Goal: Check status: Check status

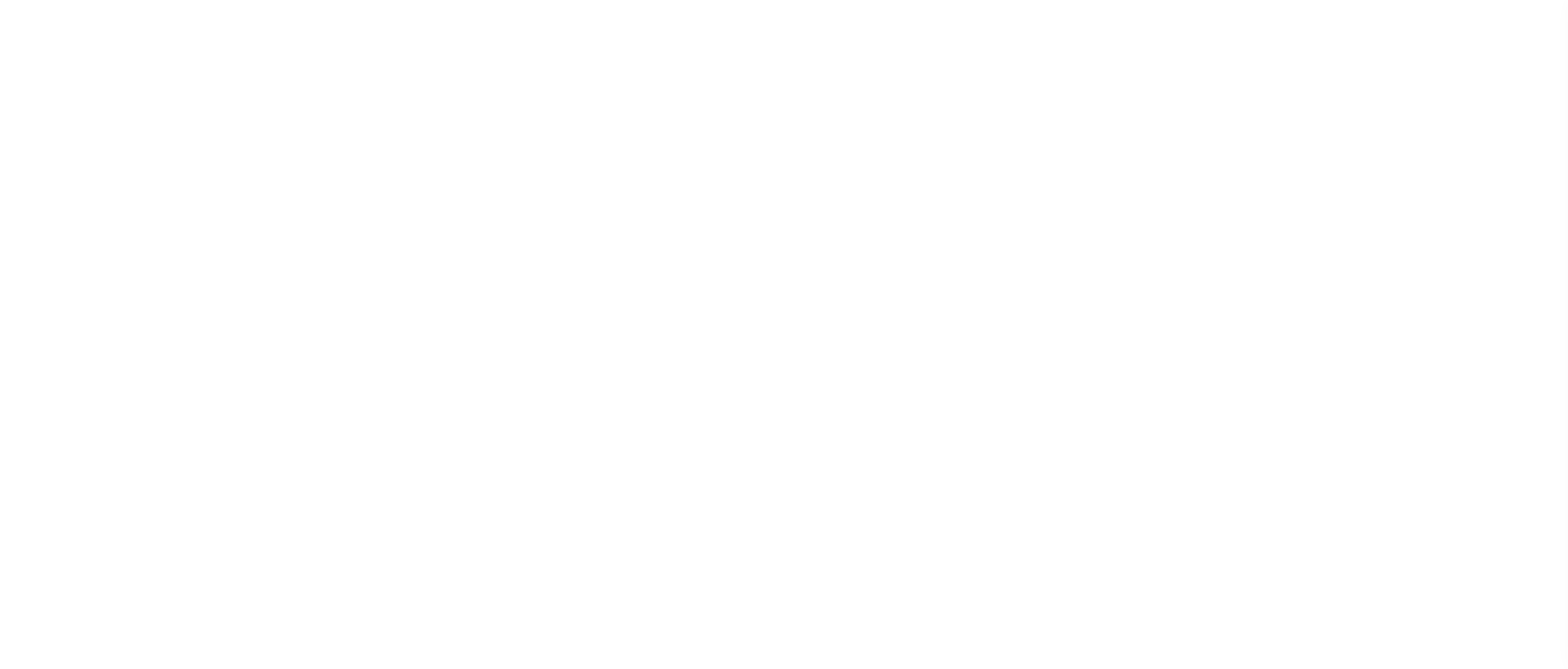
scroll to position [29, 0]
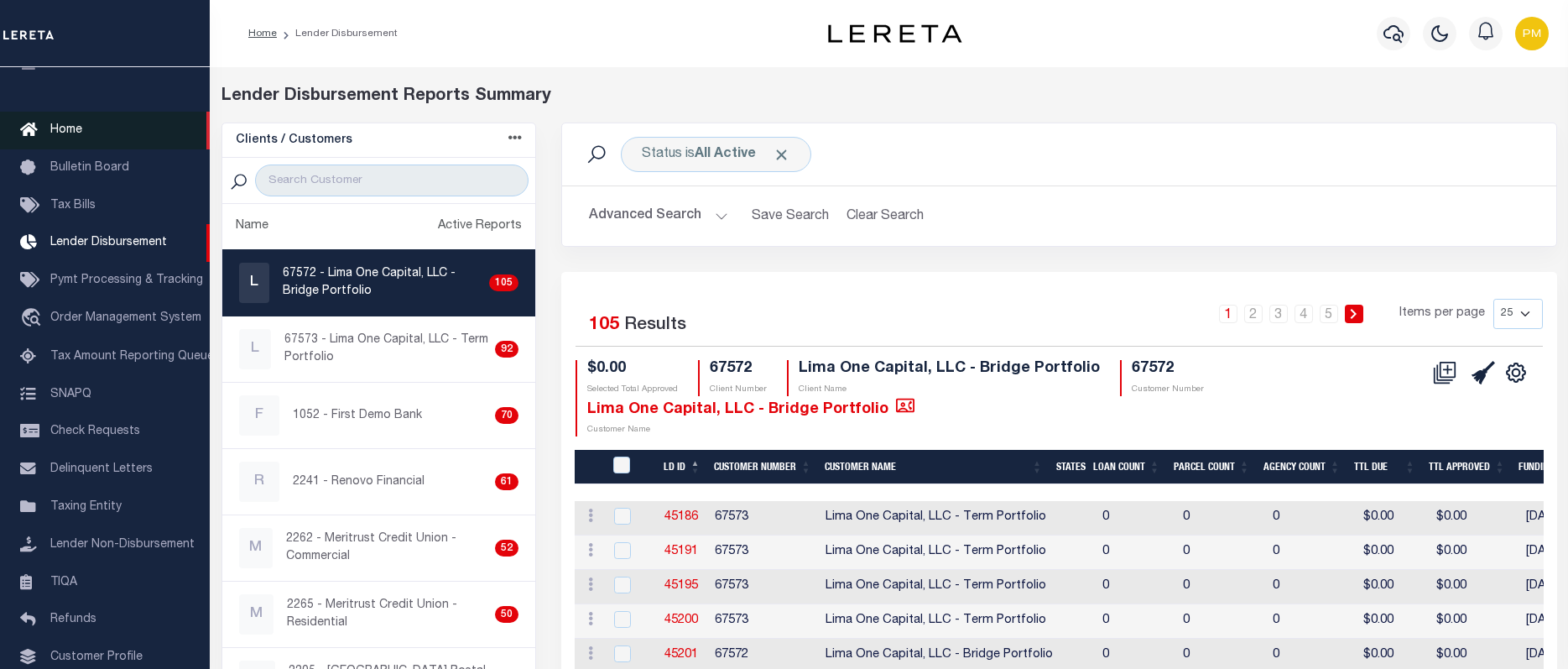
click at [68, 134] on span "Home" at bounding box center [66, 130] width 32 height 11
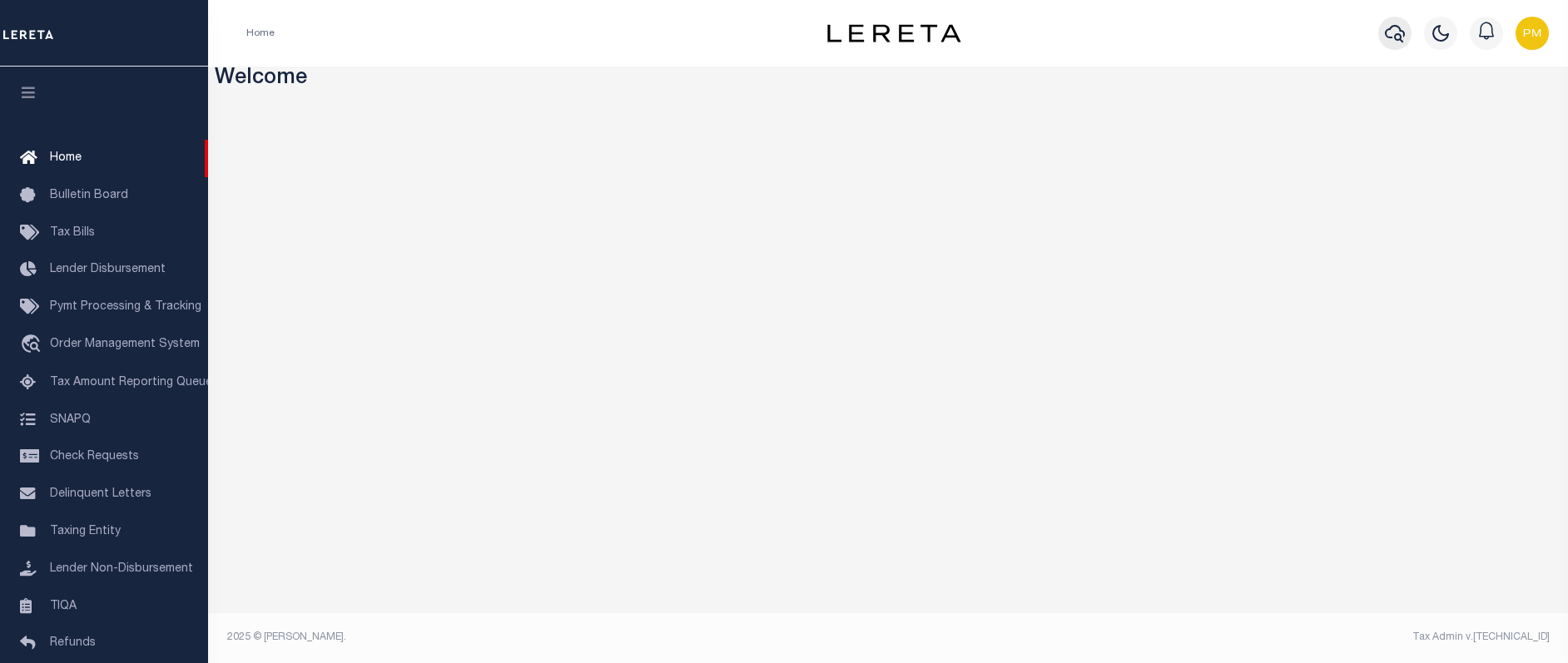
click at [1399, 31] on icon "button" at bounding box center [1394, 33] width 20 height 20
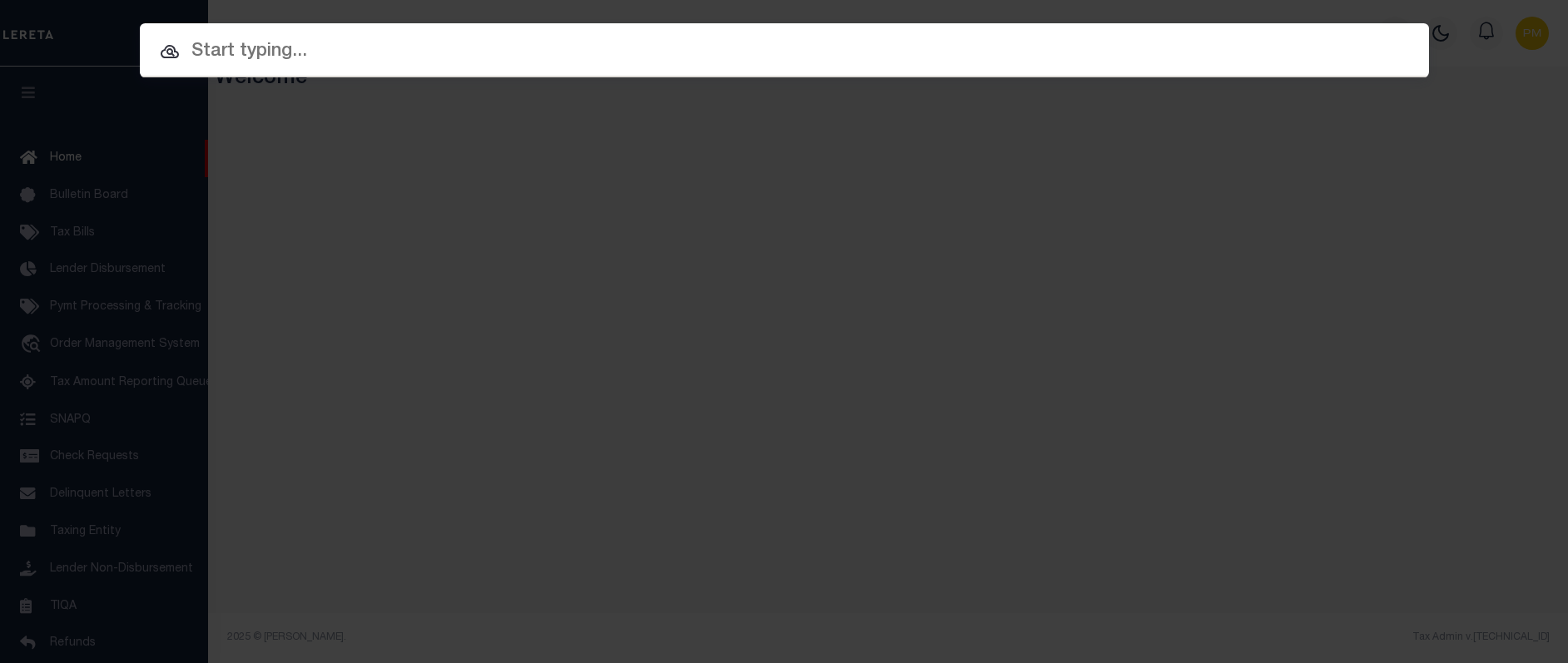
click at [209, 52] on input "text" at bounding box center [785, 51] width 1290 height 29
paste input "10021364"
type input "10021364"
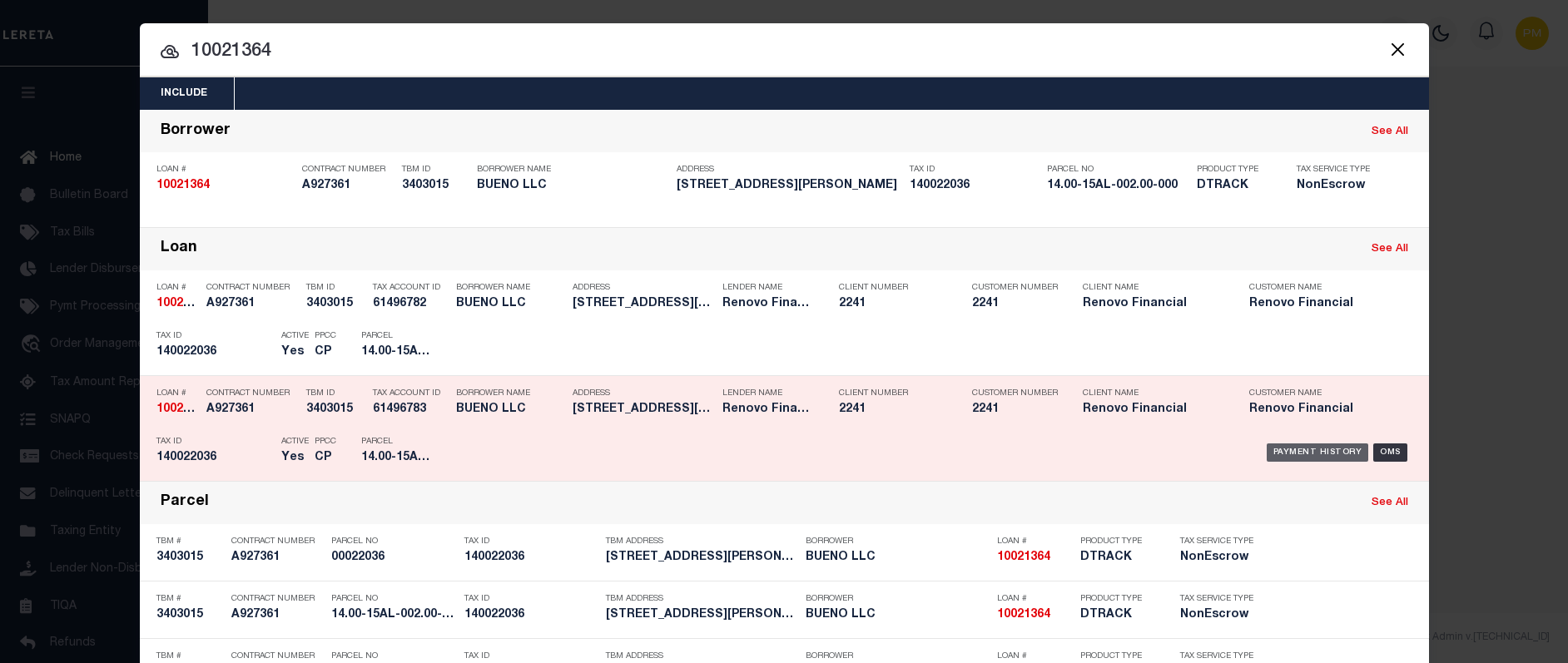
click at [1297, 452] on div "Payment History" at bounding box center [1319, 453] width 103 height 19
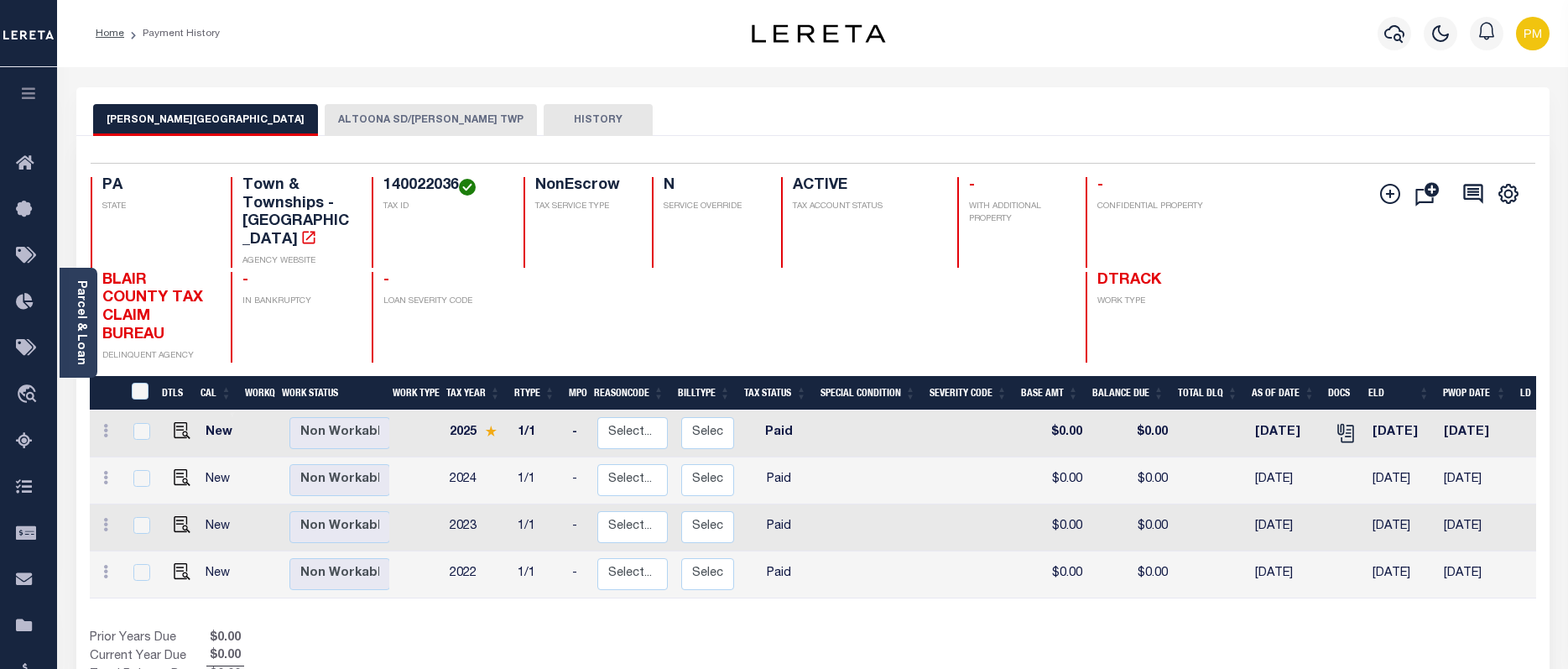
click at [325, 122] on button "ALTOONA SD/LOGAN TWP" at bounding box center [430, 120] width 212 height 32
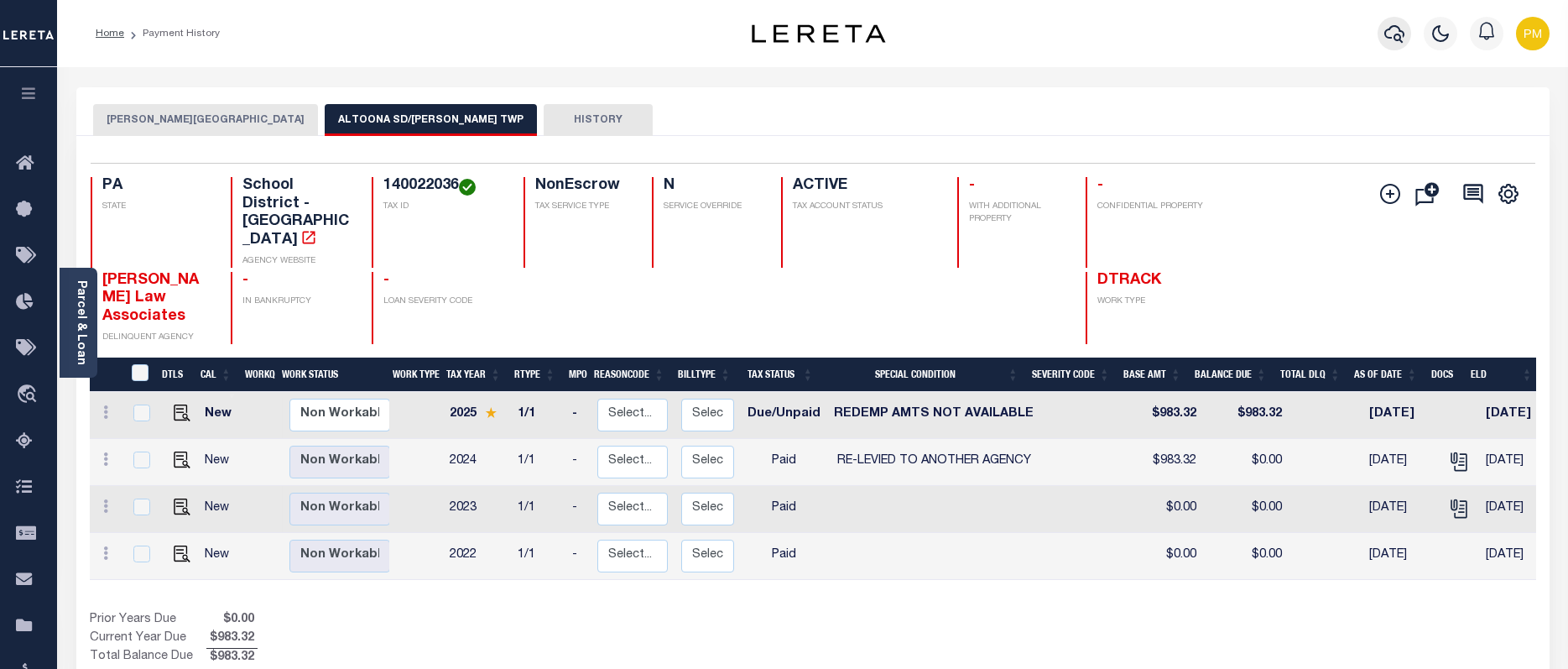
click at [1391, 35] on icon "button" at bounding box center [1394, 33] width 20 height 20
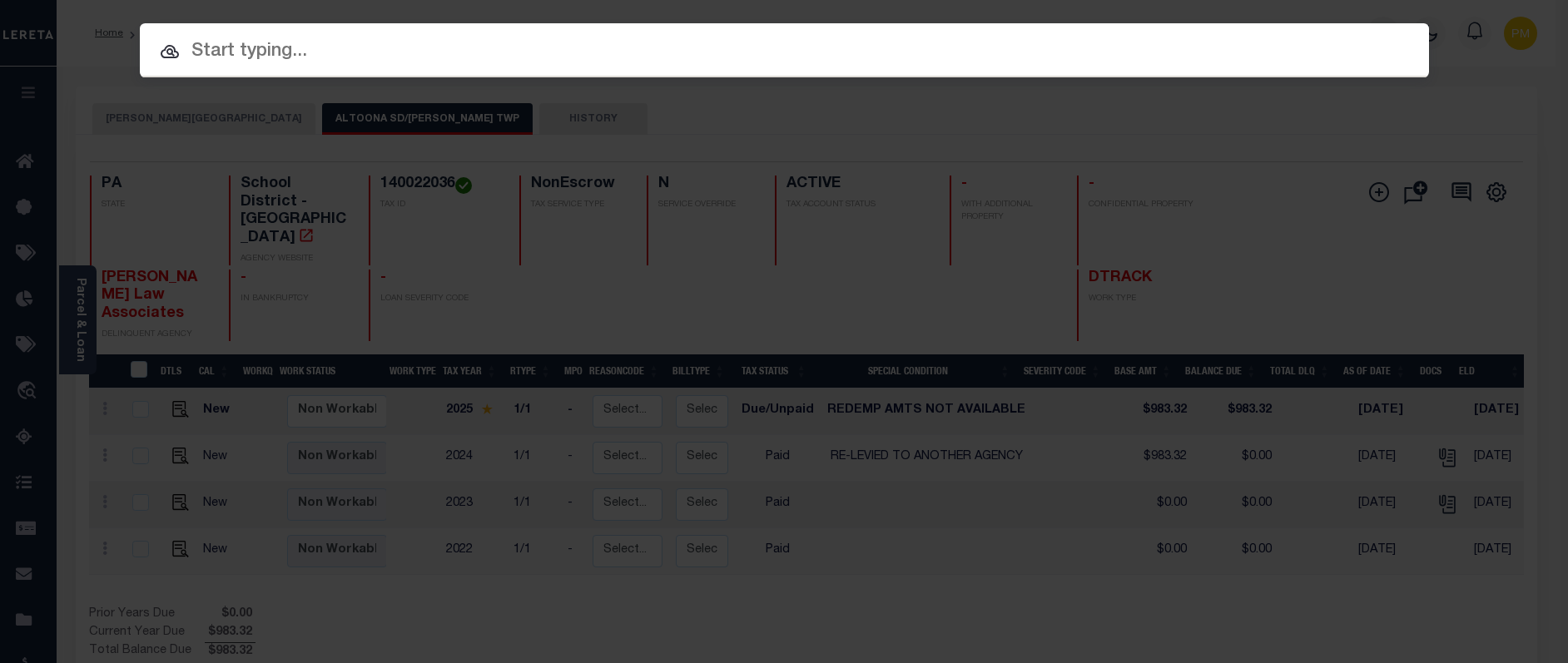
paste input "90000471"
type input "90000471"
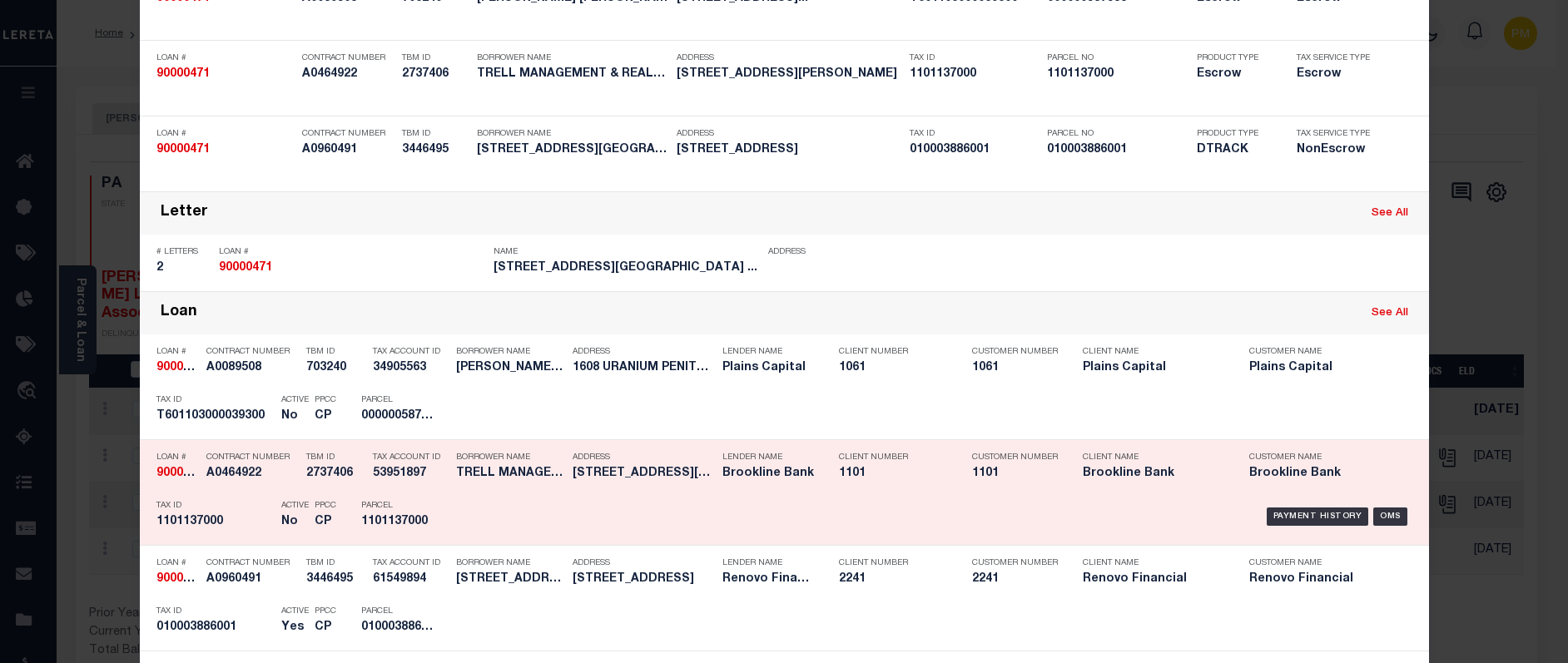
scroll to position [249, 0]
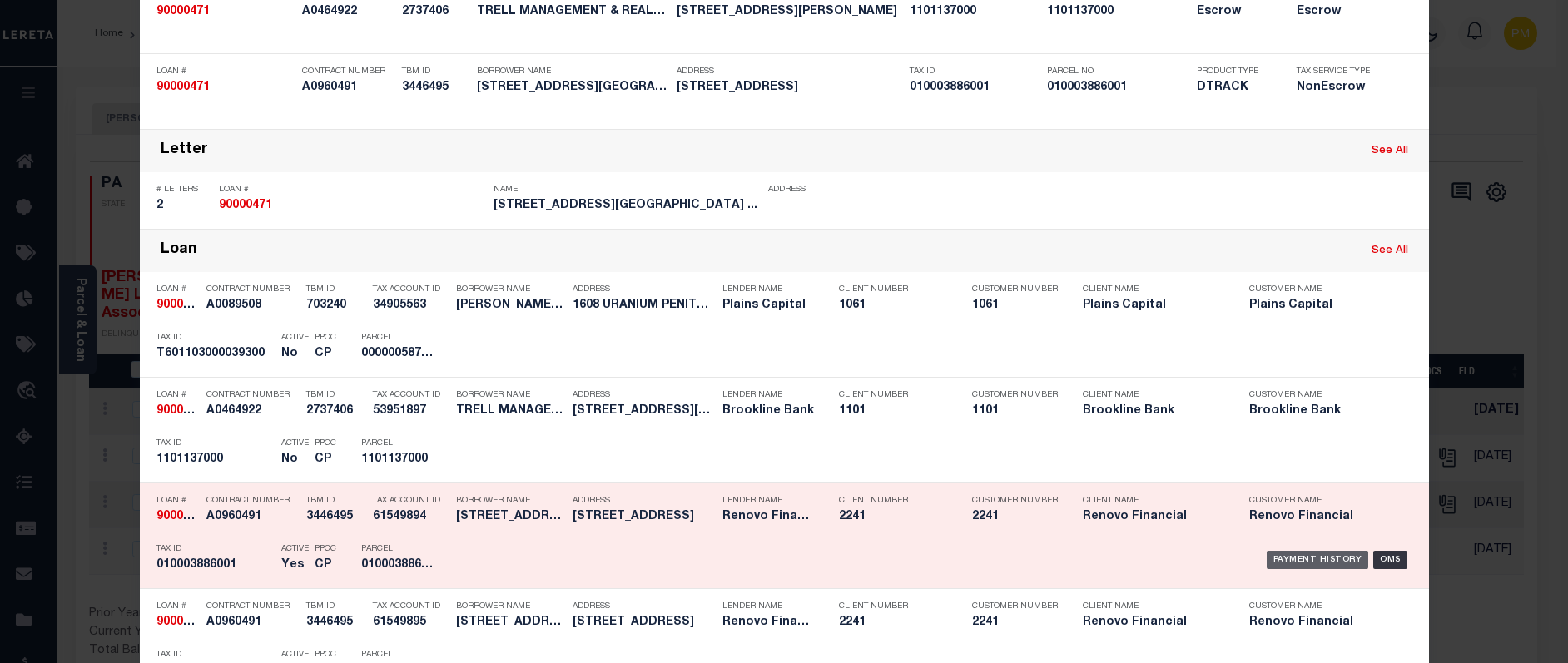
click at [1297, 562] on div "Payment History" at bounding box center [1319, 560] width 103 height 19
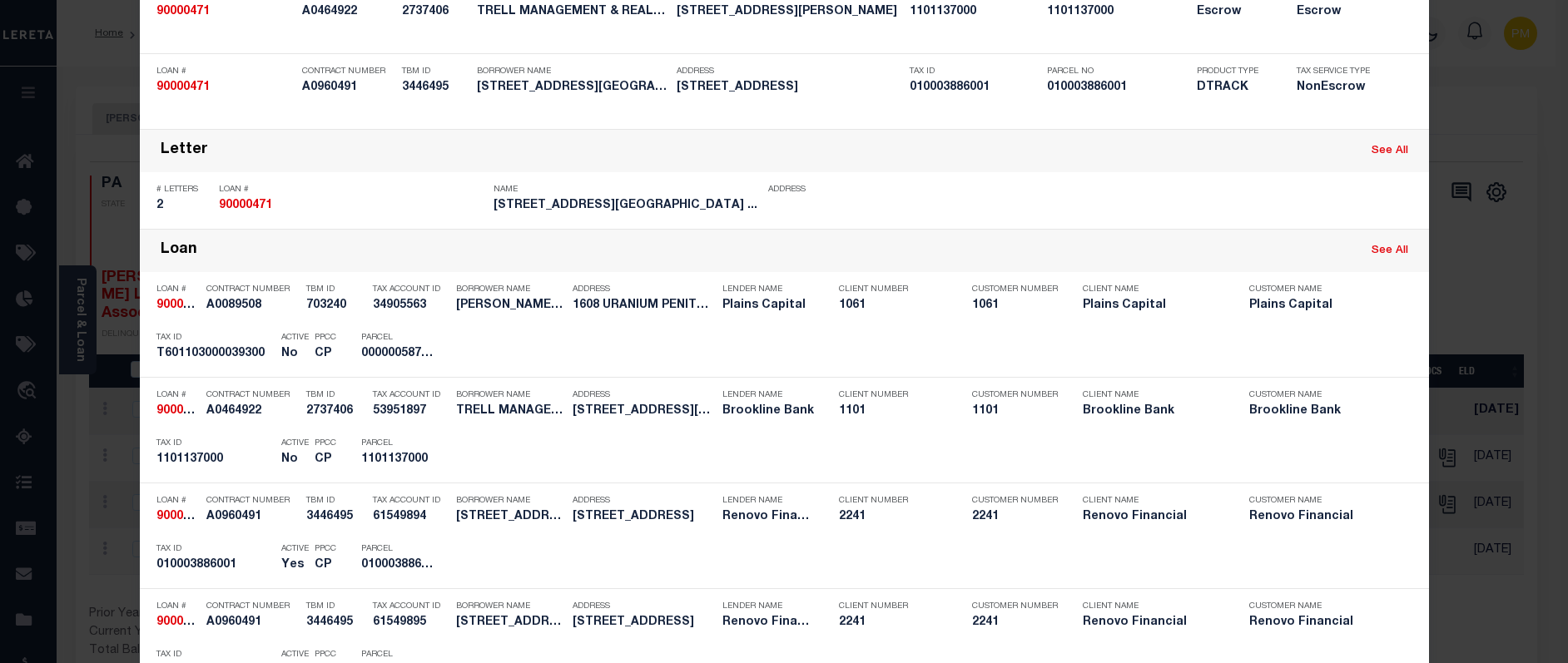
scroll to position [0, 0]
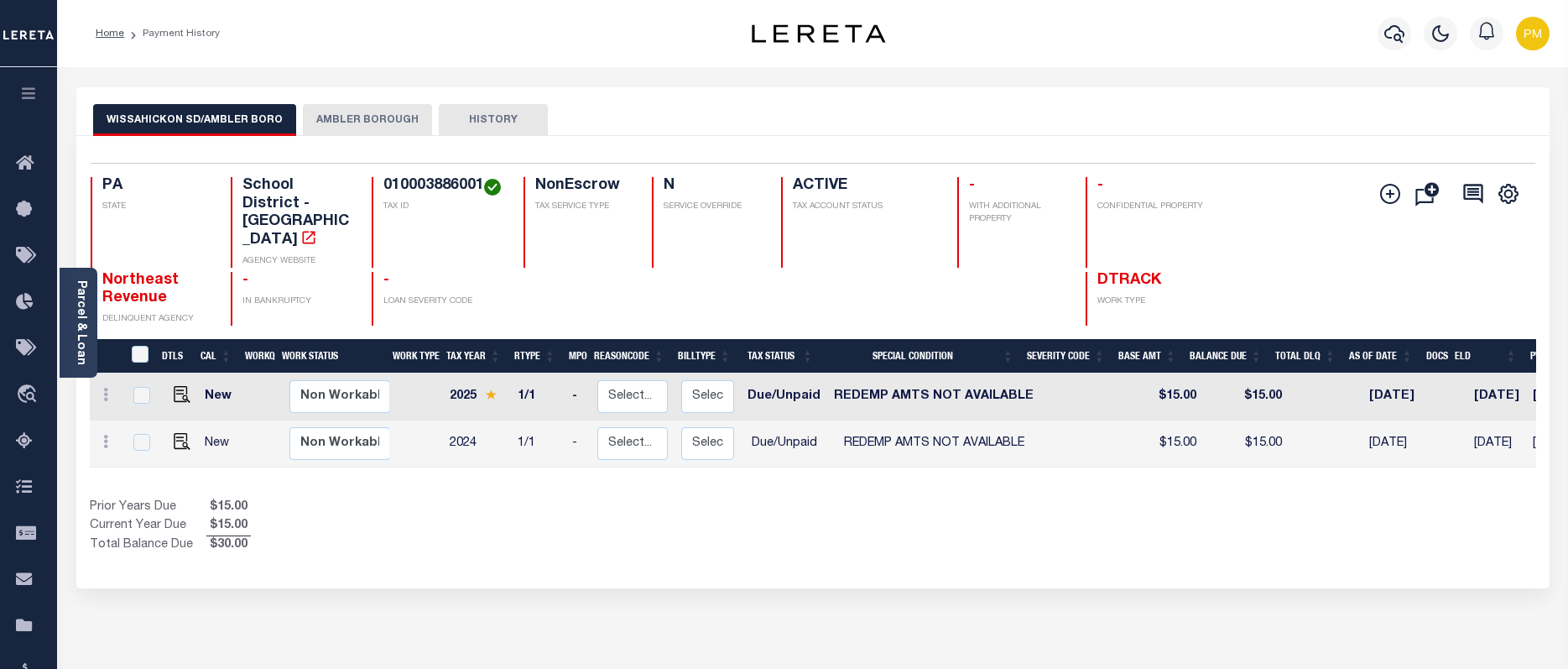
click at [367, 118] on button "AMBLER BOROUGH" at bounding box center [367, 120] width 129 height 32
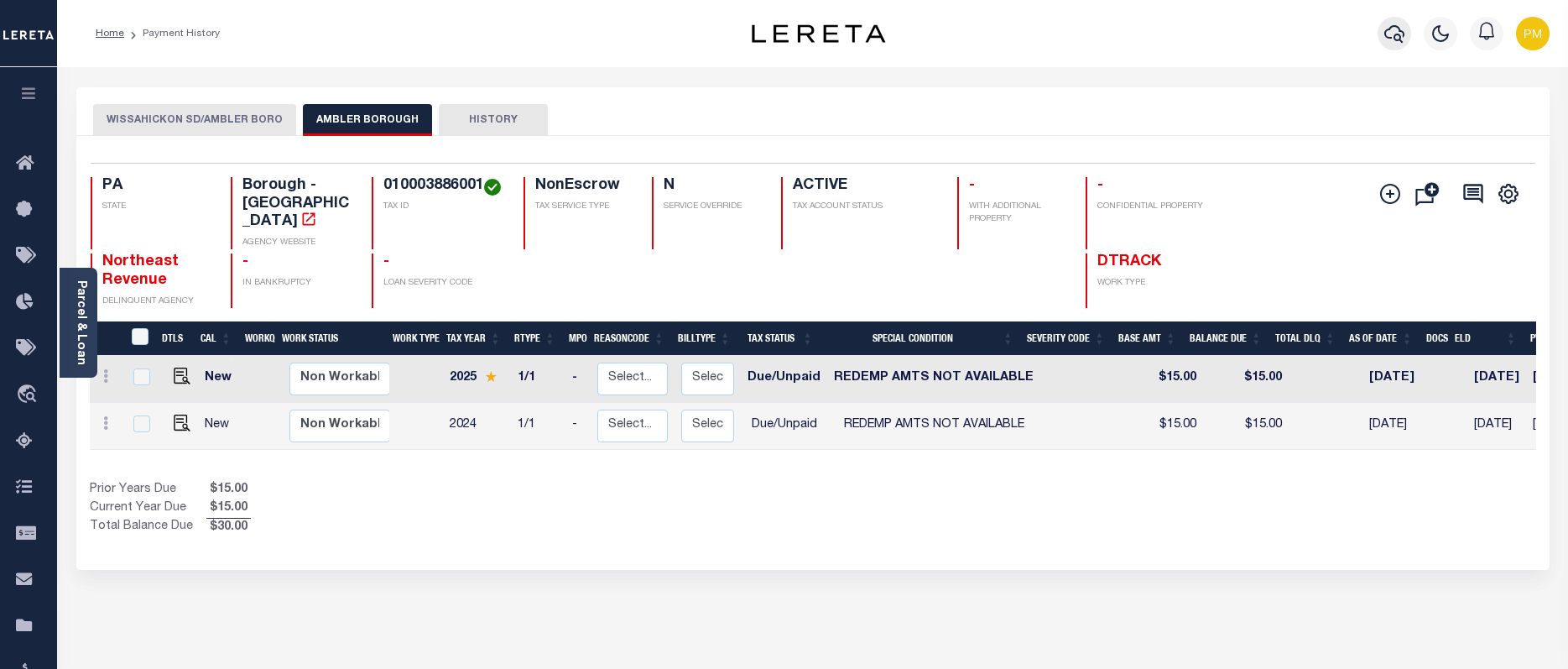
click at [1390, 35] on icon "button" at bounding box center [1394, 33] width 20 height 20
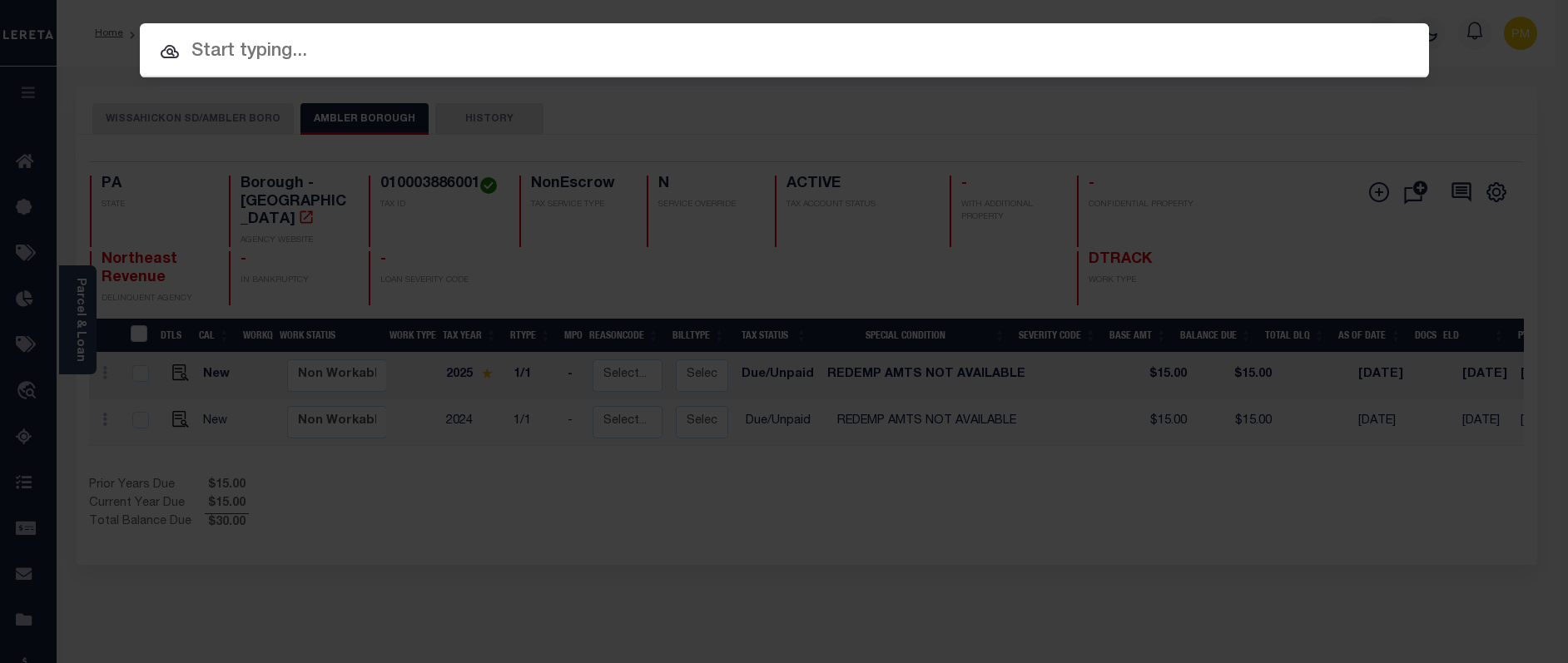
paste input "17 -0089-0010-001-4"
type input "17 -0089-0010-001-4"
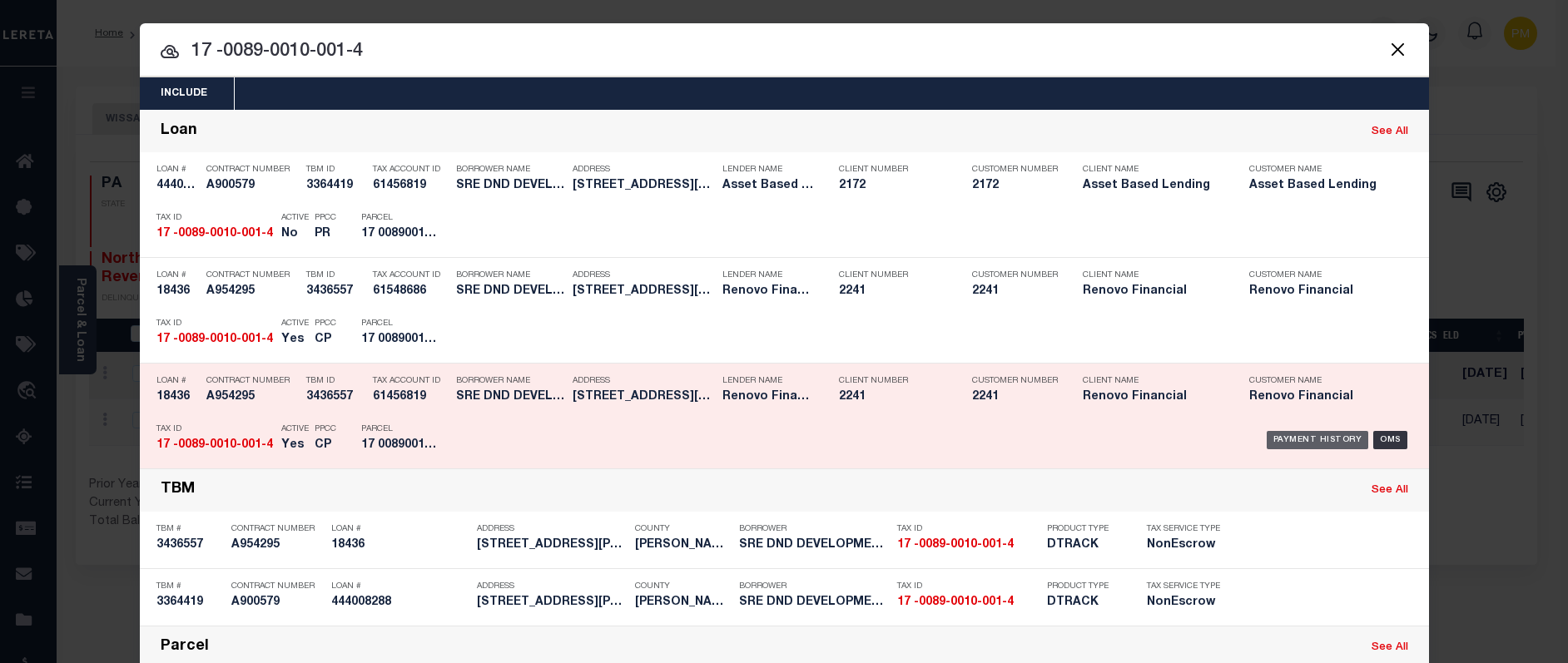
click at [1317, 437] on div "Payment History" at bounding box center [1319, 440] width 103 height 19
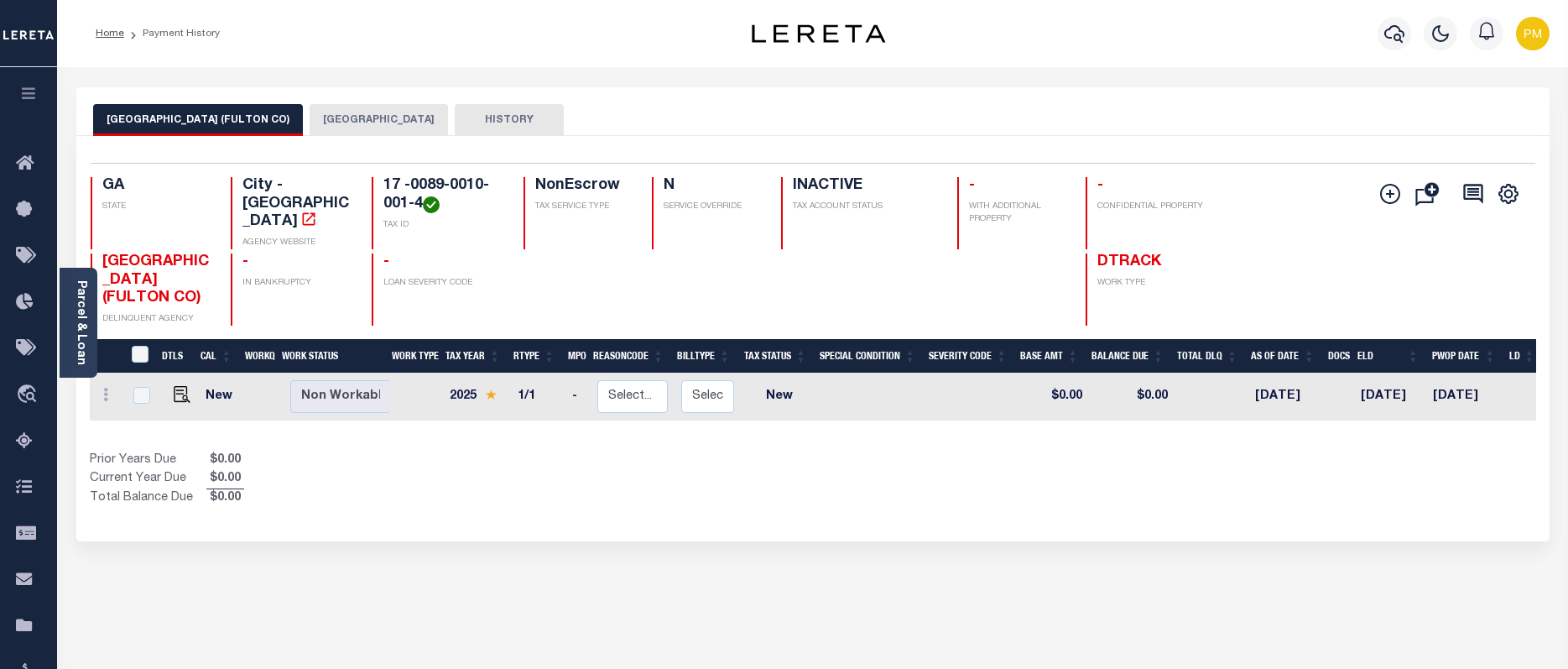
click at [310, 119] on button "FULTON COUNTY" at bounding box center [379, 120] width 138 height 32
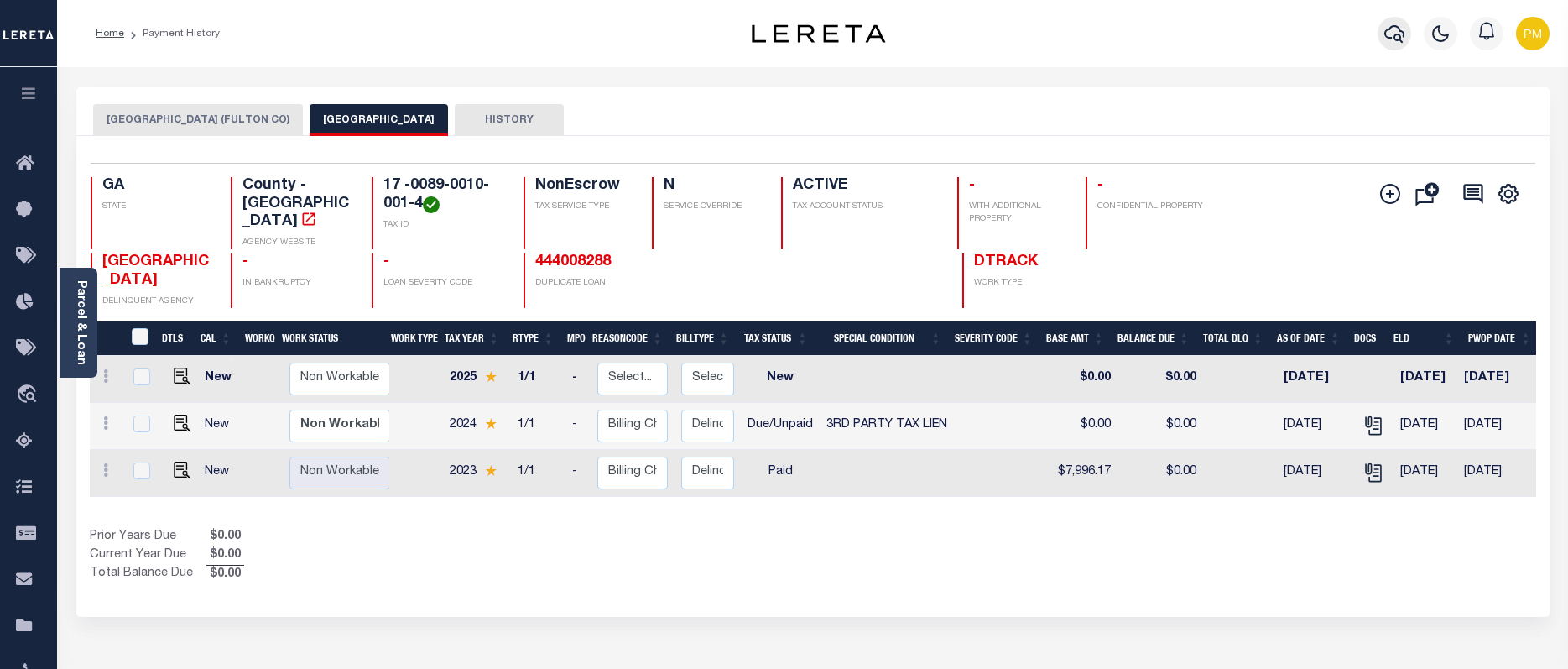
click at [1396, 28] on icon "button" at bounding box center [1394, 33] width 20 height 20
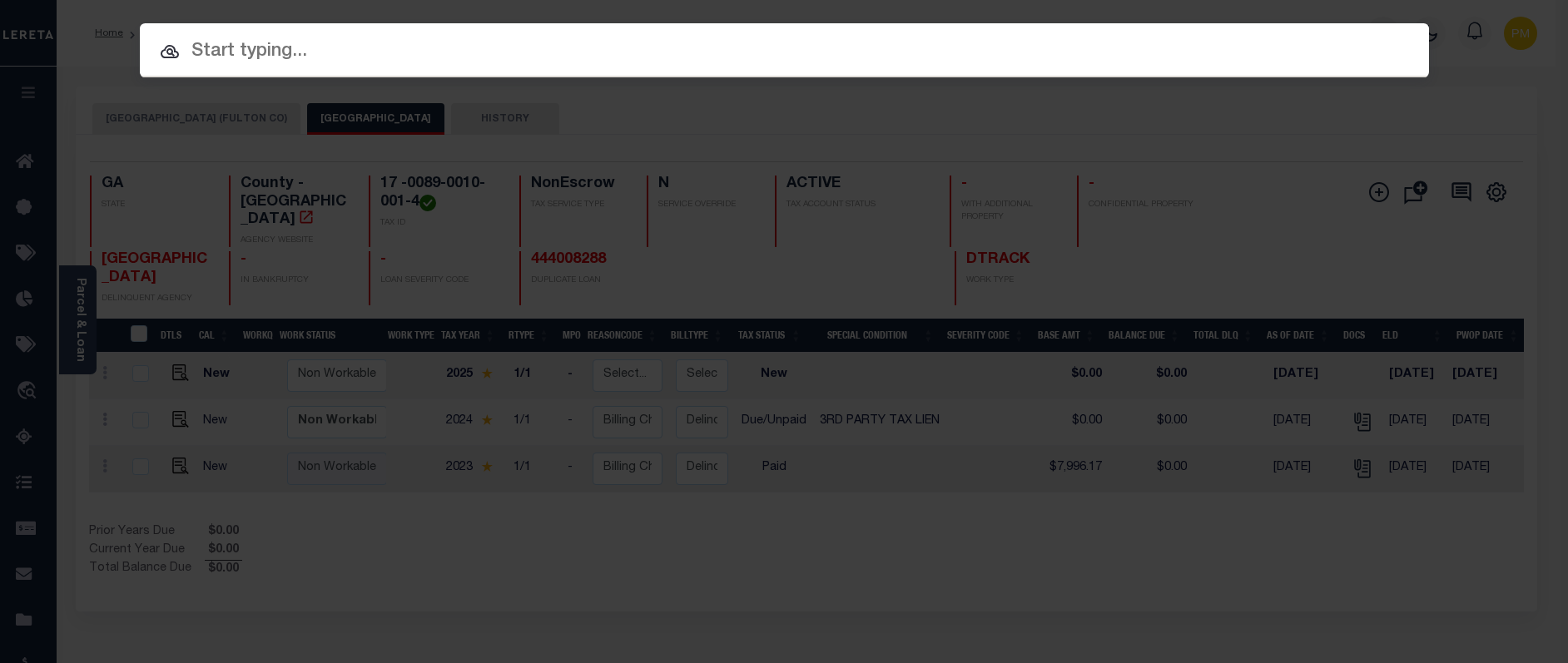
paste input "17064"
type input "17064"
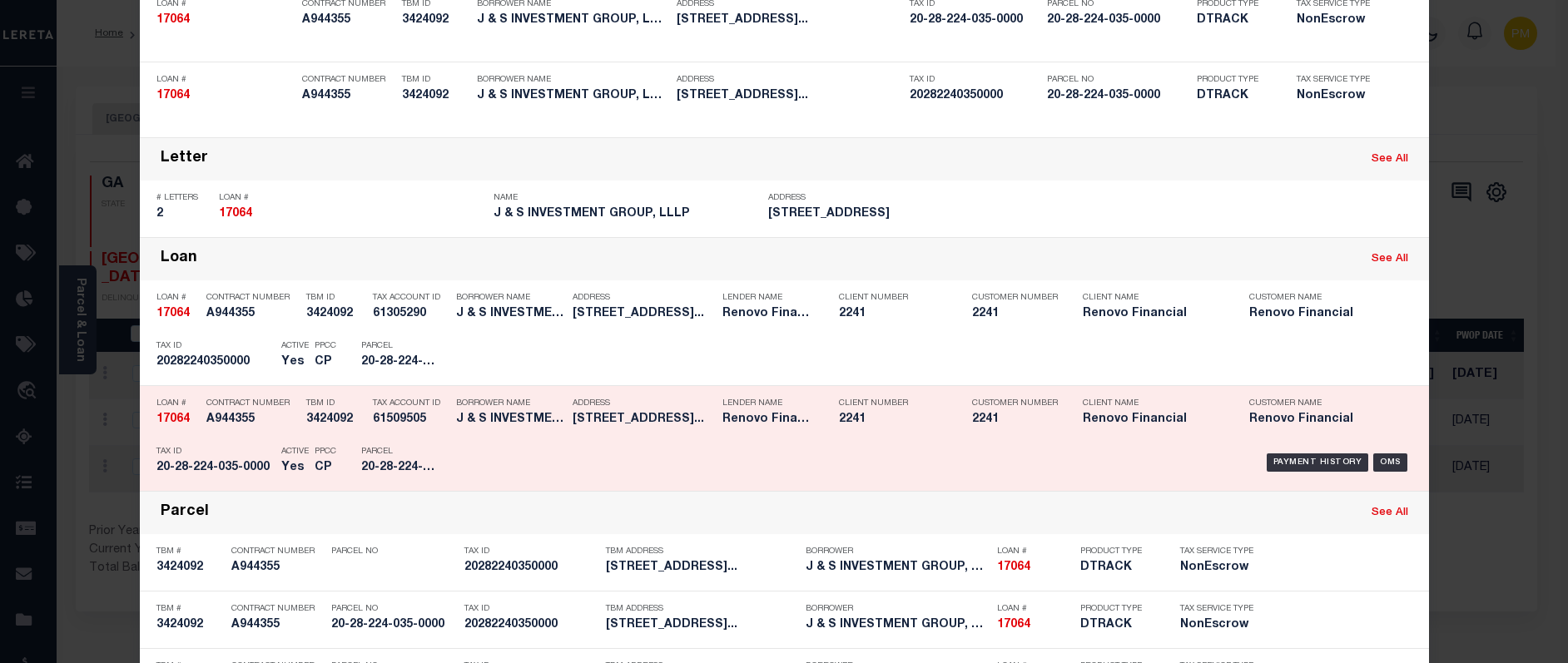
scroll to position [166, 0]
click at [1315, 465] on div "Payment History" at bounding box center [1319, 461] width 103 height 19
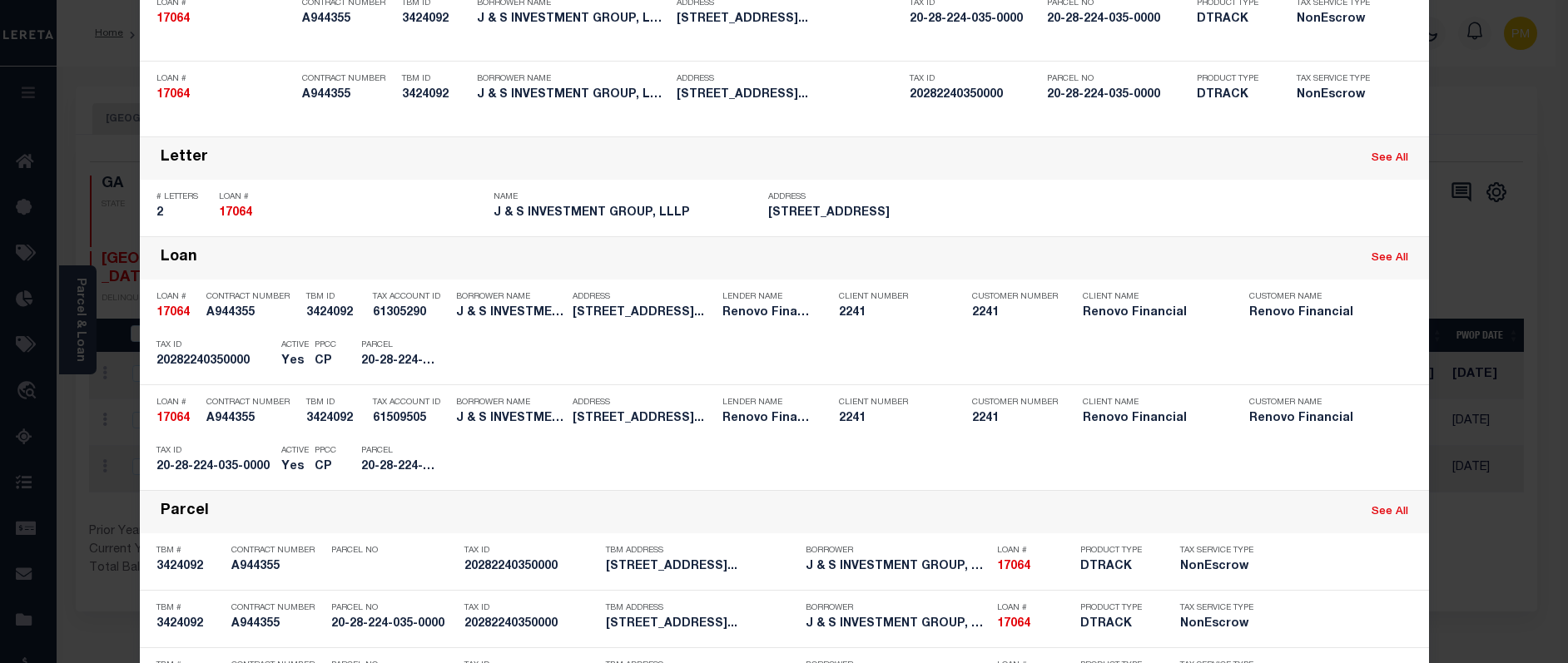
scroll to position [0, 0]
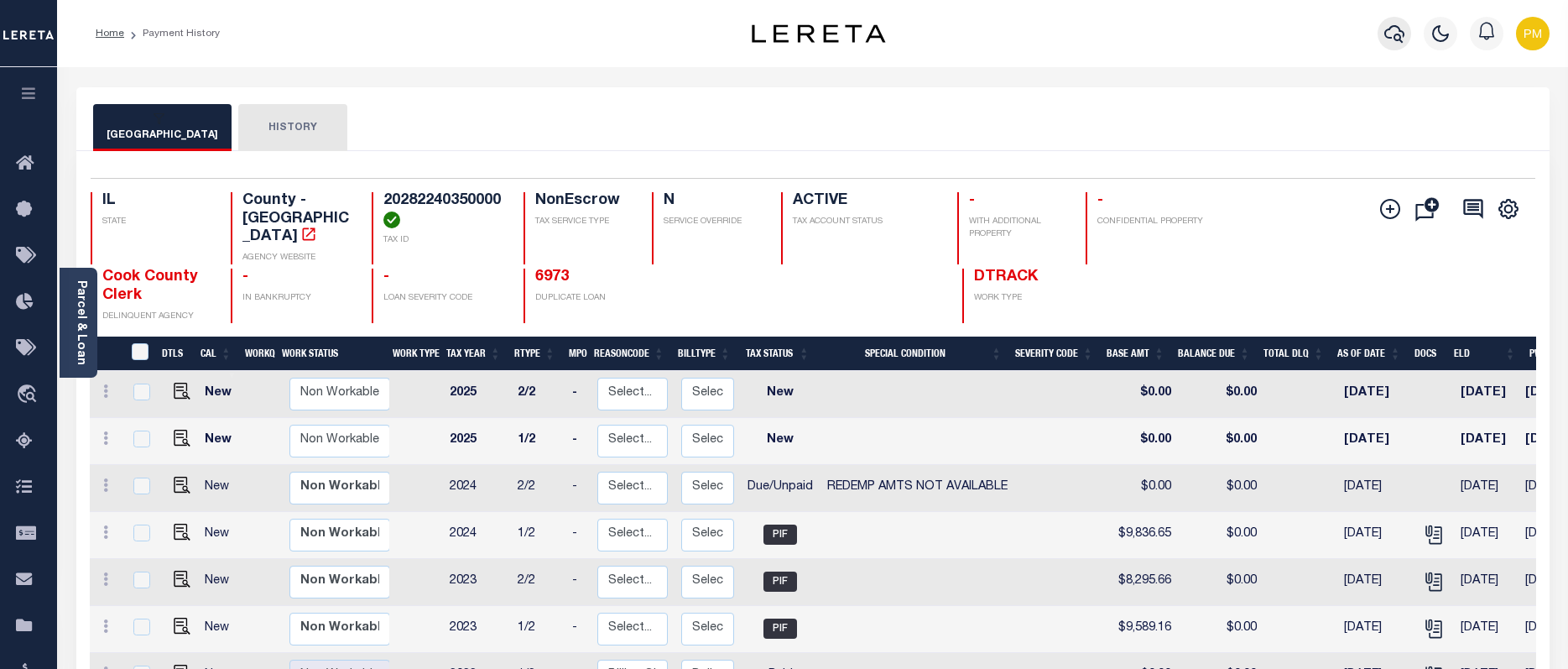
click at [1392, 32] on icon "button" at bounding box center [1394, 33] width 20 height 20
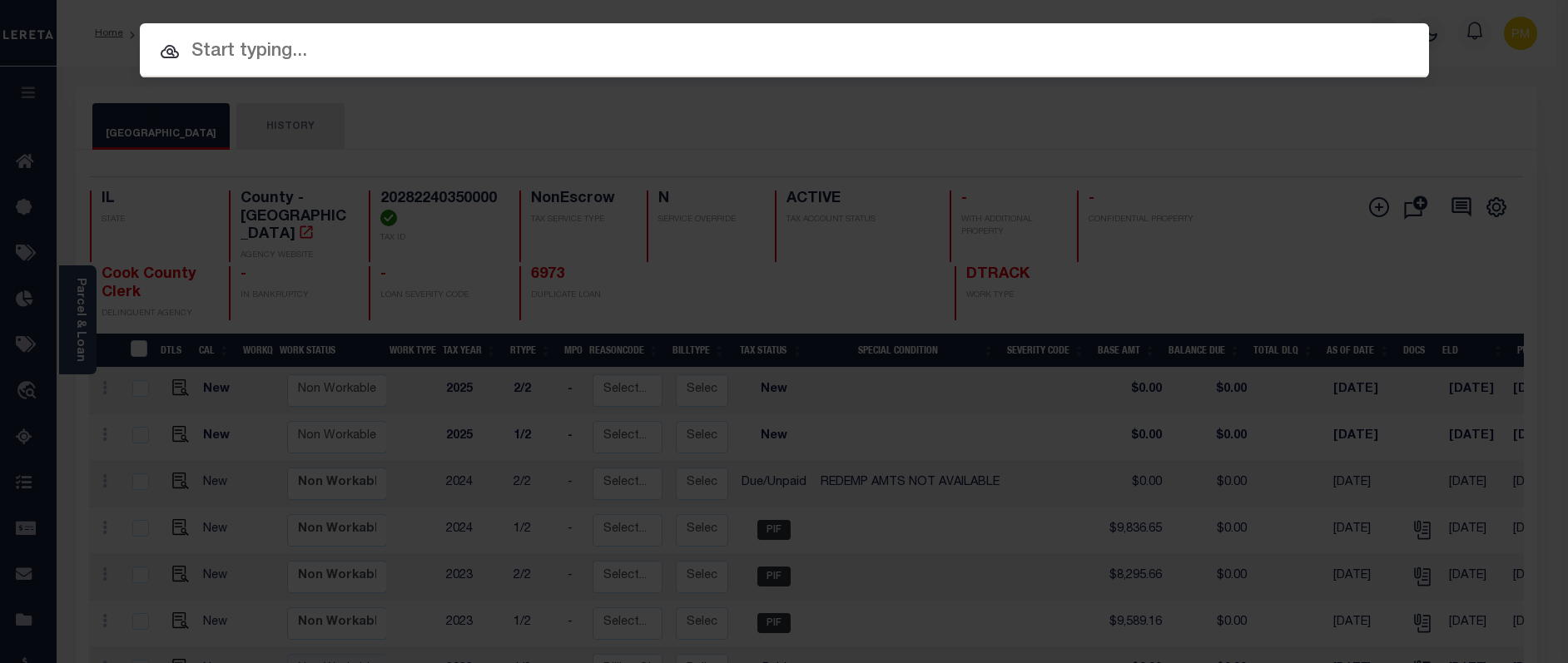
paste input "10010364"
type input "10010364"
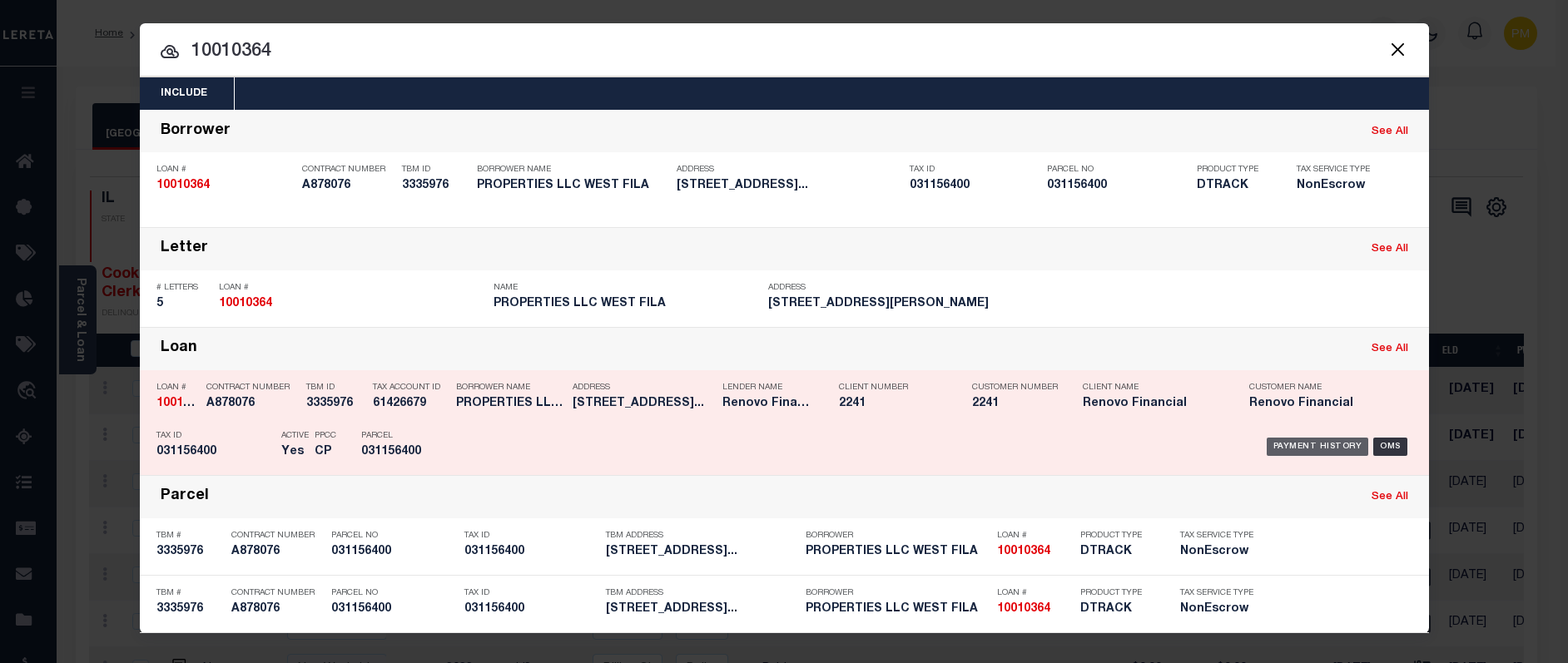
click at [1323, 447] on div "Payment History" at bounding box center [1319, 446] width 103 height 19
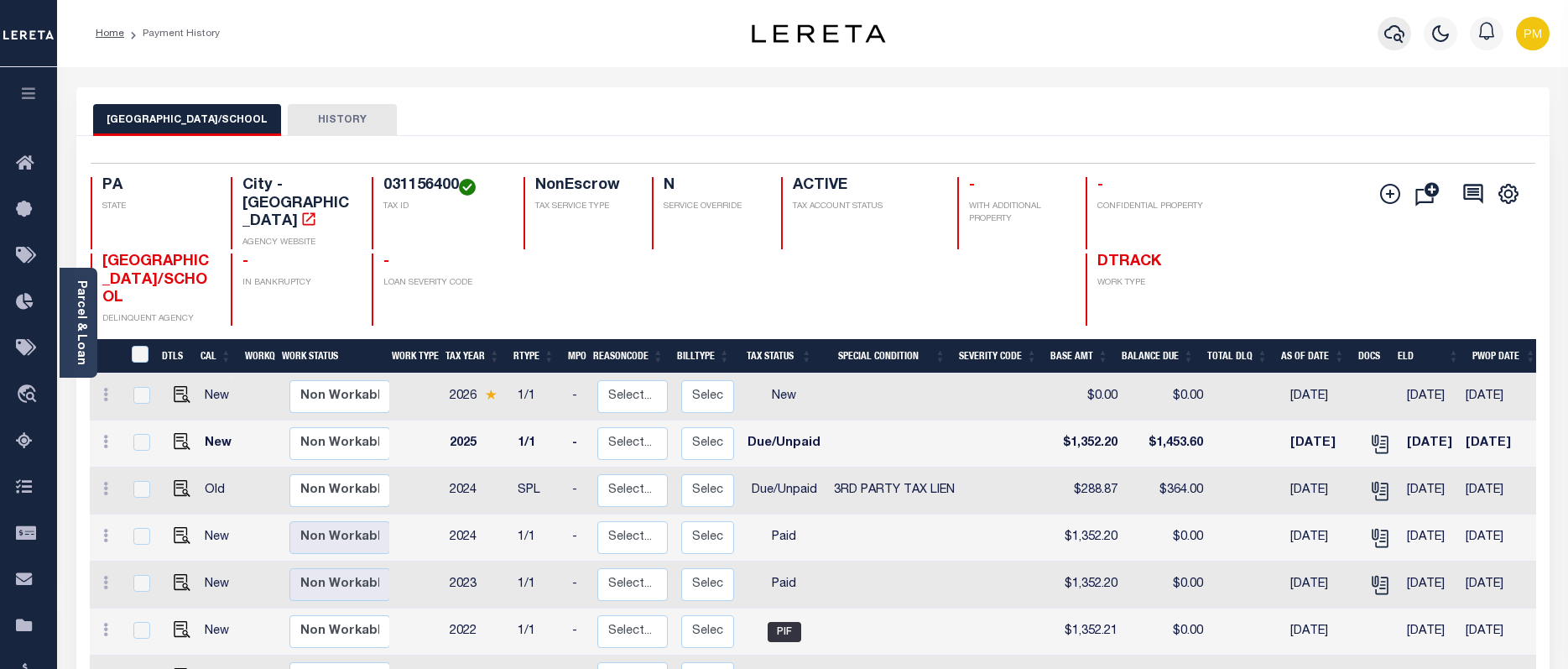
click at [1395, 34] on icon "button" at bounding box center [1394, 33] width 20 height 20
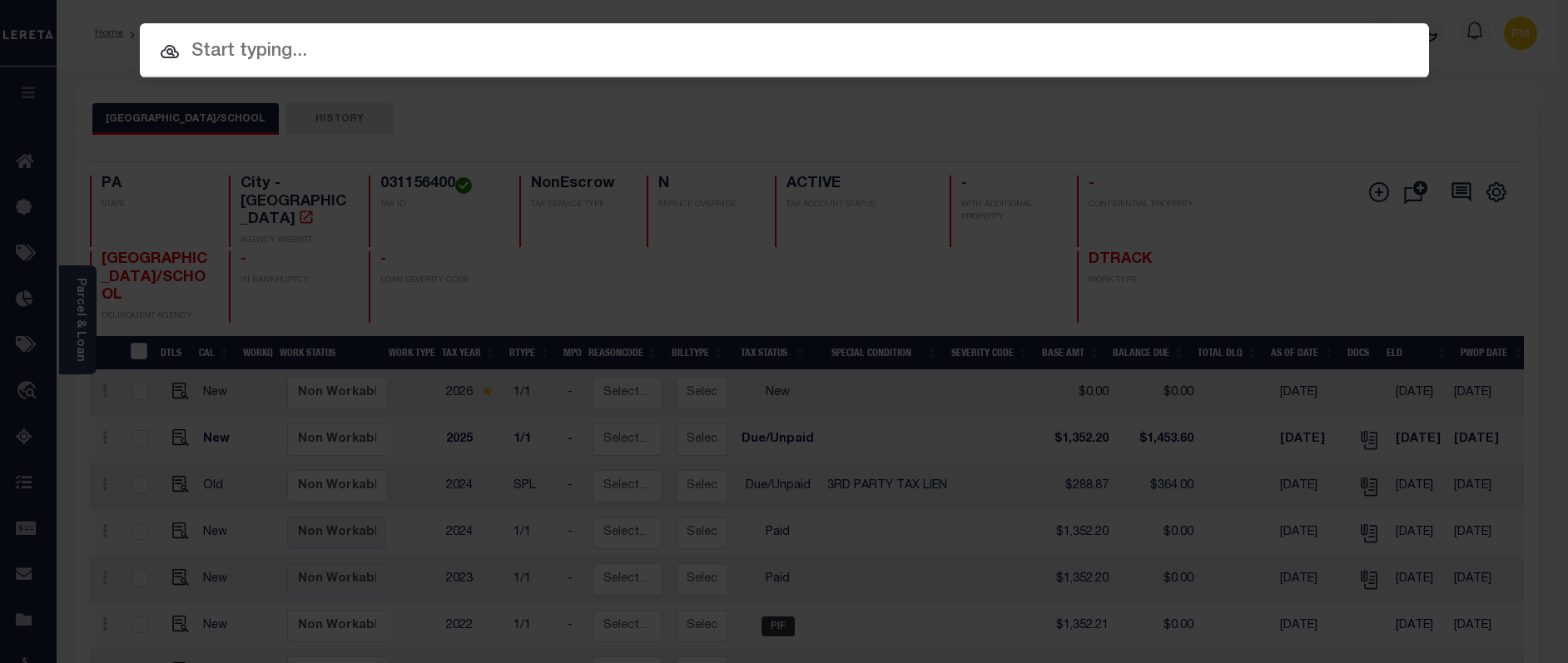
paste input "16-22-407-019-0000"
type input "16-22-407-019-0000"
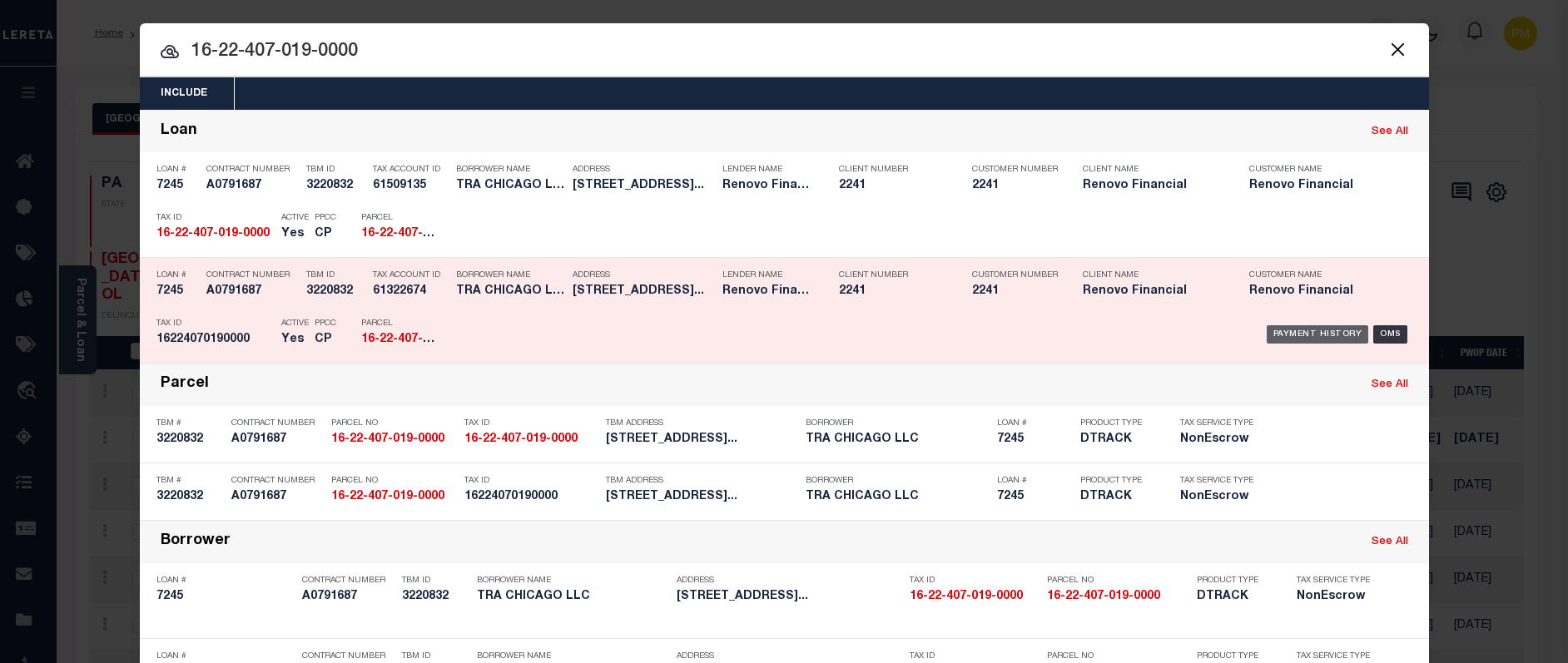
click at [1322, 331] on div "Payment History" at bounding box center [1319, 334] width 103 height 19
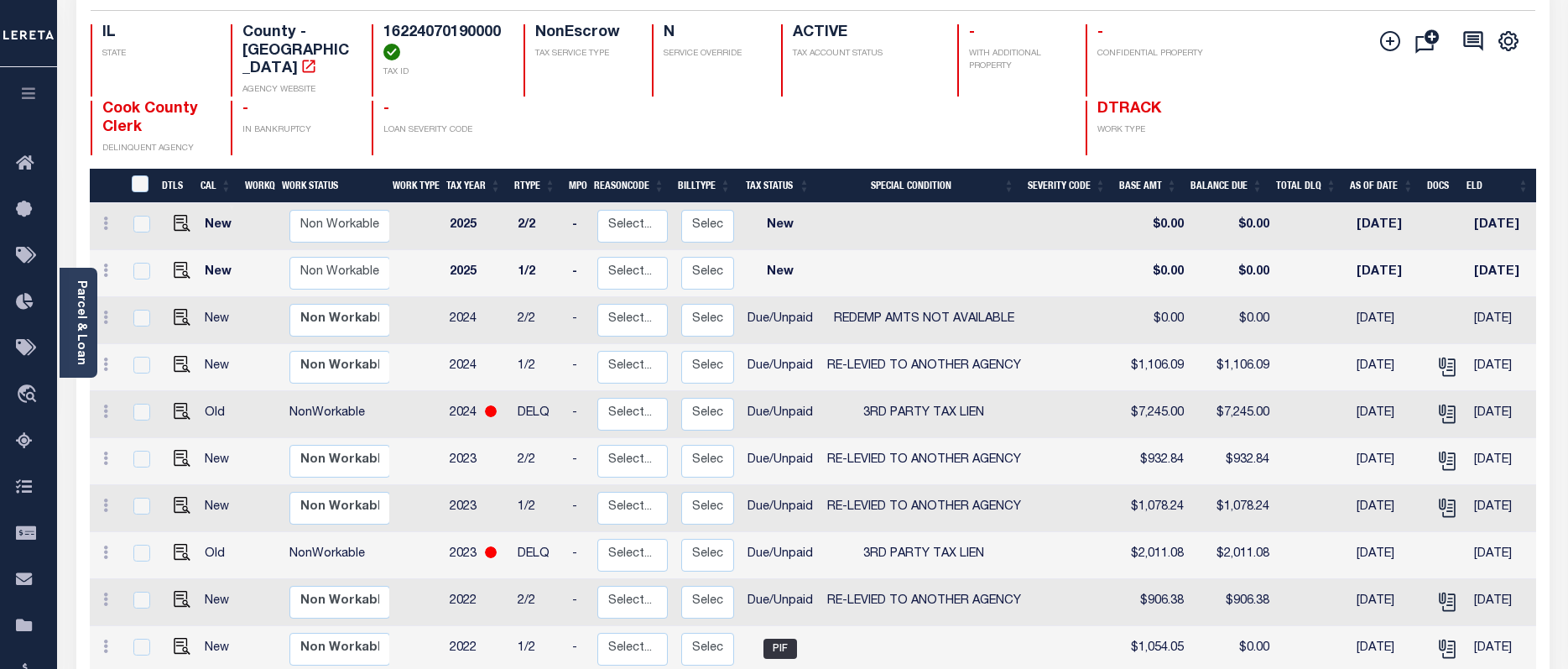
scroll to position [252, 0]
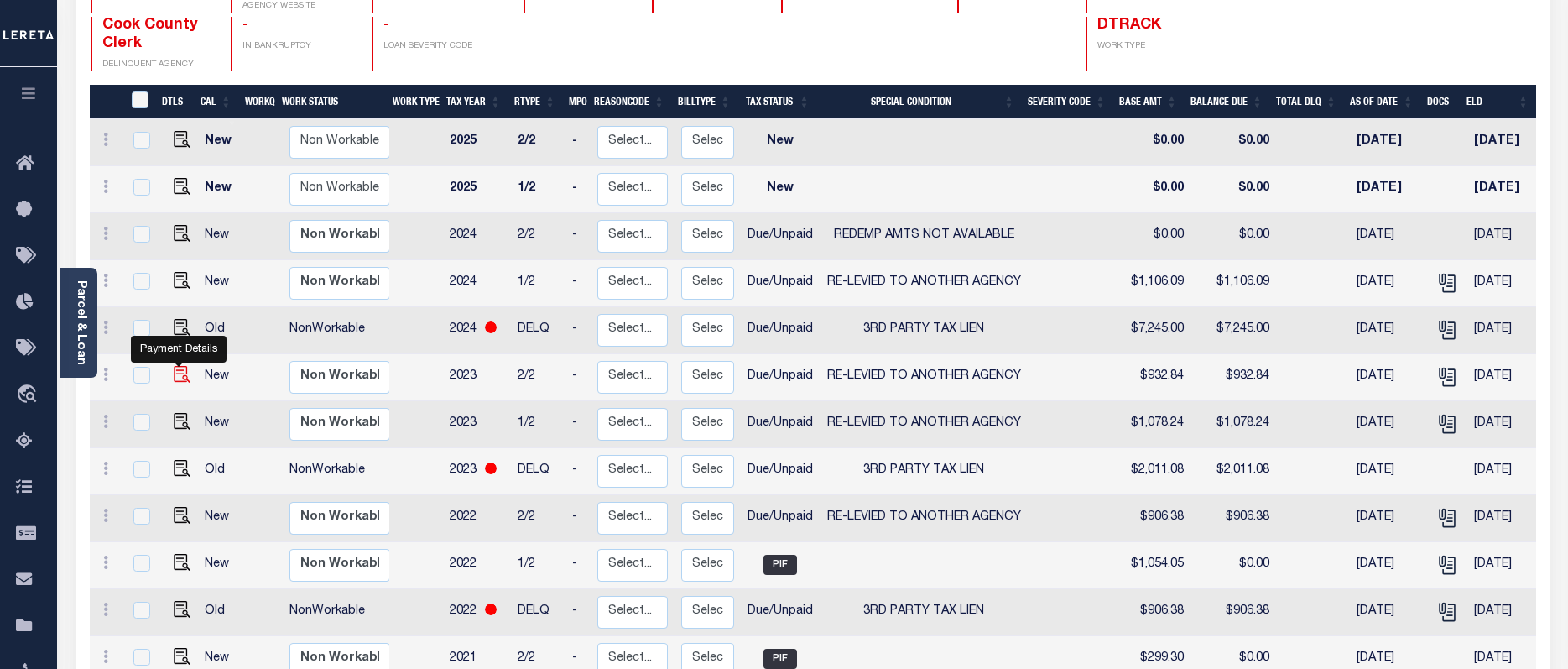
click at [180, 366] on img "" at bounding box center [182, 374] width 17 height 17
checkbox input "true"
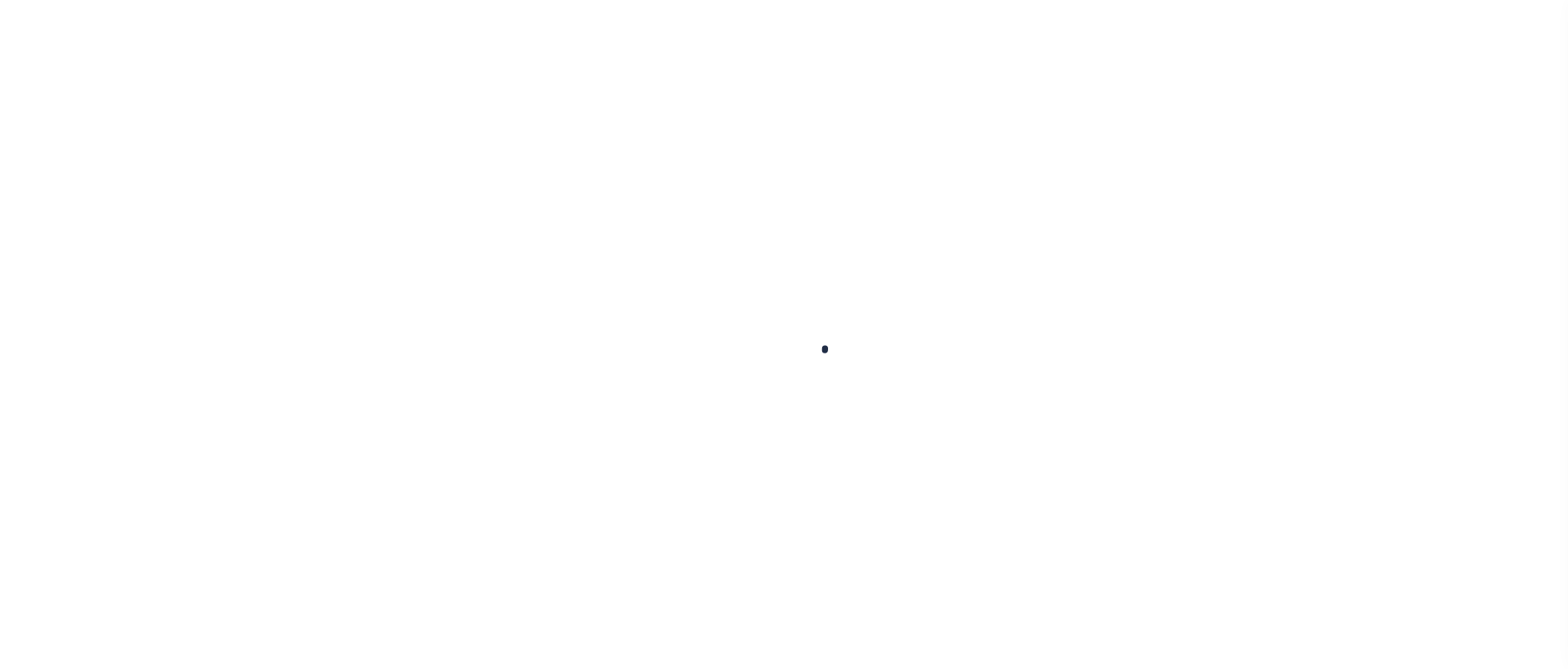
checkbox input "false"
type textarea "Tax buyer subsequent payment -bj"
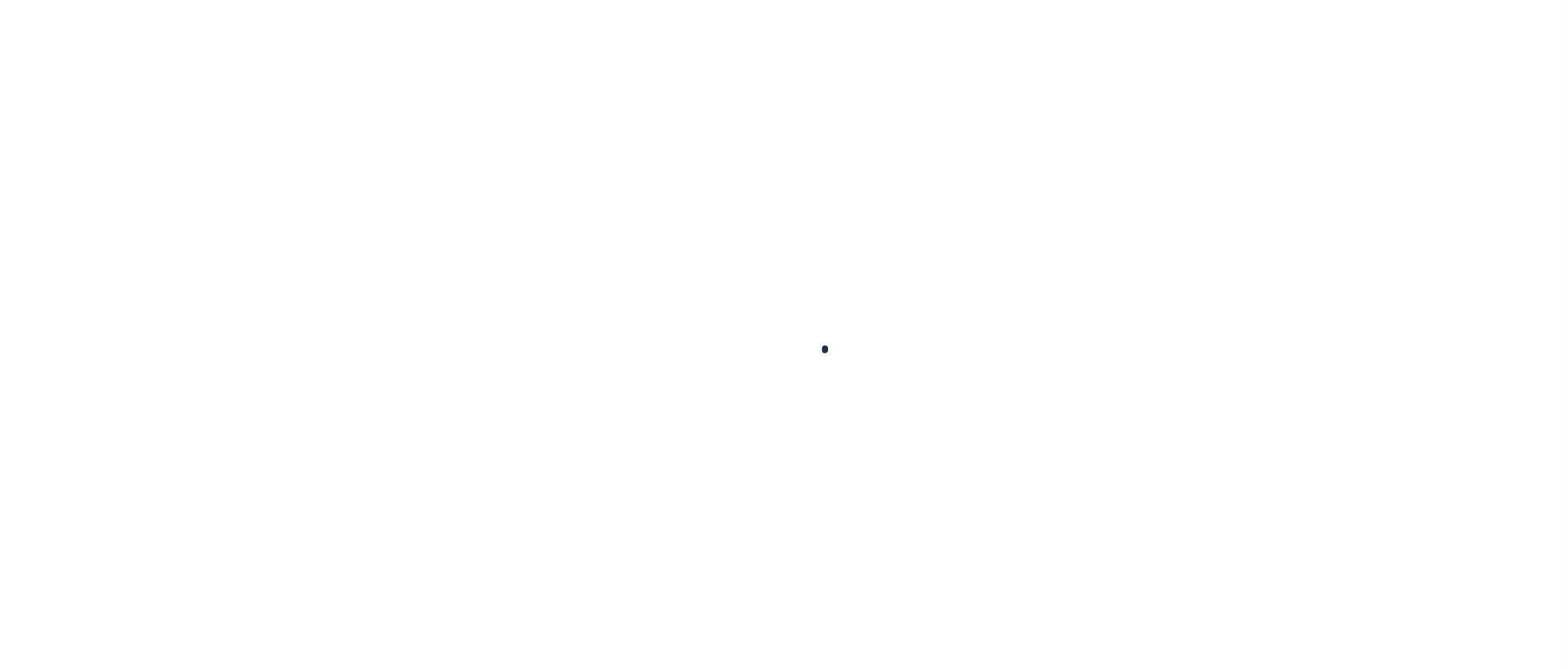
type input "10/07/2025"
select select "DUE"
select select "31"
type input "$932.84"
type input "$63"
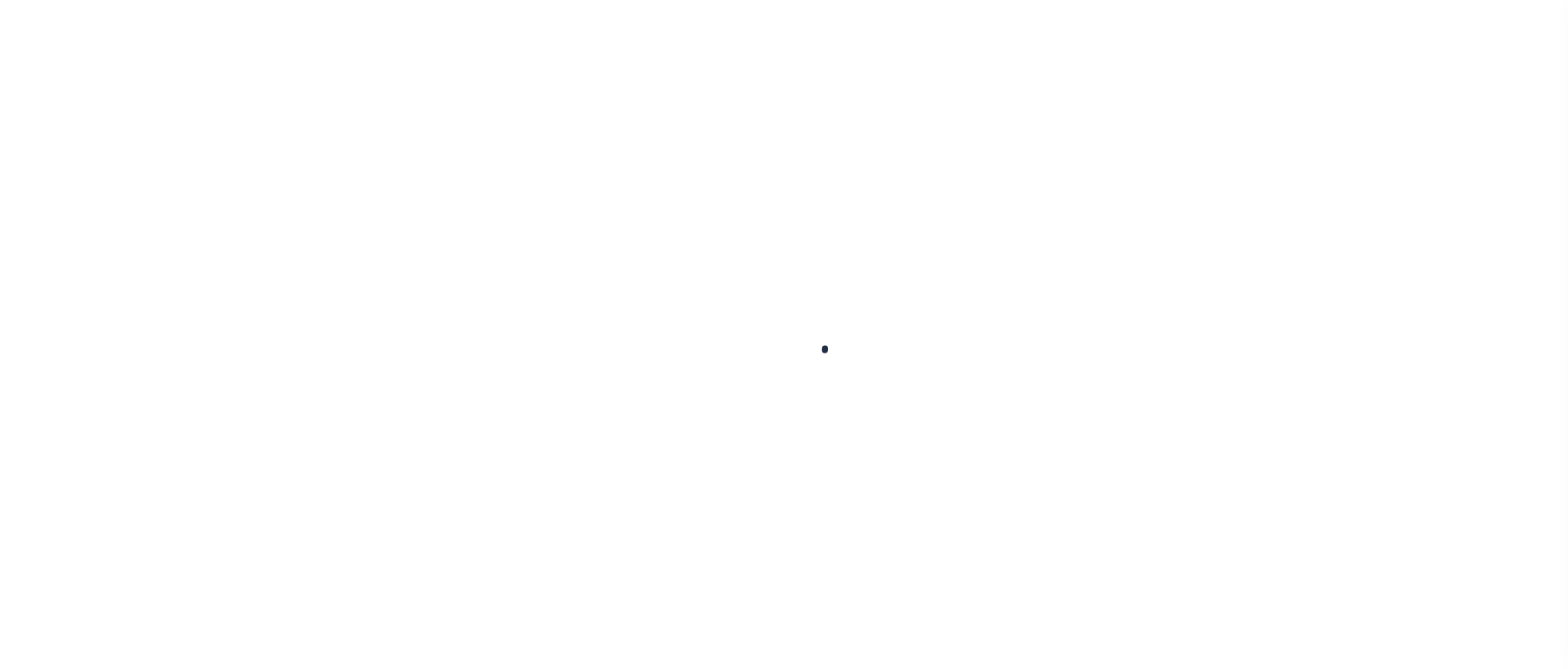
type input "$932.84"
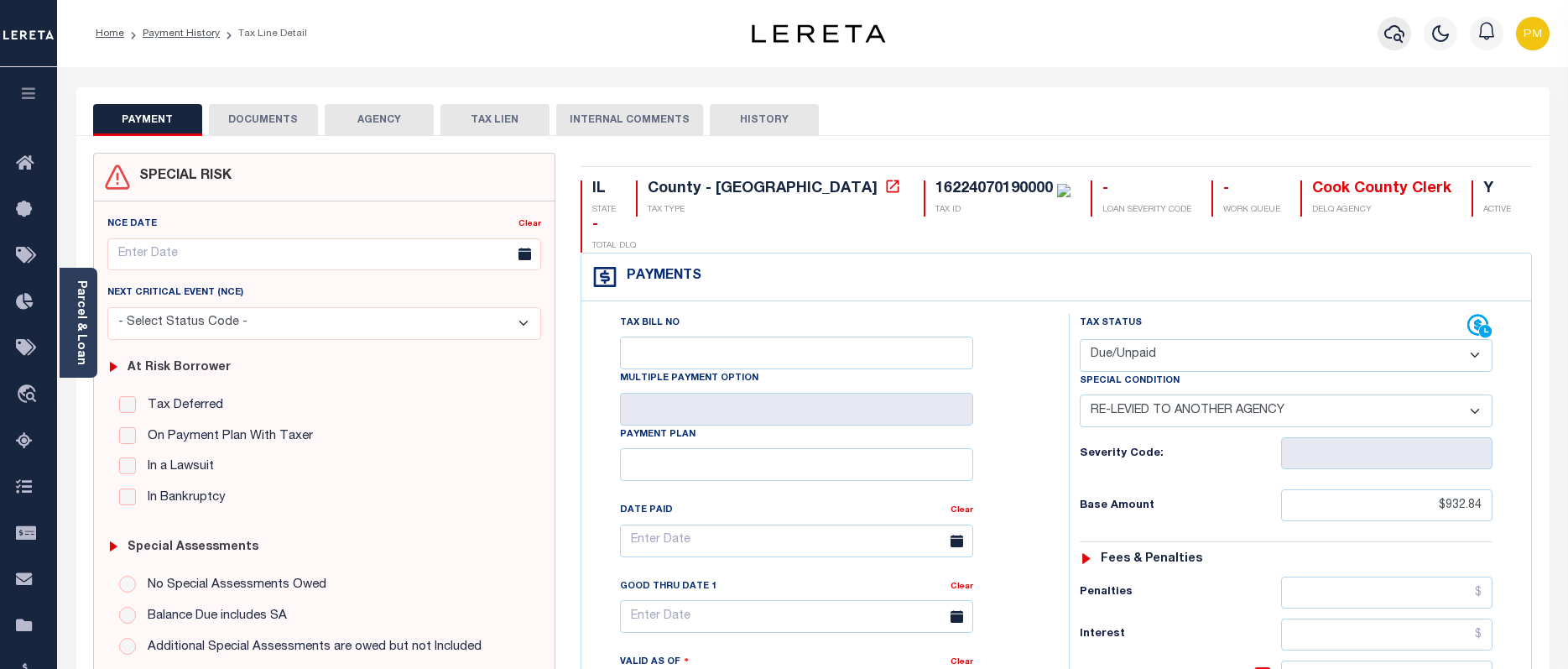
click at [1394, 36] on icon "button" at bounding box center [1394, 34] width 20 height 18
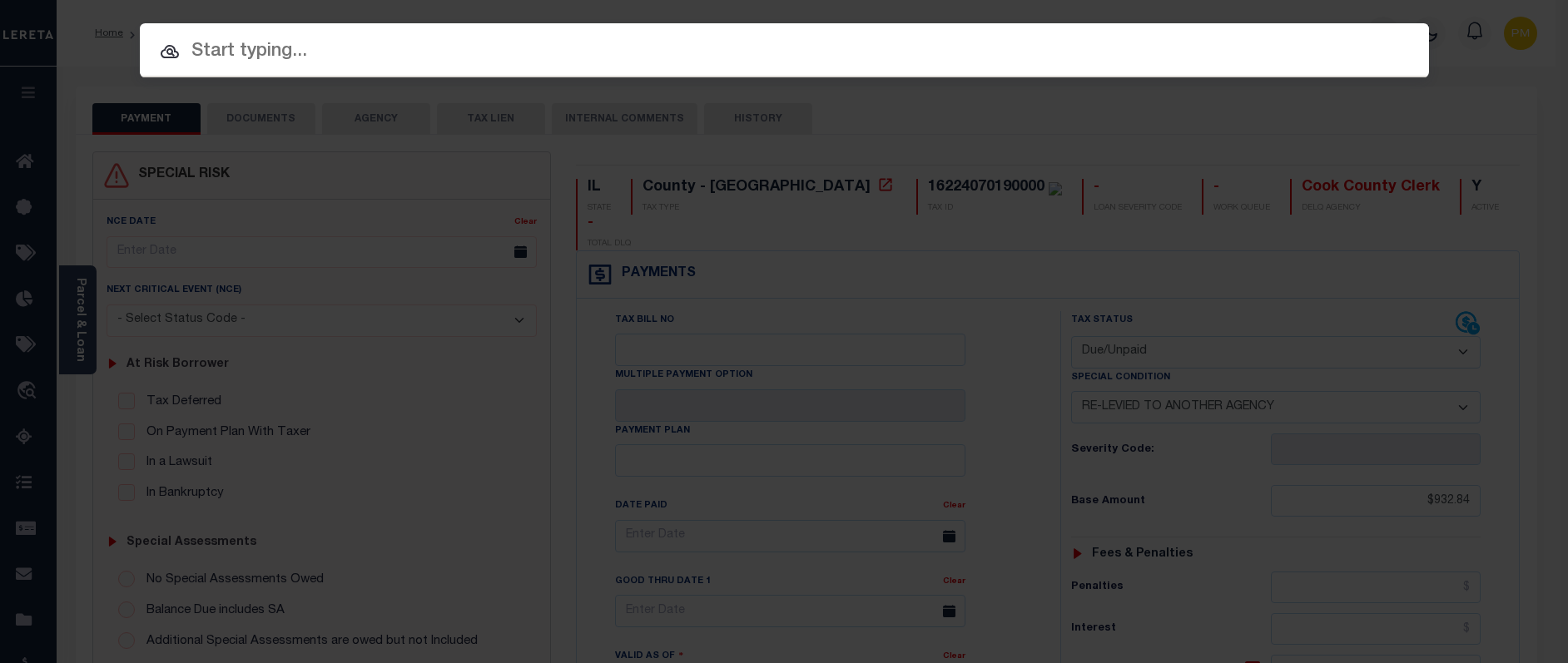
paste input "14787"
type input "14787"
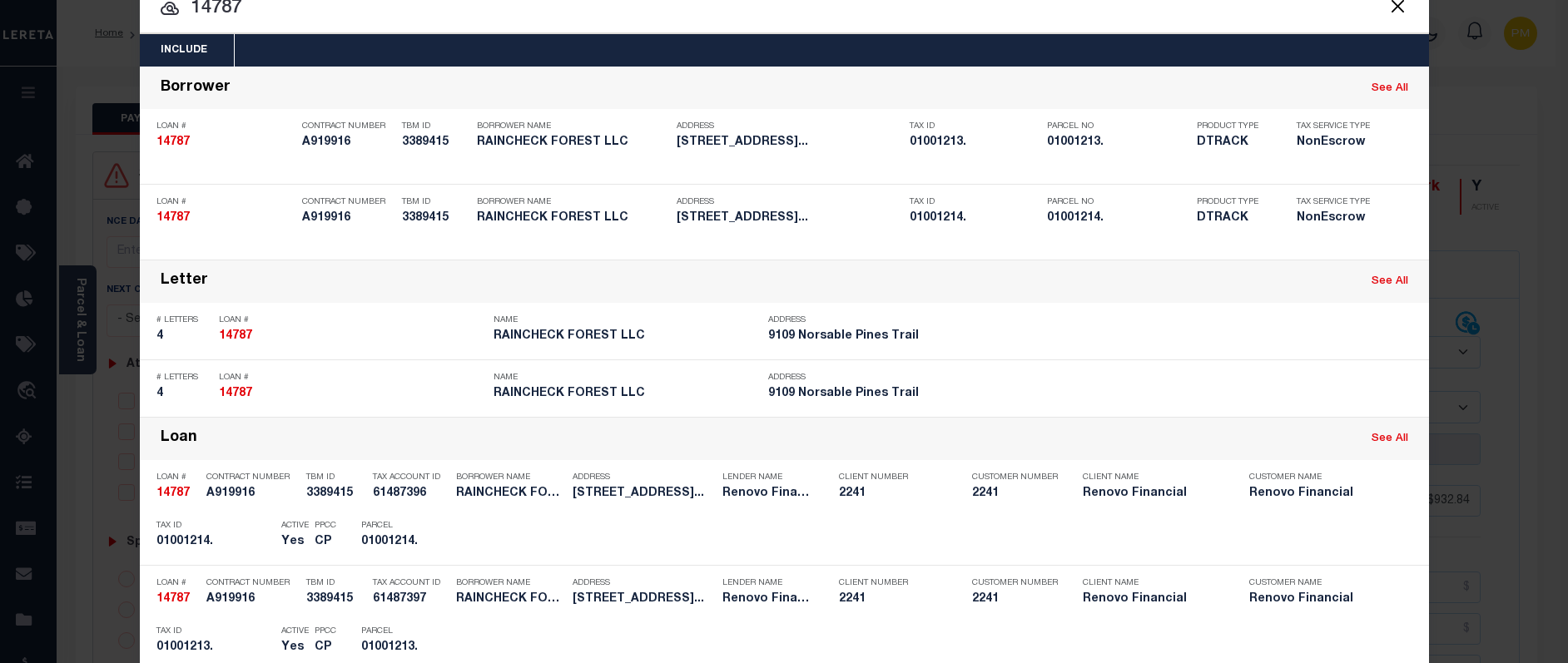
scroll to position [332, 0]
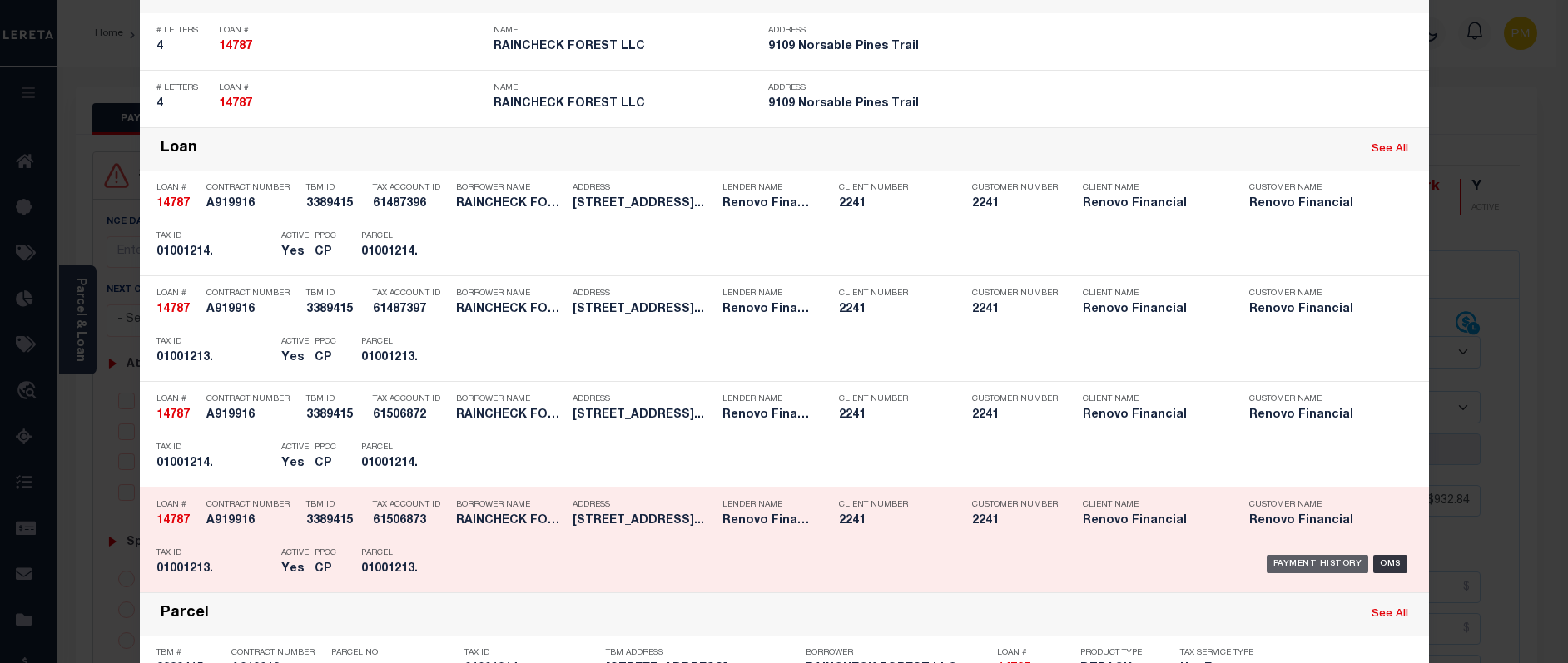
click at [1301, 567] on div "Payment History" at bounding box center [1319, 564] width 103 height 19
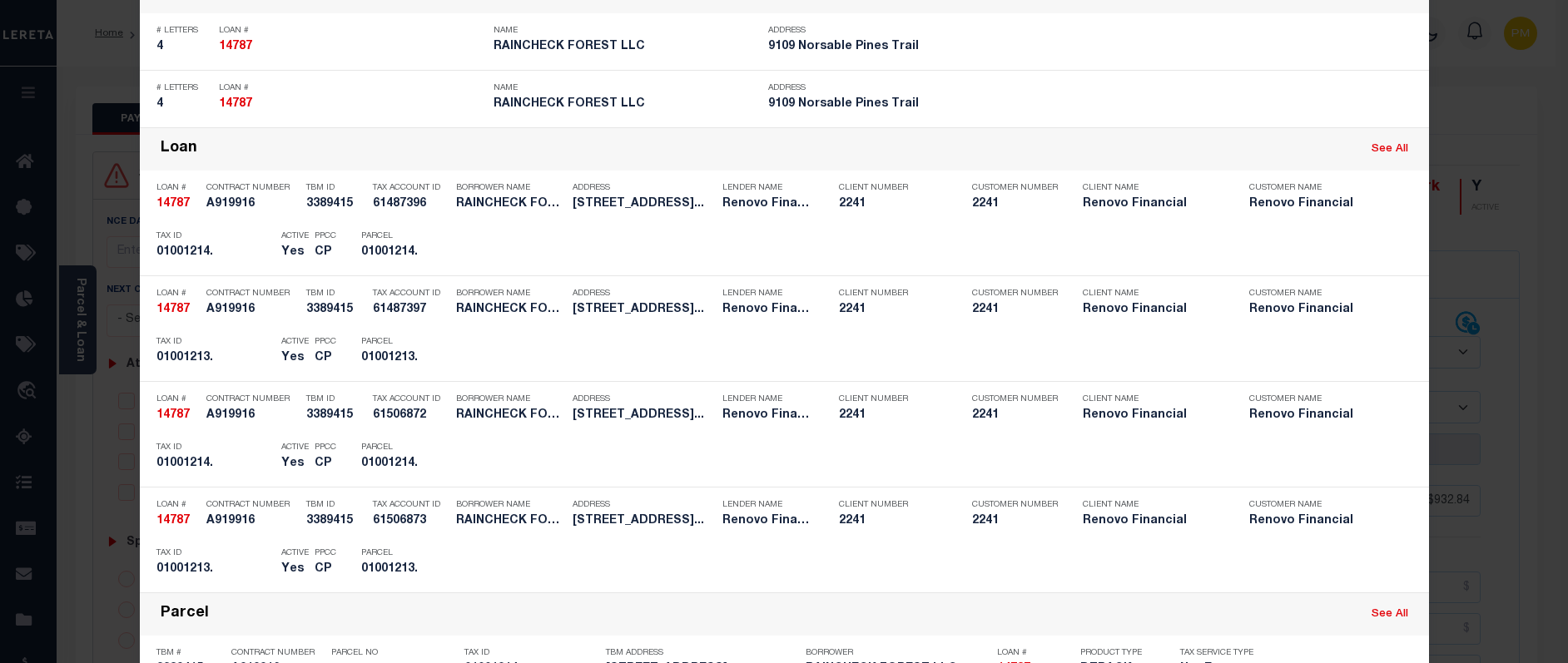
scroll to position [0, 0]
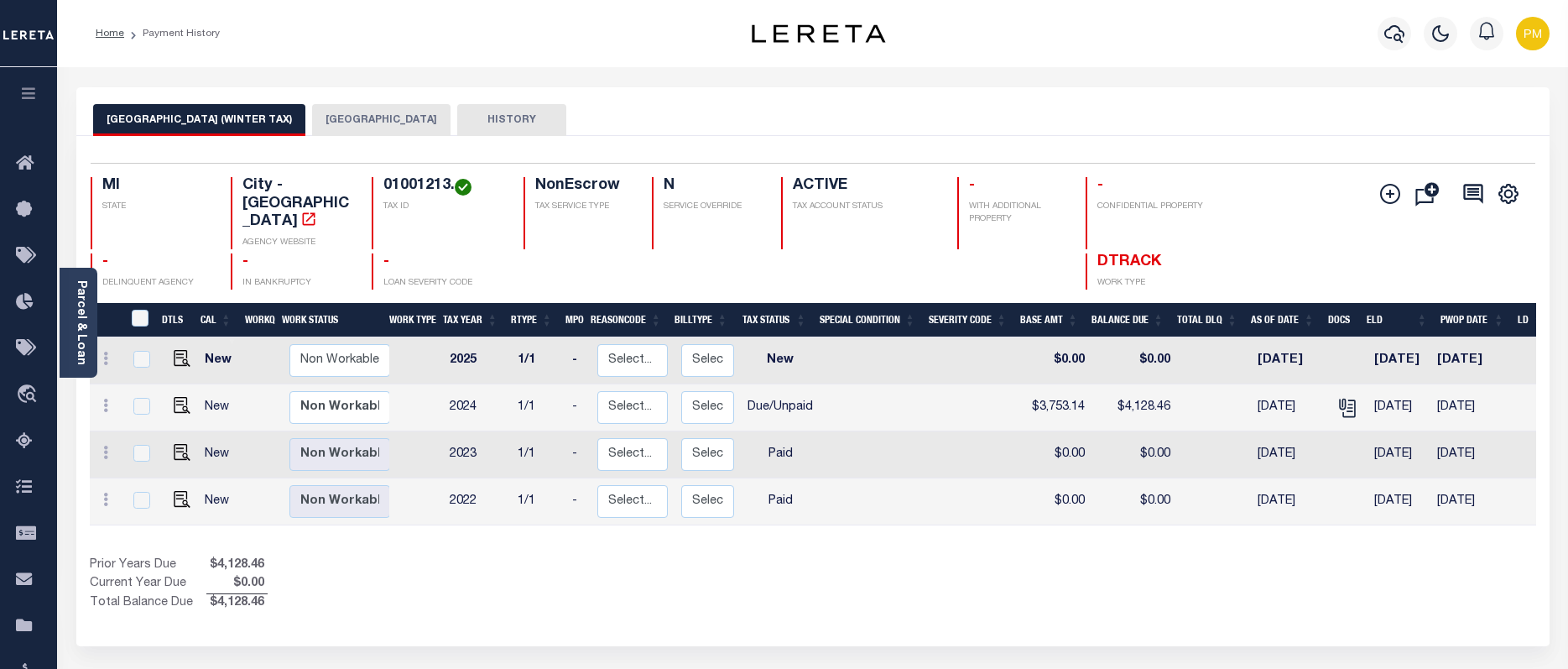
click at [312, 119] on button "DETROIT CITY" at bounding box center [380, 120] width 138 height 32
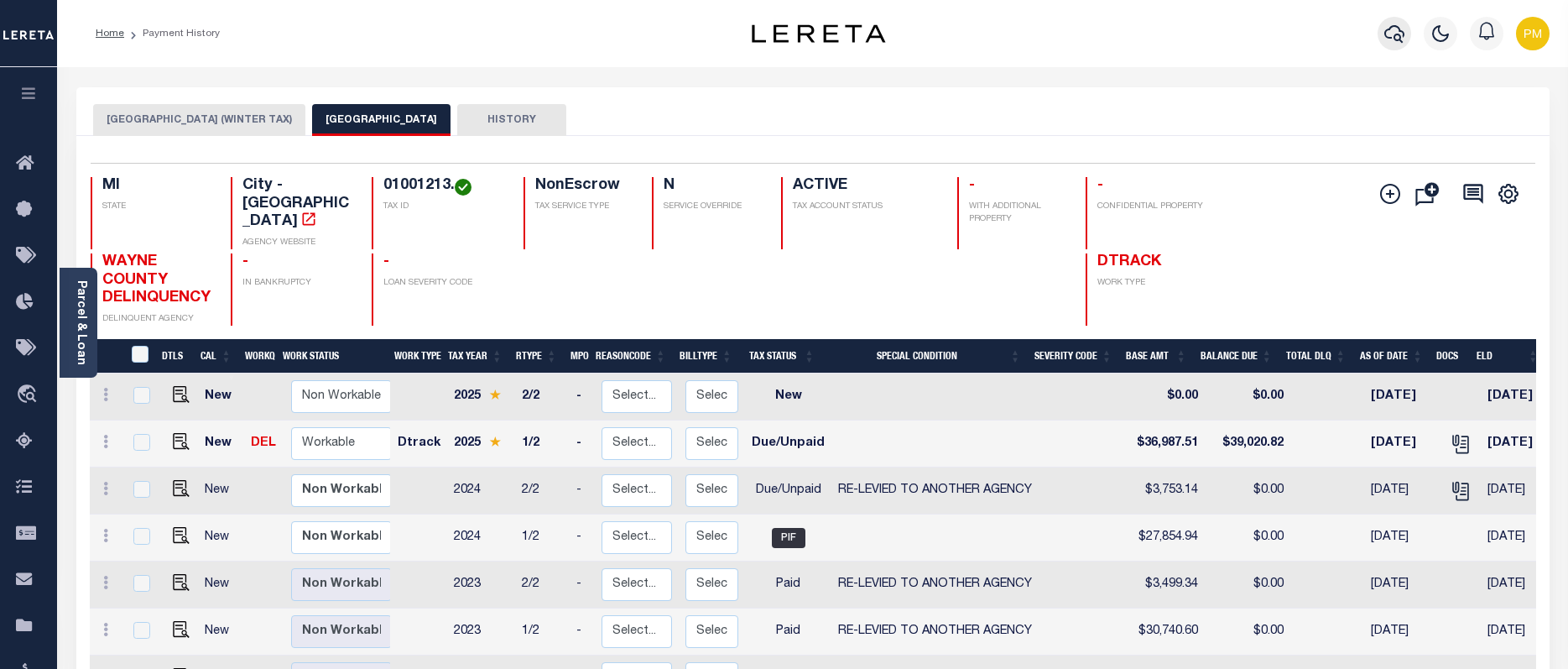
click at [1398, 35] on icon "button" at bounding box center [1394, 34] width 20 height 18
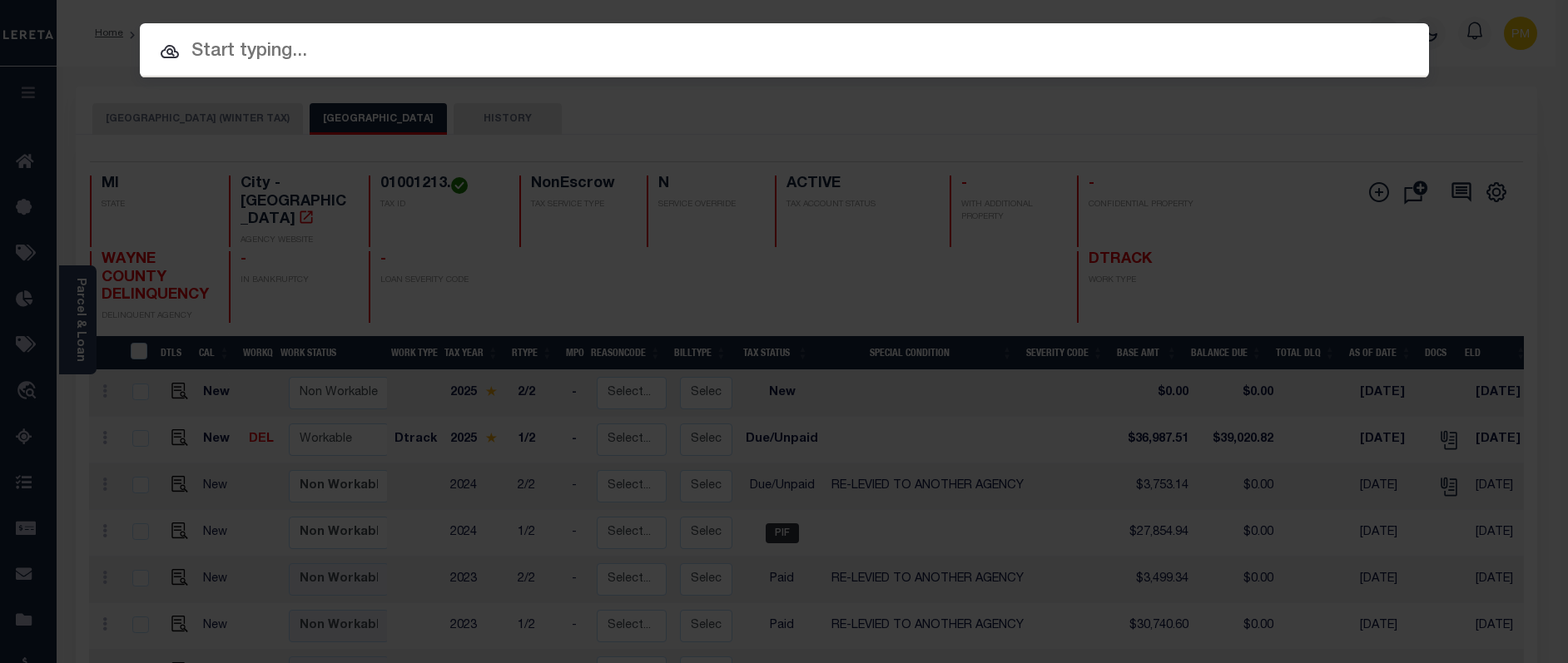
paste input "5191"
type input "5191"
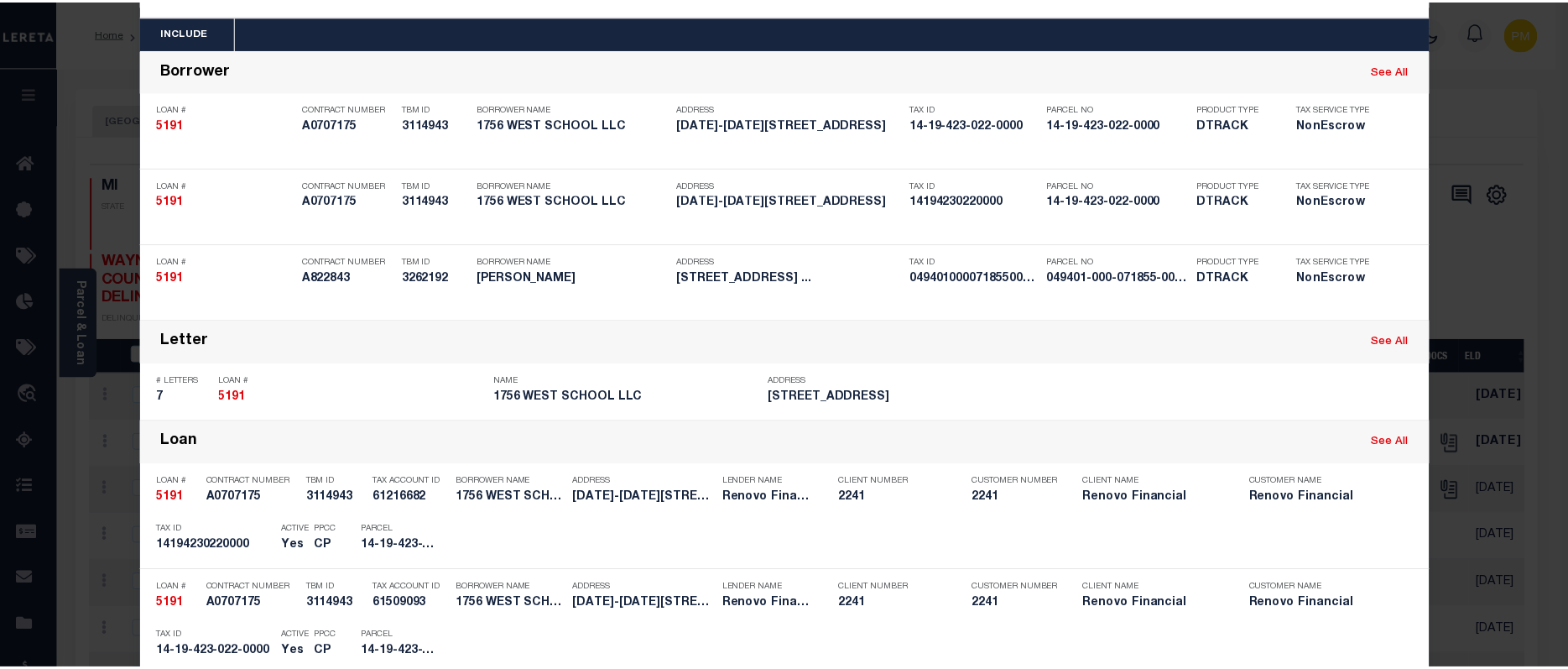
scroll to position [335, 0]
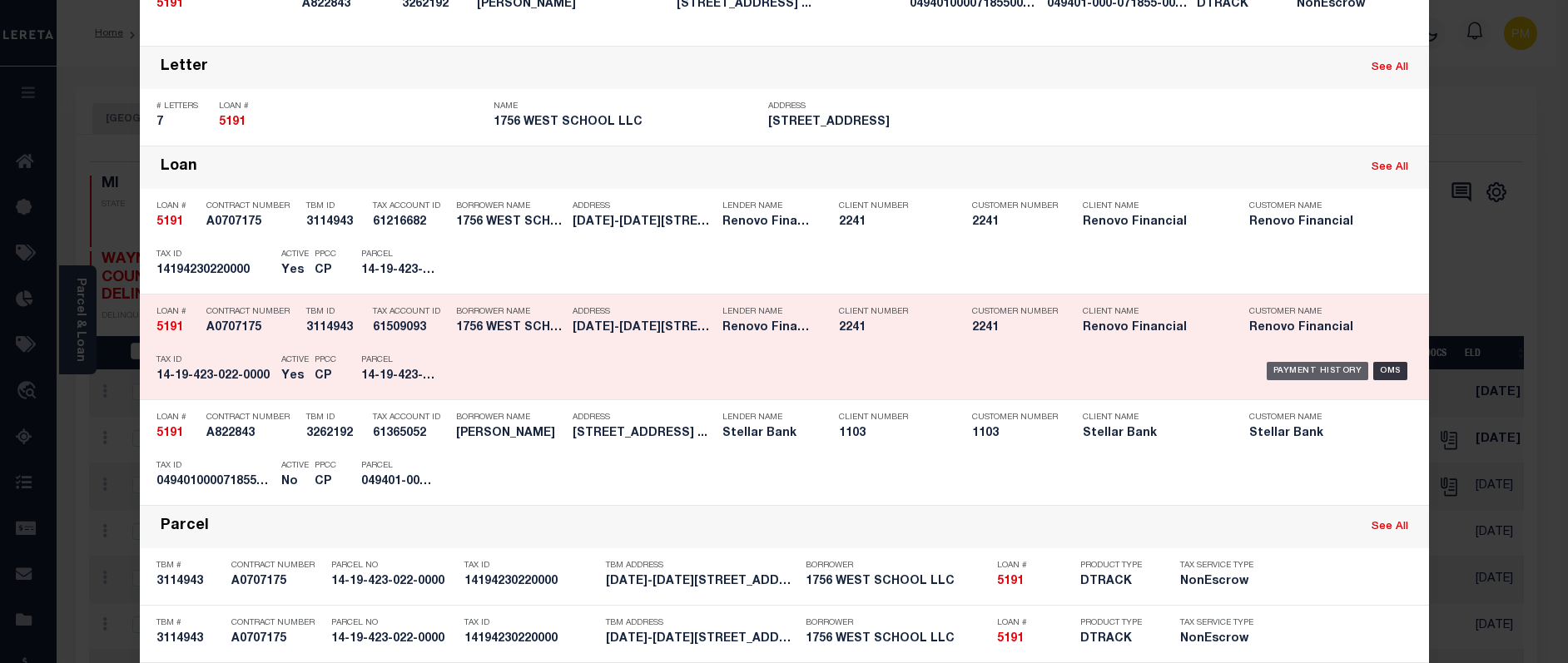
click at [1293, 374] on div "Payment History" at bounding box center [1319, 371] width 103 height 19
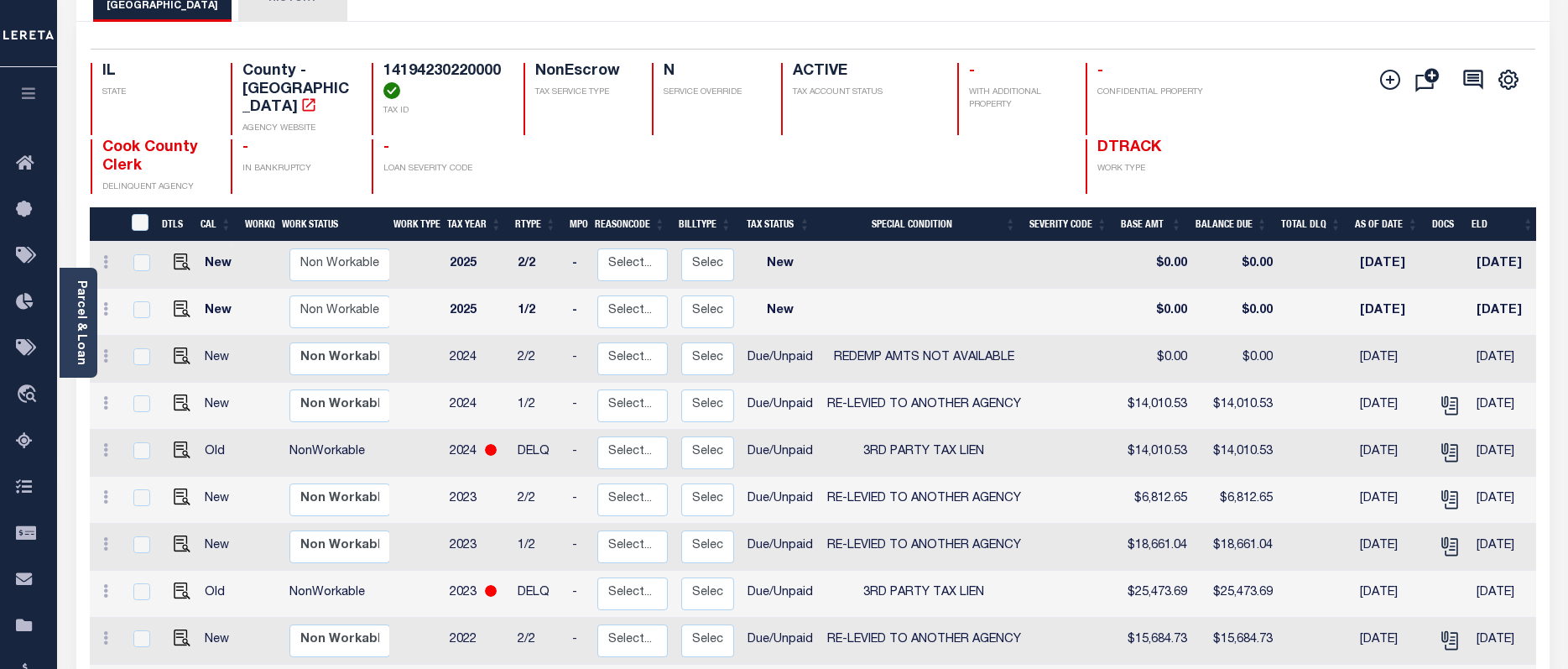
scroll to position [168, 0]
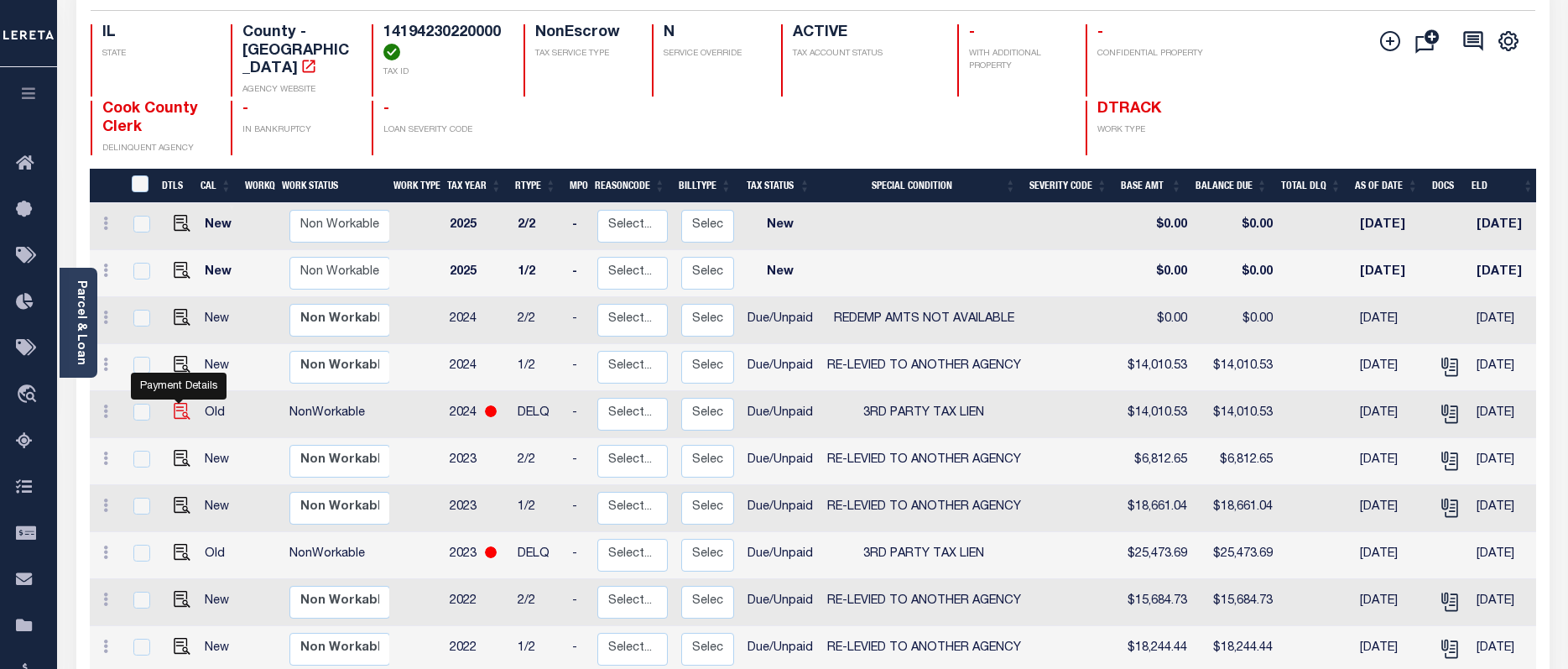
click at [173, 402] on img "" at bounding box center [182, 411] width 17 height 17
checkbox input "true"
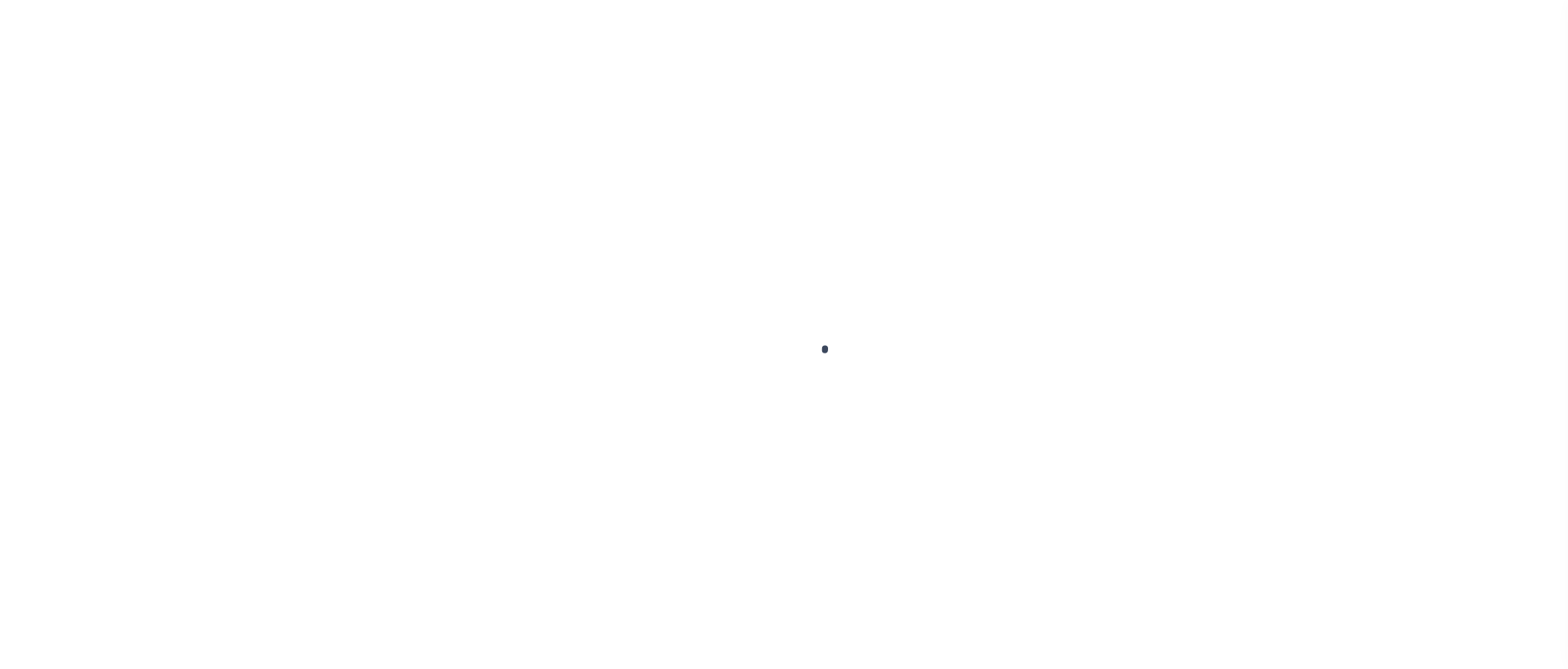
checkbox input "false"
type textarea "Last known amount due -to receive accurate redemption there is a fee due - bj"
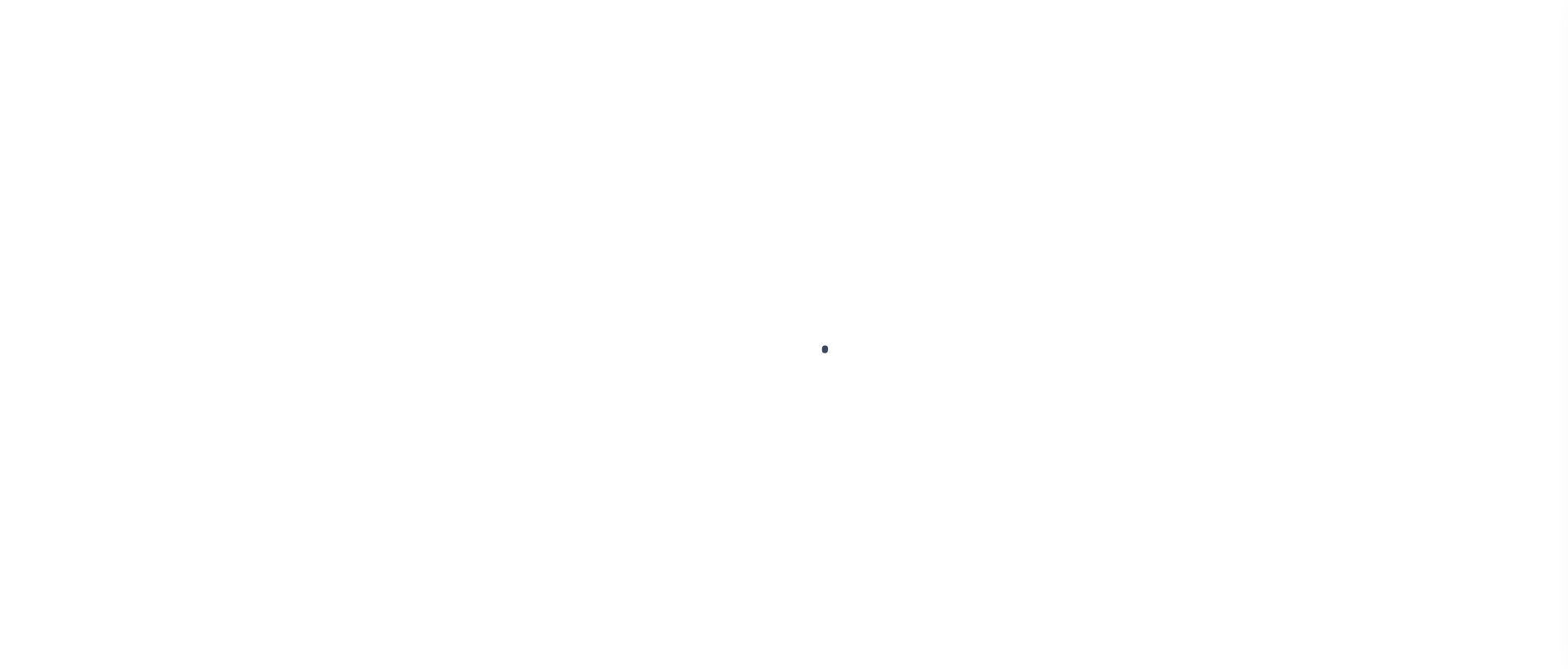
type input "[DATE]"
select select "DUE"
select select "20"
type input "$14,010.53"
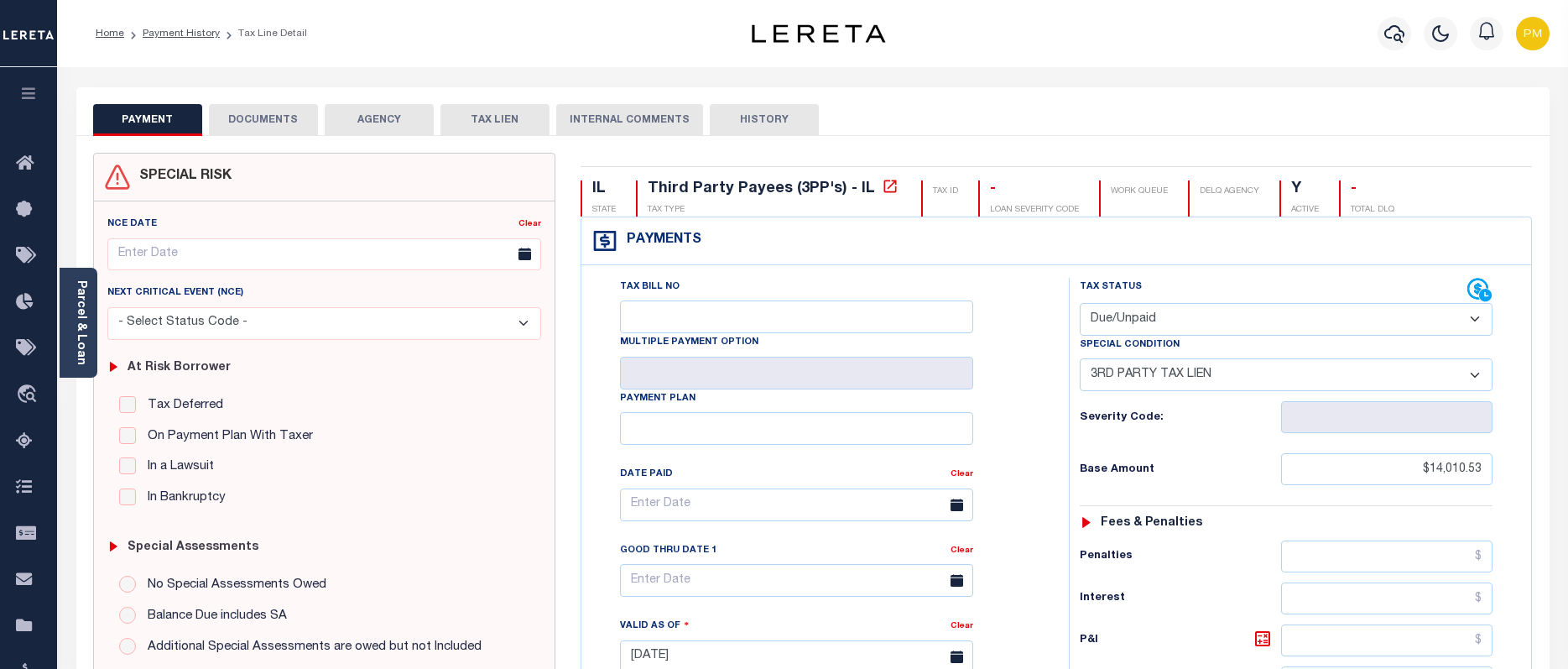
click at [1475, 317] on select "- Select Status Code - Open Due/Unpaid Paid Incomplete No Tax Due Internal Refu…" at bounding box center [1285, 319] width 412 height 33
select select "PYD"
click at [1079, 303] on select "- Select Status Code - Open Due/Unpaid Paid Incomplete No Tax Due Internal Refu…" at bounding box center [1285, 319] width 412 height 33
select select "0"
type input "[DATE]"
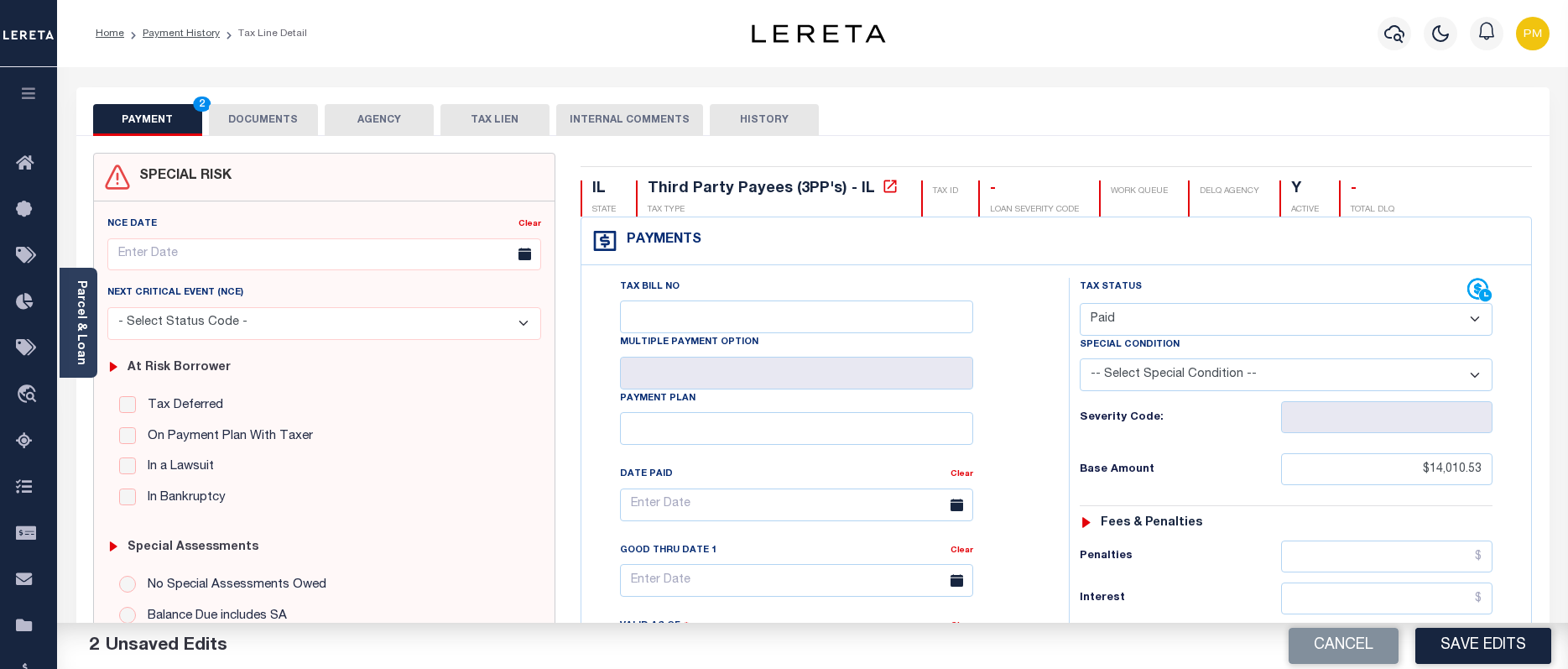
drag, startPoint x: 1472, startPoint y: 372, endPoint x: 1463, endPoint y: 372, distance: 9.0
click at [1471, 372] on select "-- Select Special Condition -- 3RD PARTY TAX LIEN AGENCY TAX LIEN (A.K.A Inside…" at bounding box center [1285, 374] width 412 height 33
select select "34"
click at [1079, 359] on select "-- Select Special Condition -- 3RD PARTY TAX LIEN AGENCY TAX LIEN (A.K.A Inside…" at bounding box center [1285, 374] width 412 height 33
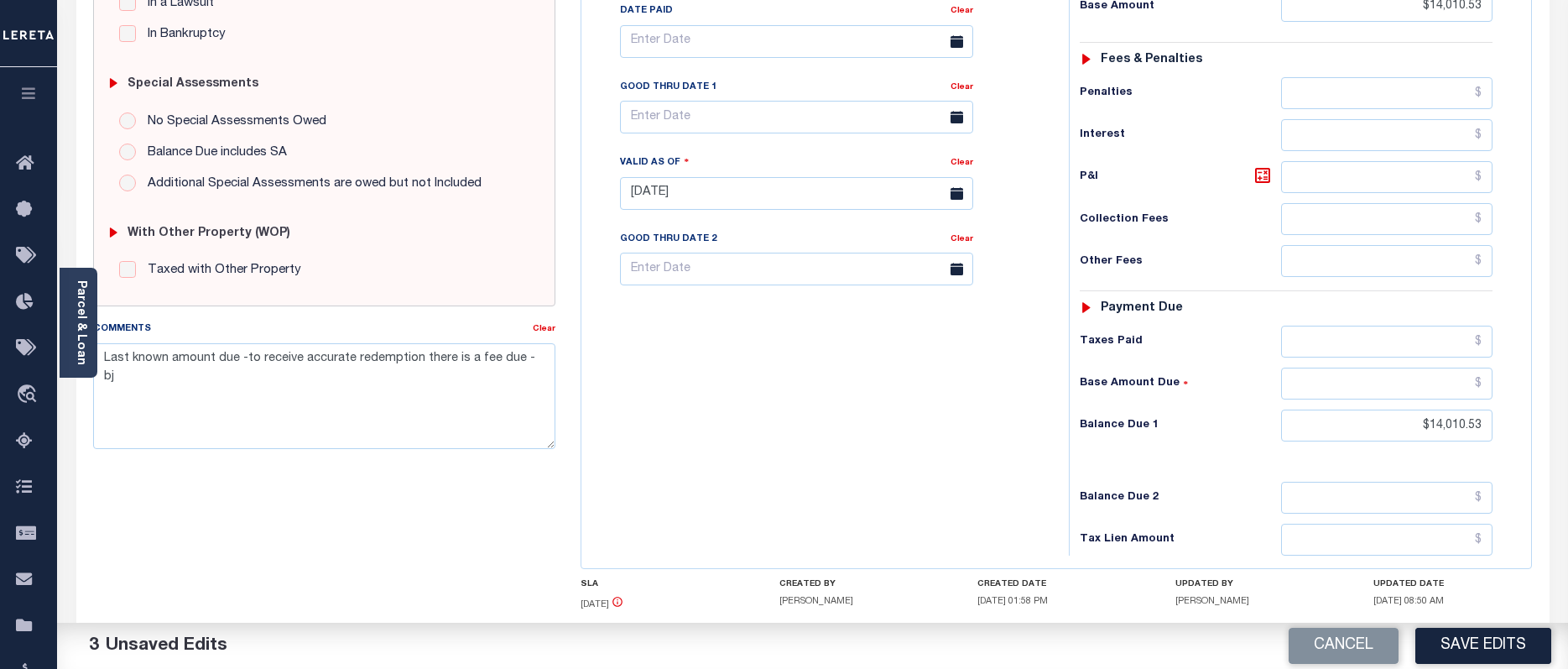
scroll to position [503, 0]
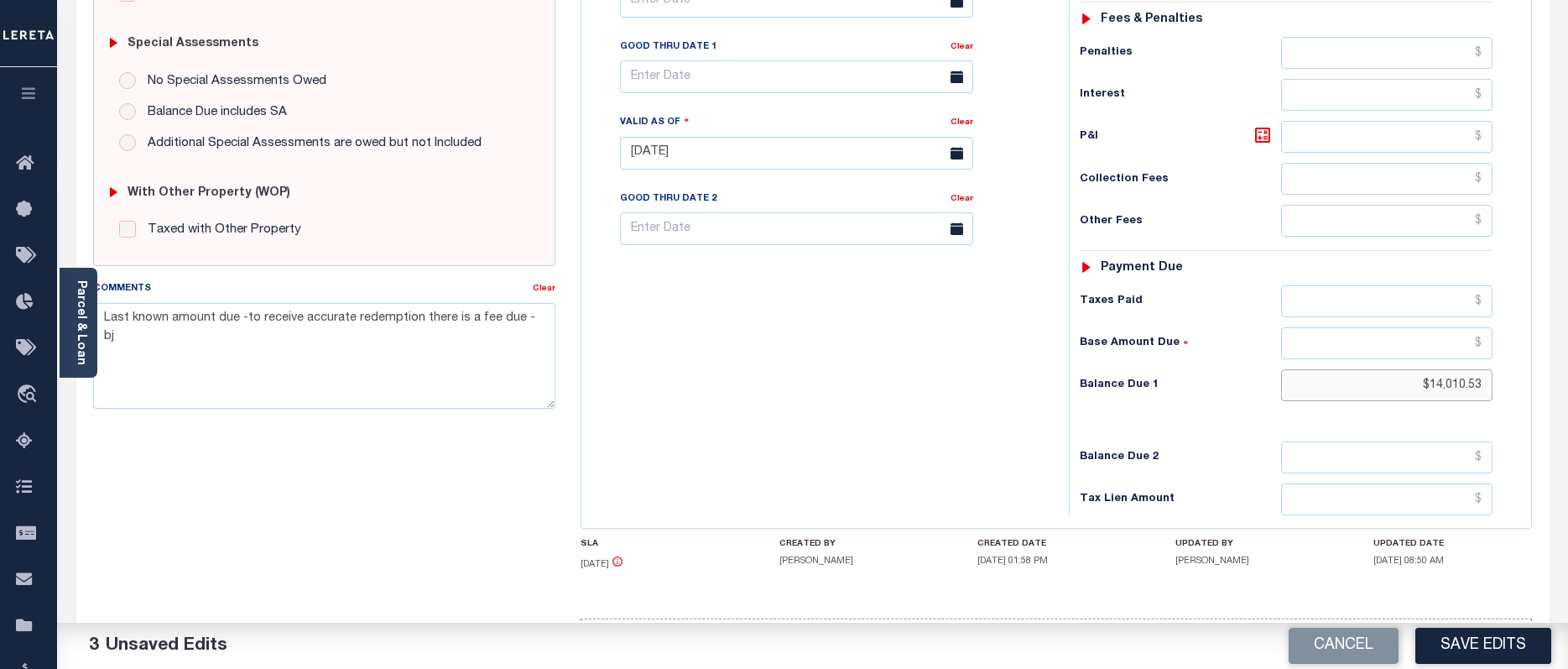
drag, startPoint x: 1394, startPoint y: 384, endPoint x: 1554, endPoint y: 373, distance: 160.4
click at [1554, 373] on div "PAYMENT 3 DOCUMENTS AGENCY DELINQUENT PAYEE" at bounding box center [813, 157] width 1498 height 1149
click at [1462, 653] on button "Save Edits" at bounding box center [1482, 645] width 136 height 36
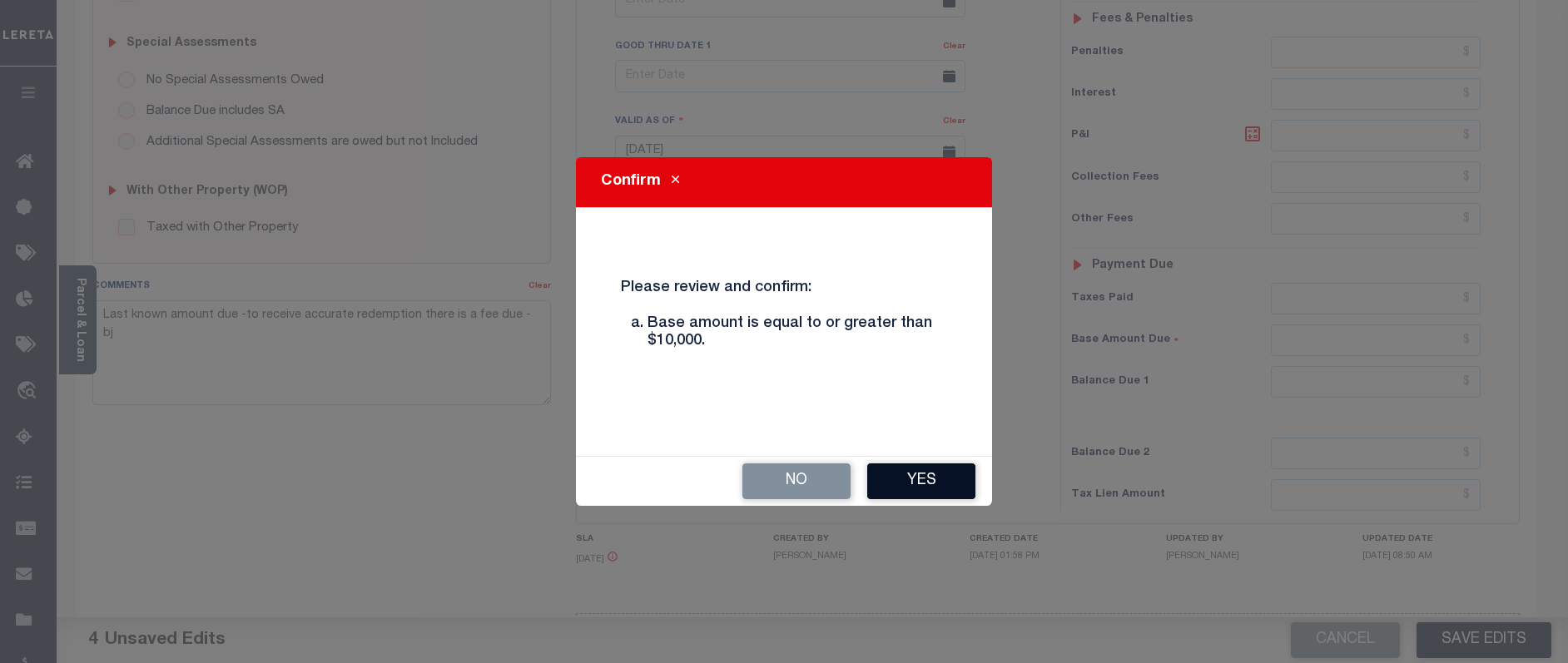
click at [929, 484] on button "Yes" at bounding box center [921, 481] width 108 height 35
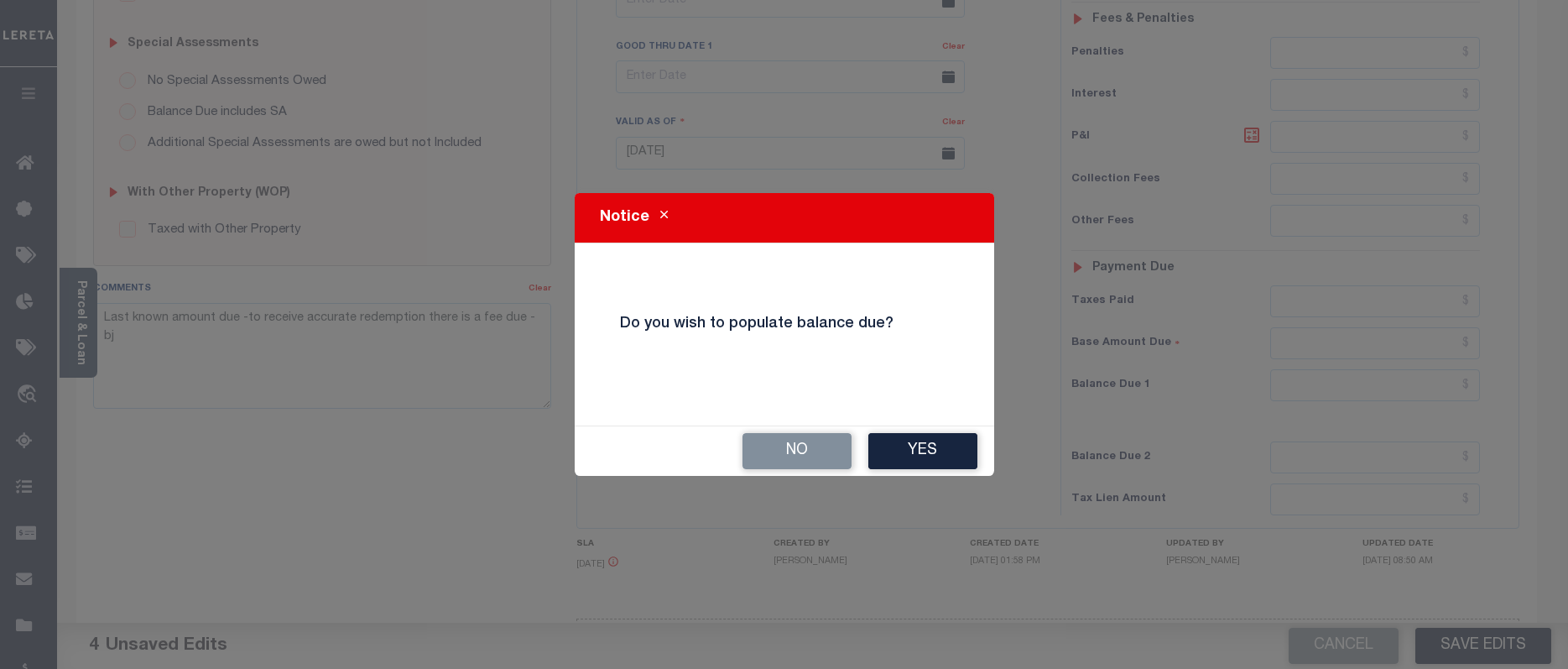
drag, startPoint x: 908, startPoint y: 446, endPoint x: 953, endPoint y: 454, distance: 45.7
click at [908, 447] on button "Yes" at bounding box center [923, 451] width 109 height 36
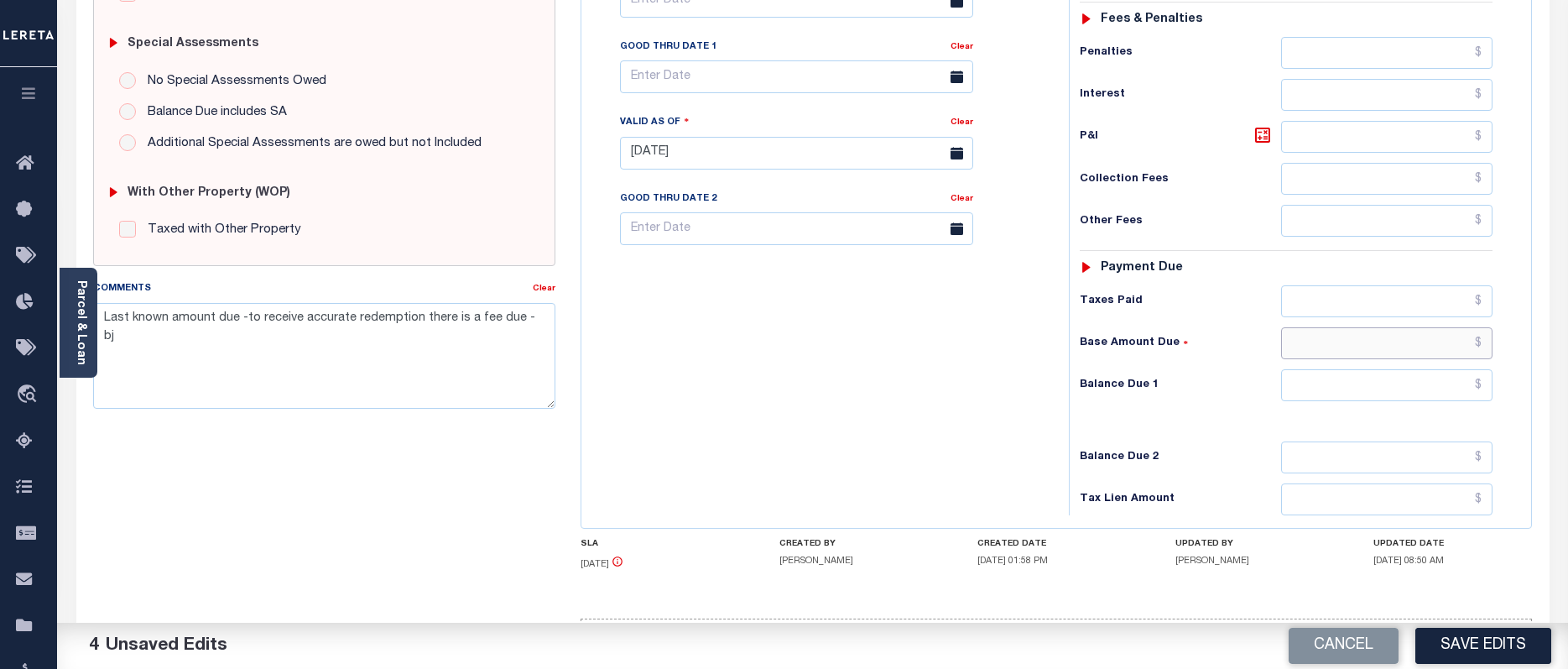
click at [1395, 347] on input "text" at bounding box center [1386, 343] width 212 height 32
type input "$0.00"
click at [331, 364] on textarea "Last known amount due -to receive accurate redemption there is a fee due - bj" at bounding box center [325, 356] width 463 height 106
click at [1326, 646] on button "Cancel" at bounding box center [1343, 645] width 110 height 36
type input "[DATE]"
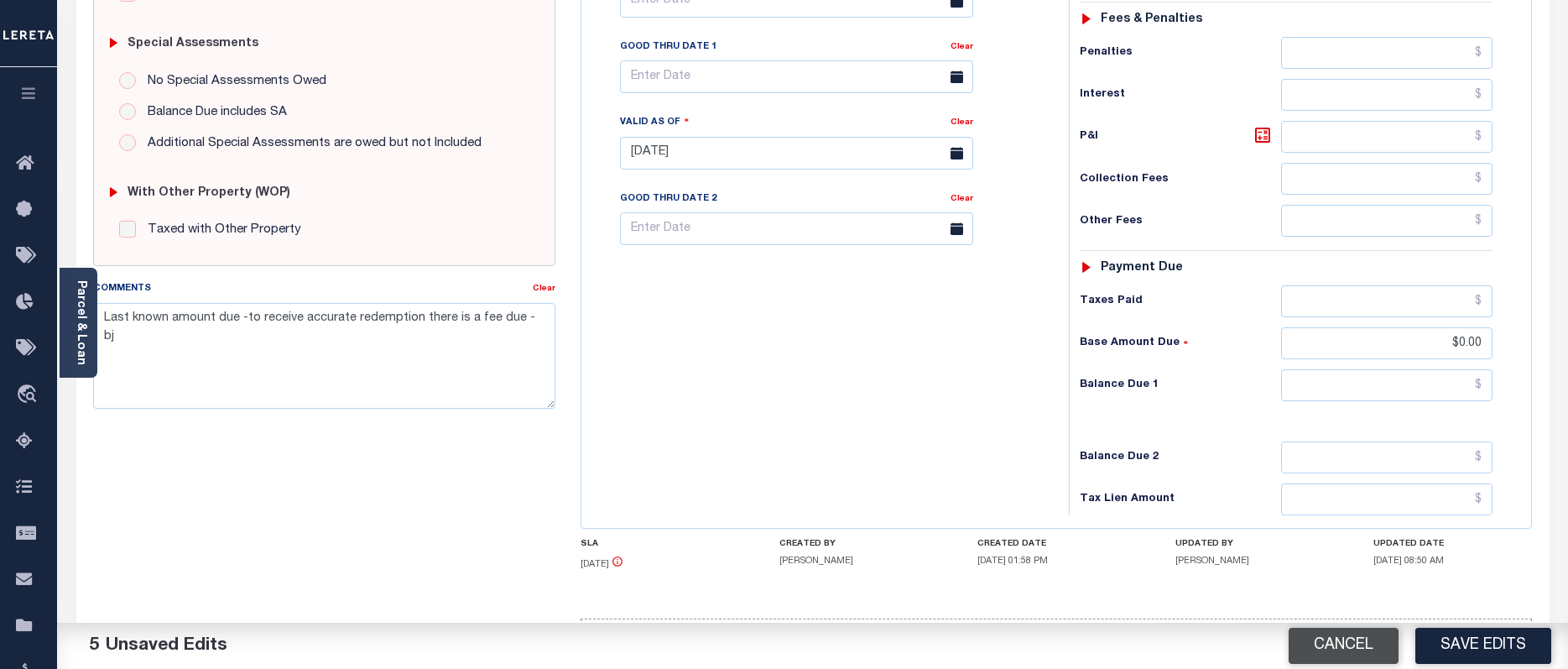
select select "DUE"
select select "20"
type input "$14,010.53"
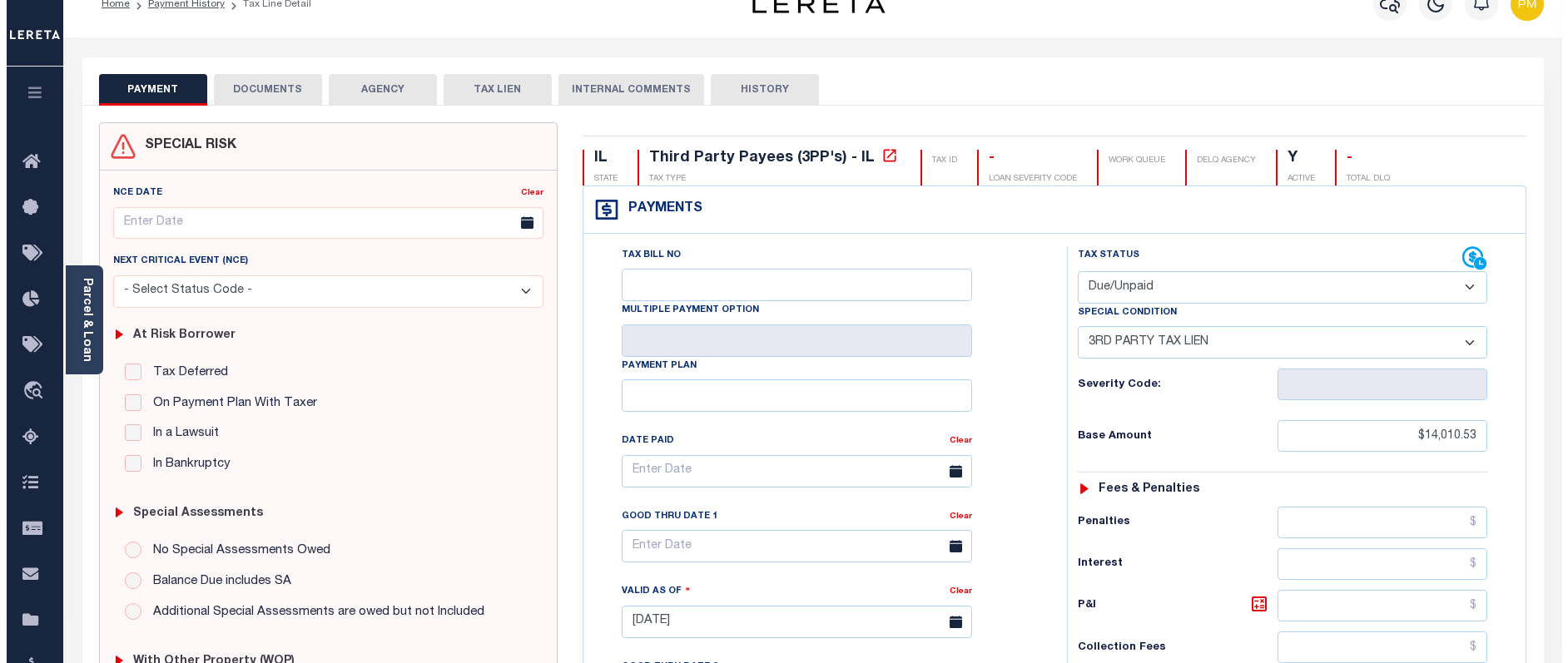
scroll to position [0, 0]
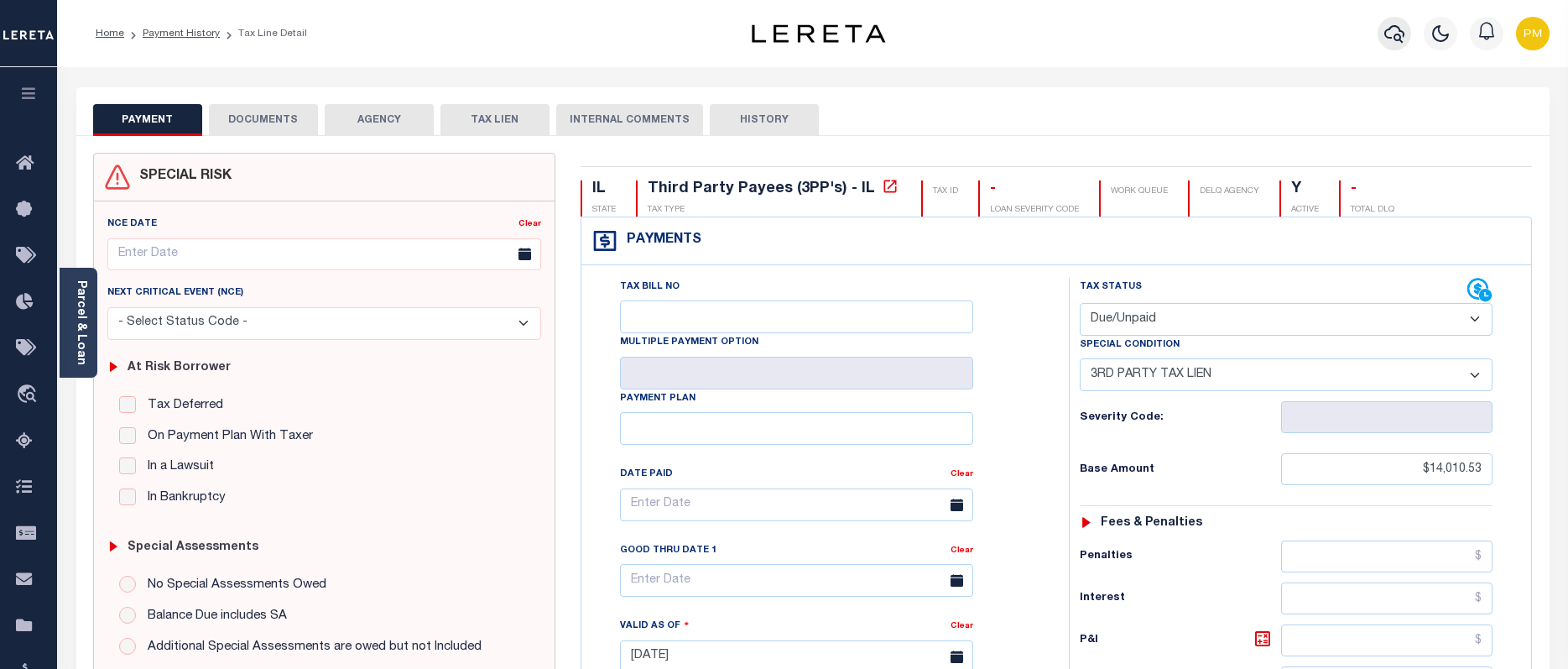
click at [1394, 23] on button "button" at bounding box center [1394, 34] width 34 height 34
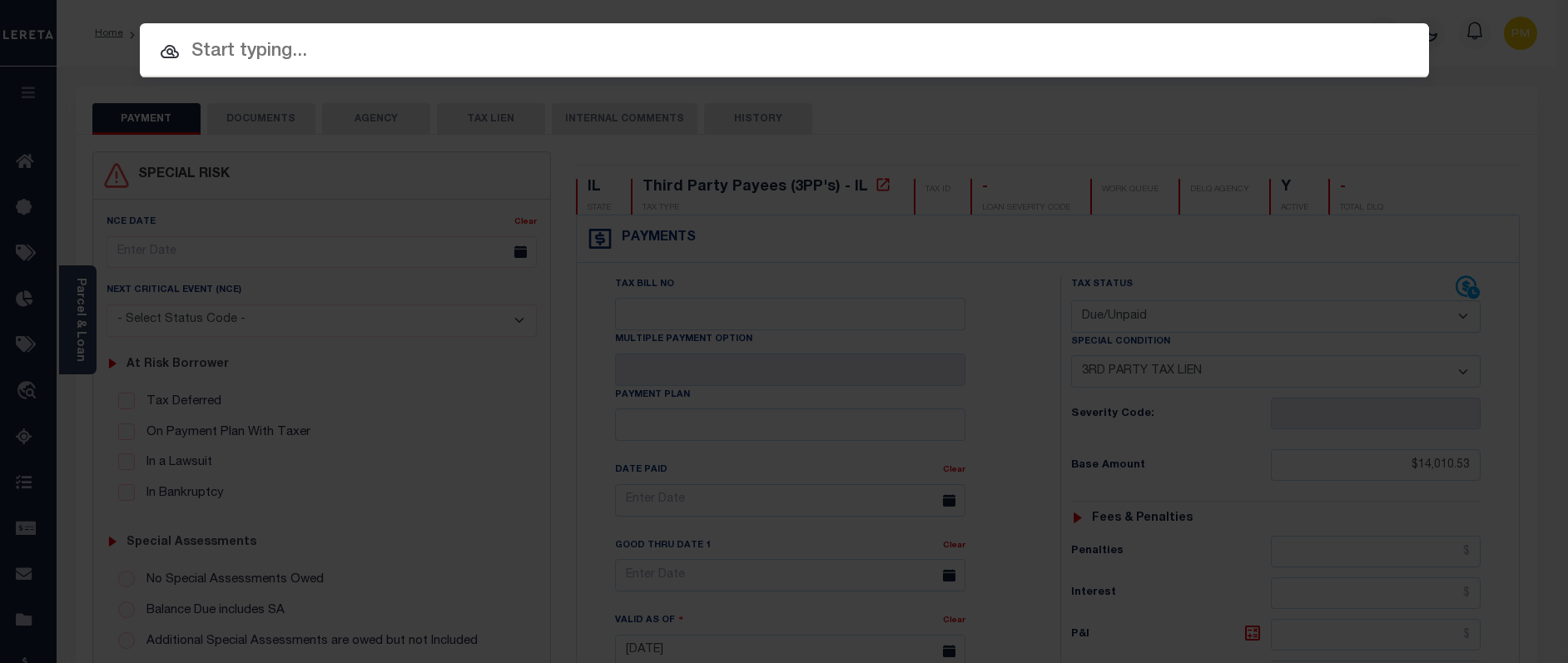
paste input "10020612"
type input "10020612"
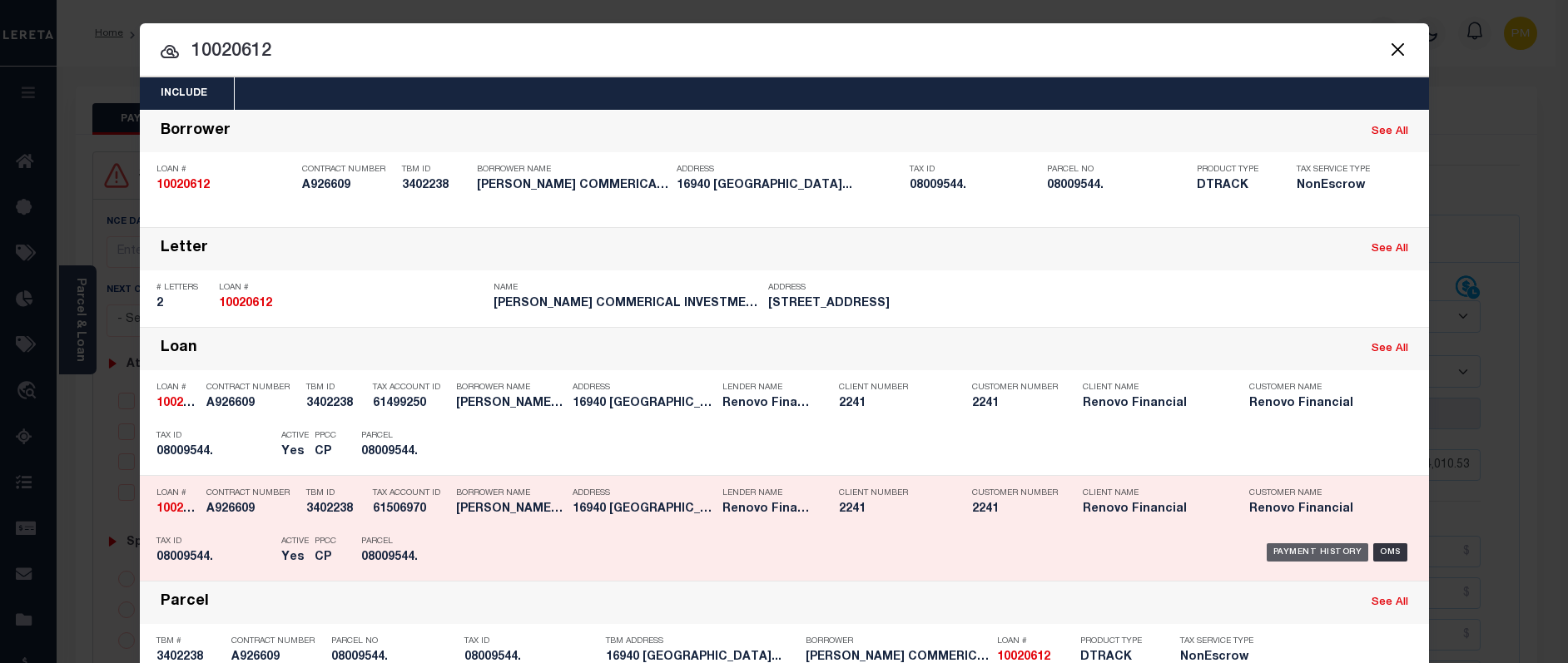
click at [1298, 553] on div "Payment History" at bounding box center [1319, 553] width 103 height 19
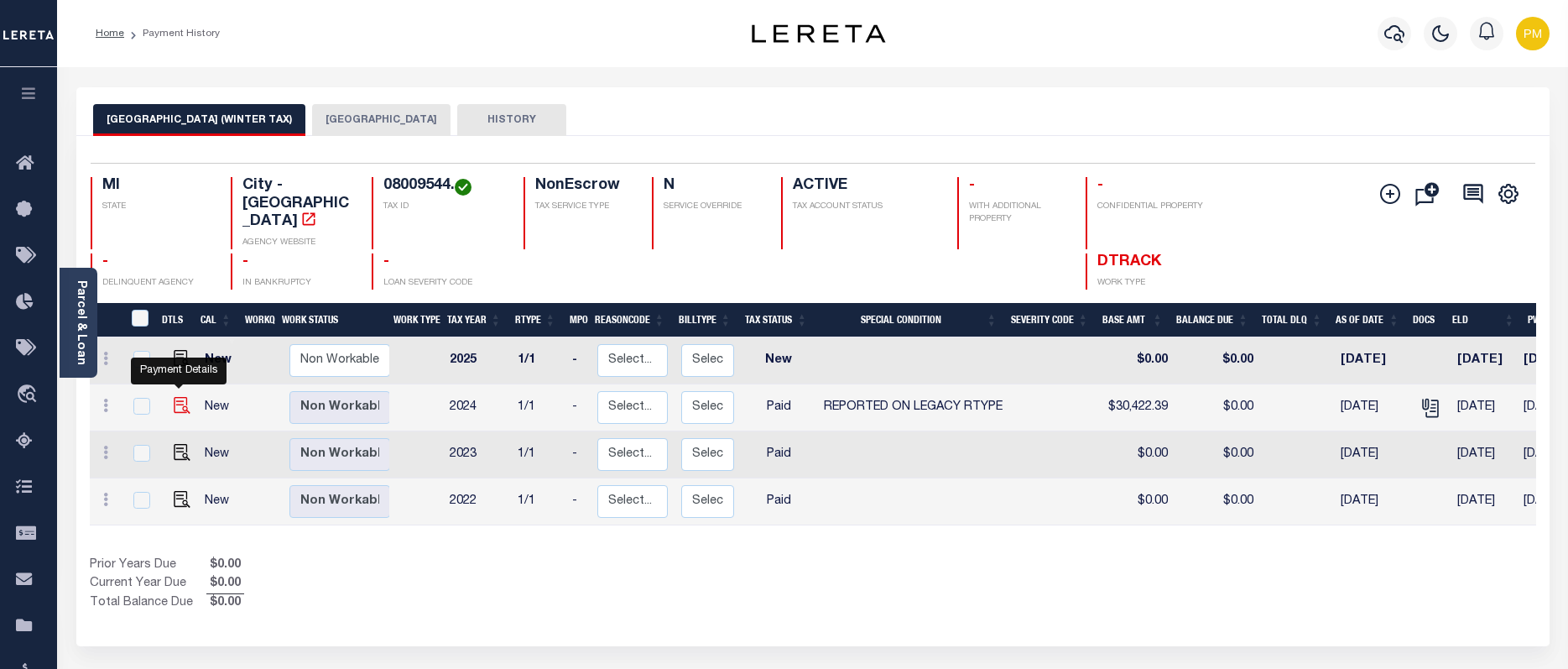
click at [179, 397] on img "" at bounding box center [182, 405] width 17 height 17
checkbox input "true"
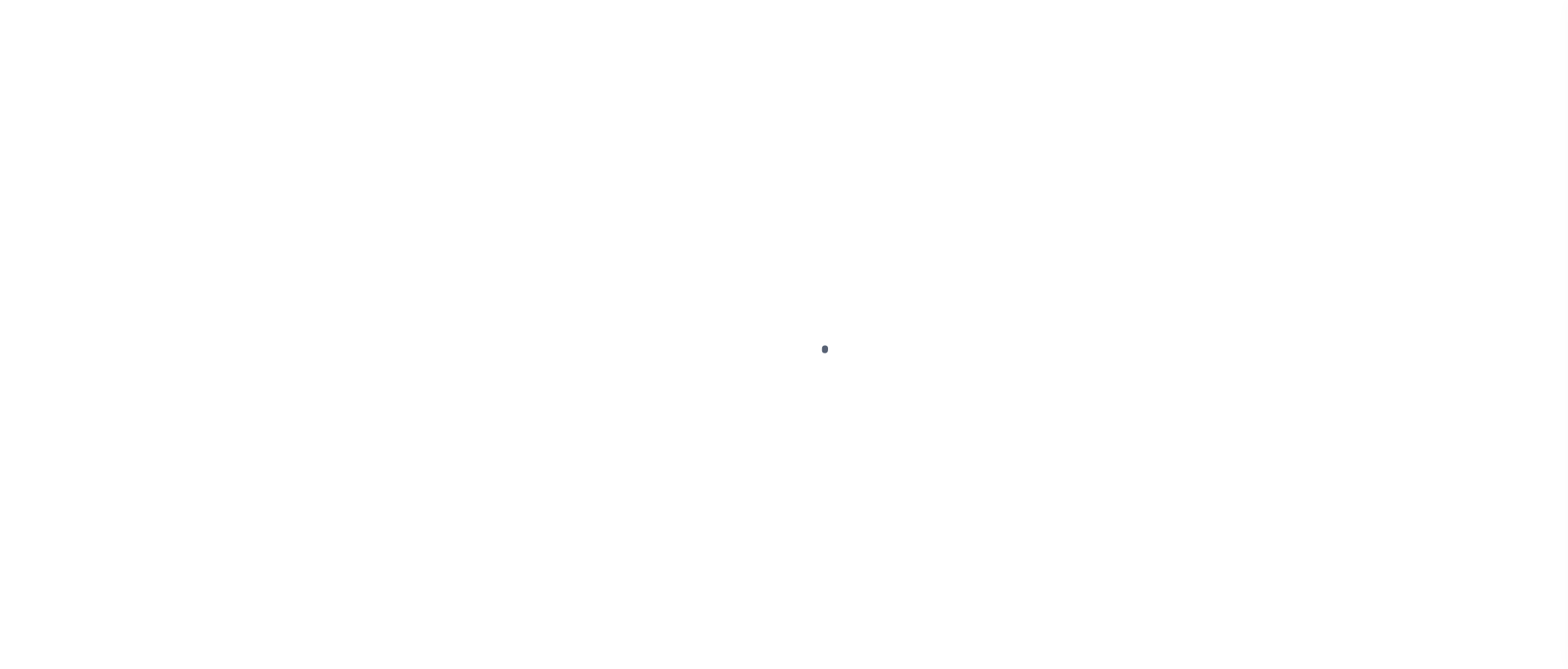
select select "PYD"
select select "34"
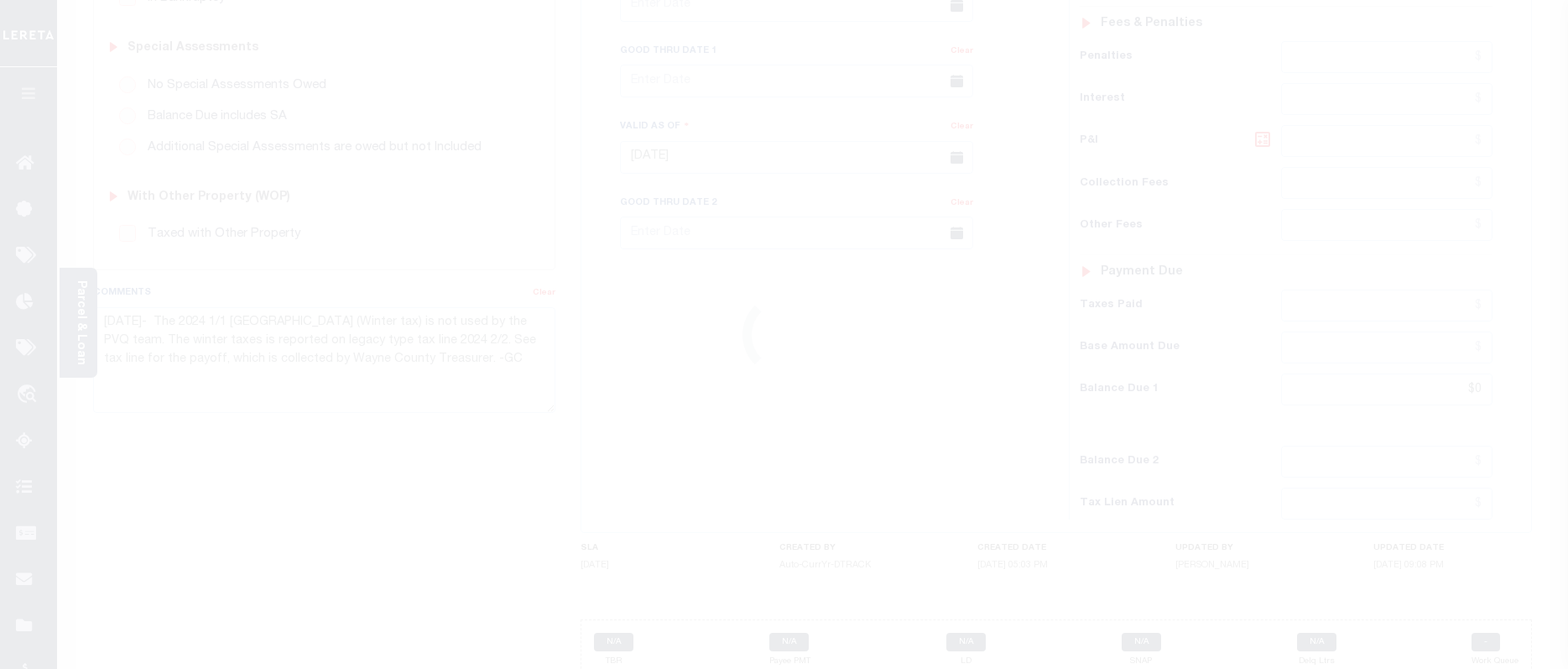
scroll to position [503, 0]
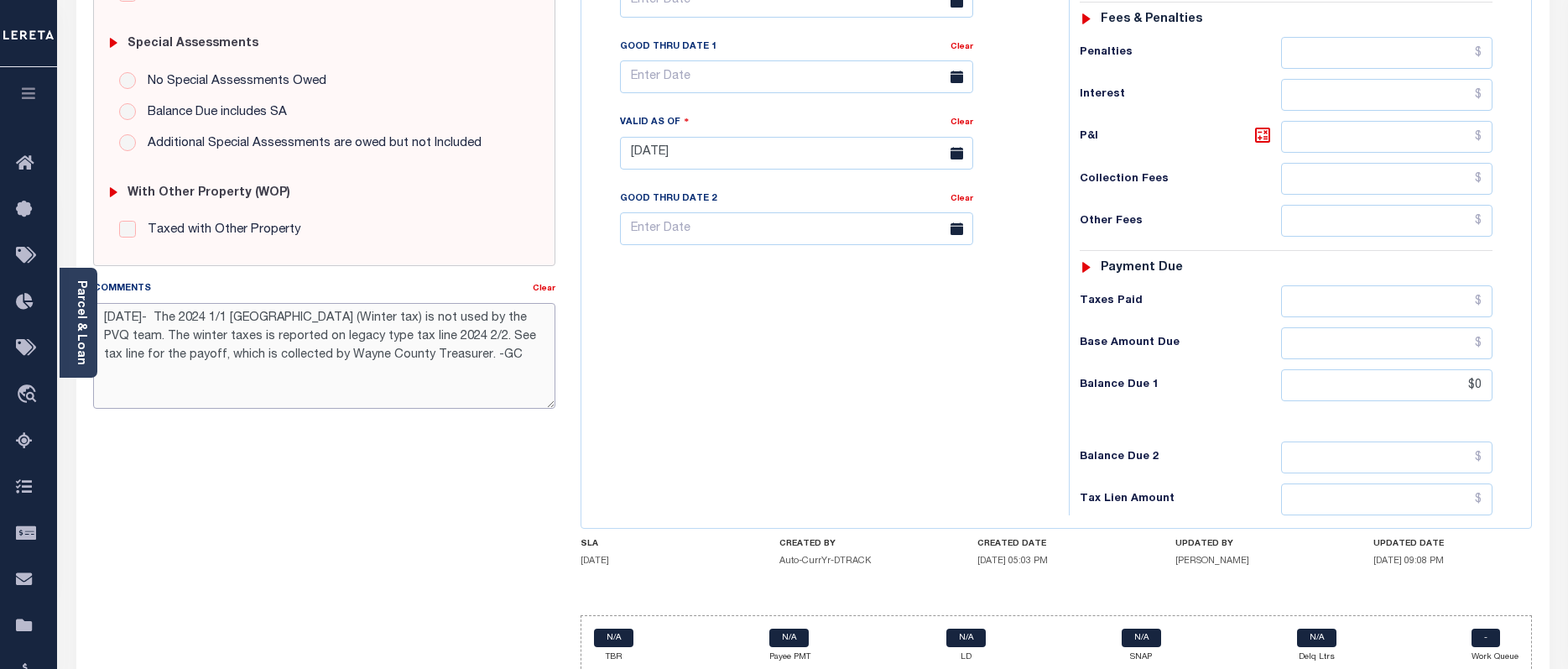
drag, startPoint x: 109, startPoint y: 319, endPoint x: 552, endPoint y: 351, distance: 444.2
click at [552, 351] on textarea "10/8/2025- The 2024 1/1 Detroit City (Winter tax) is not used by the PVQ team. …" at bounding box center [325, 356] width 463 height 106
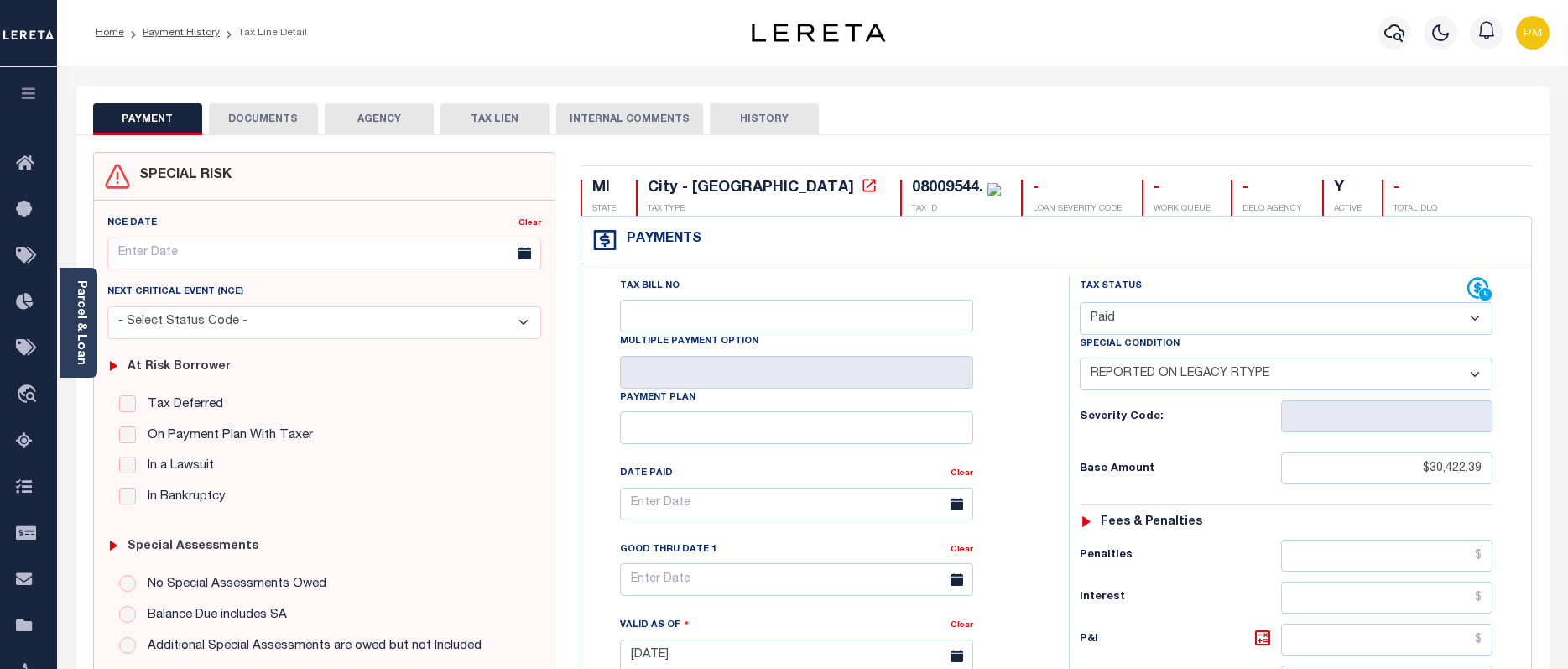
scroll to position [0, 0]
drag, startPoint x: 179, startPoint y: 30, endPoint x: 184, endPoint y: 38, distance: 9.4
click at [179, 30] on link "Payment History" at bounding box center [181, 33] width 77 height 10
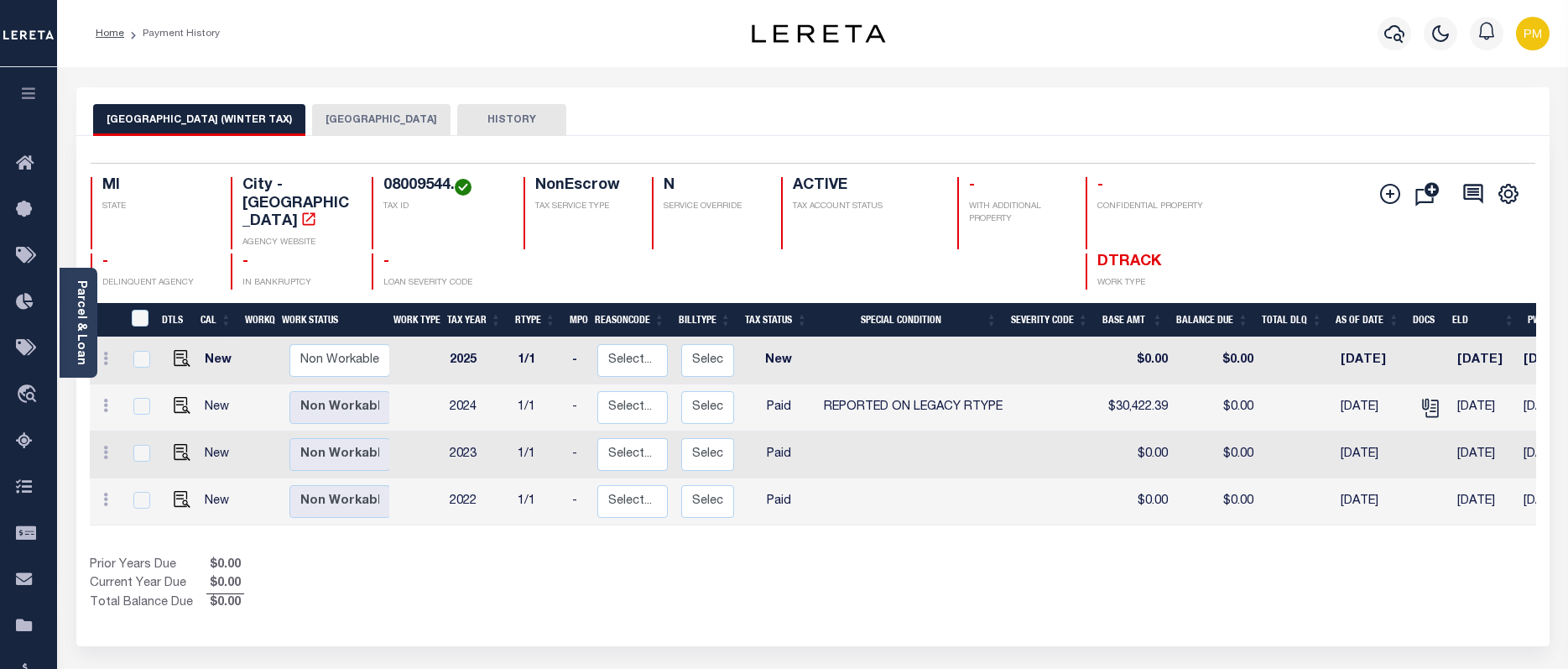
click at [321, 118] on button "[GEOGRAPHIC_DATA]" at bounding box center [380, 120] width 138 height 32
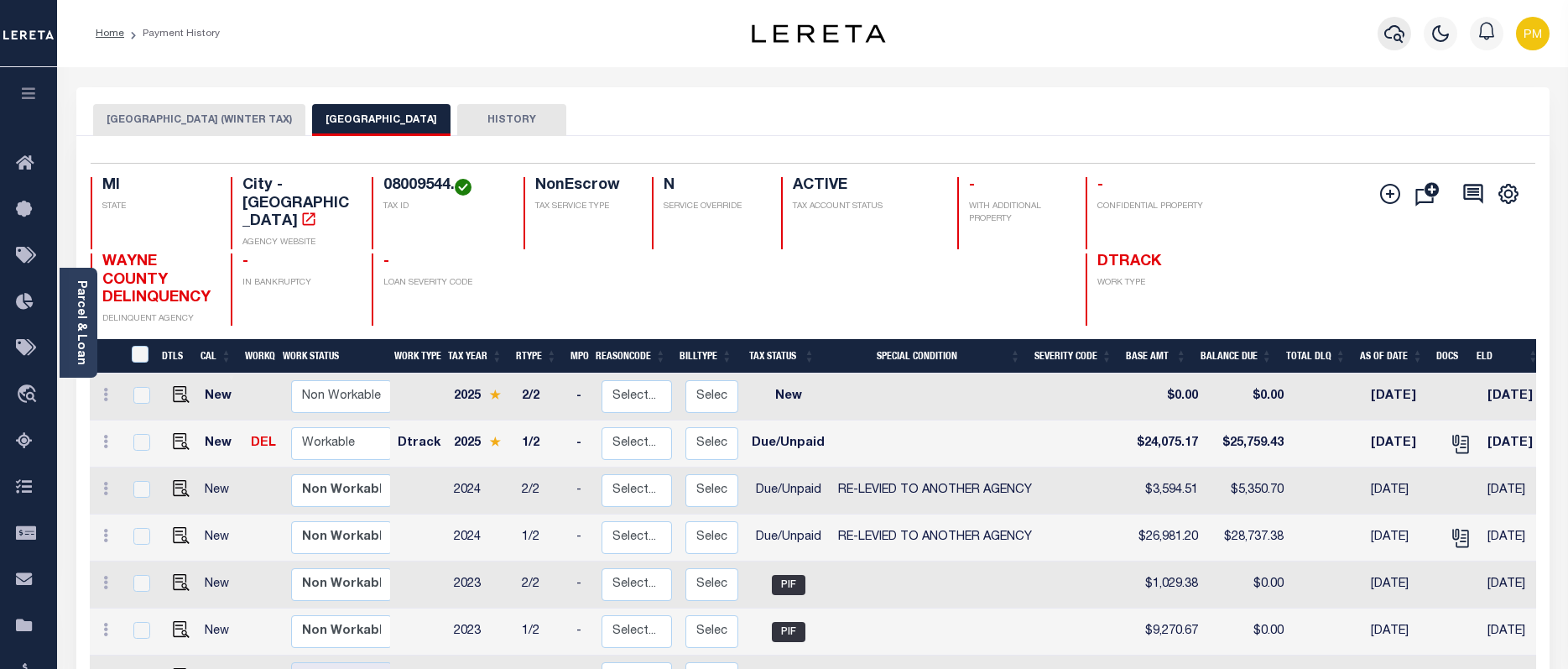
click at [1399, 34] on icon "button" at bounding box center [1394, 33] width 20 height 20
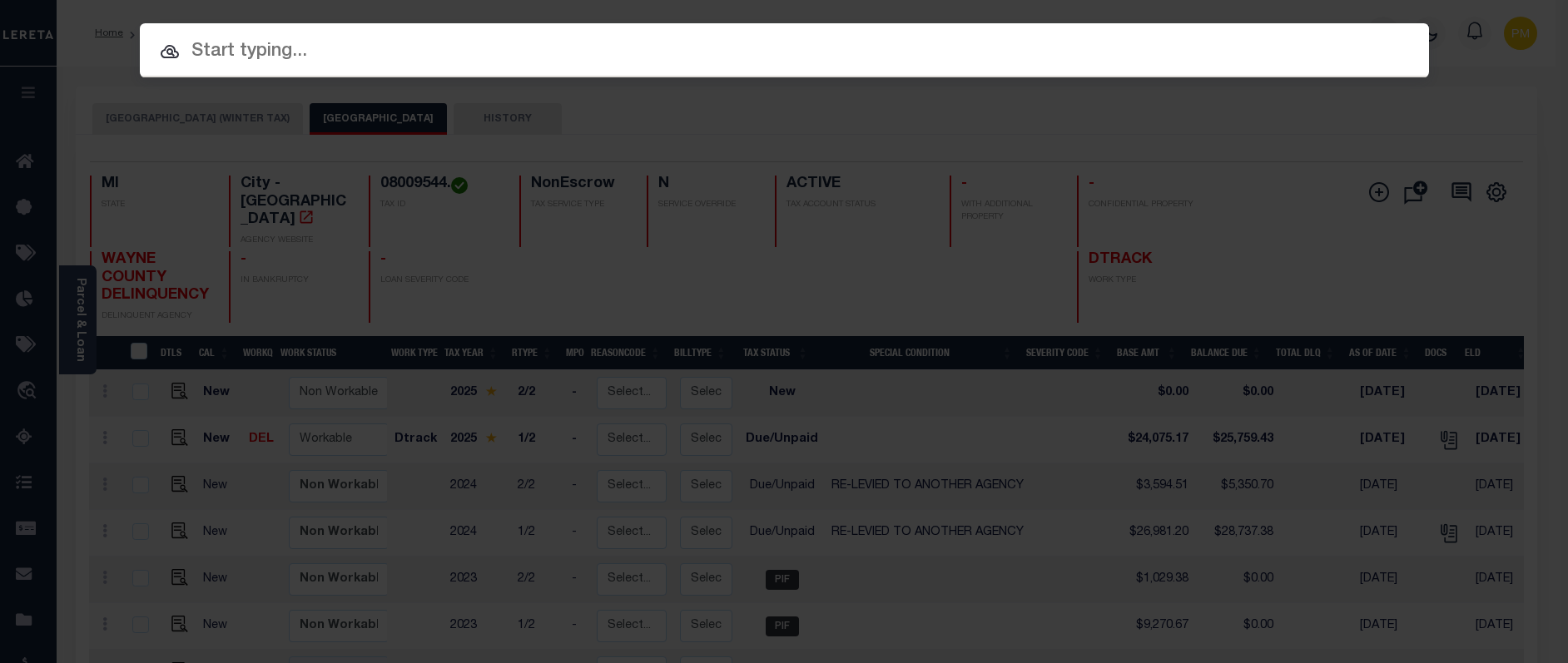
paste input "5191"
type input "5191"
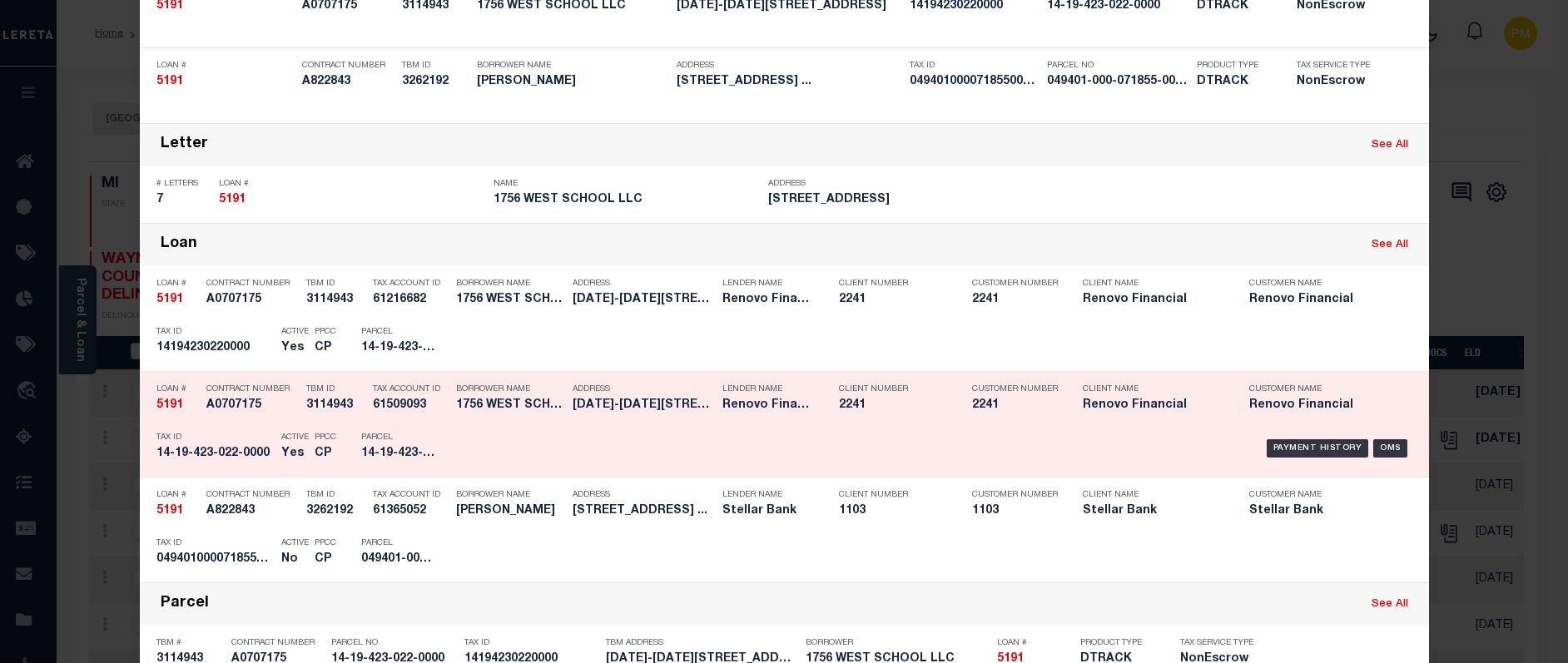
scroll to position [416, 0]
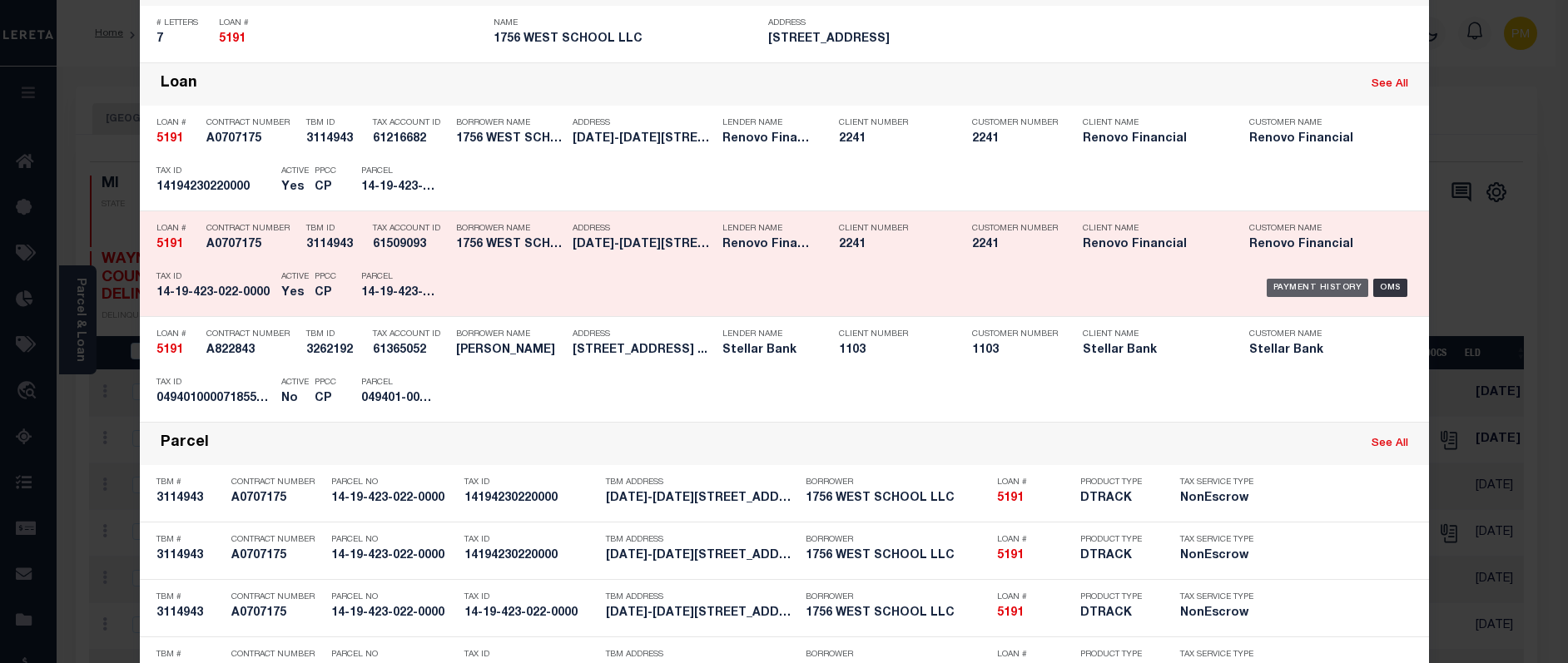
click at [1290, 289] on div "Payment History" at bounding box center [1319, 288] width 103 height 19
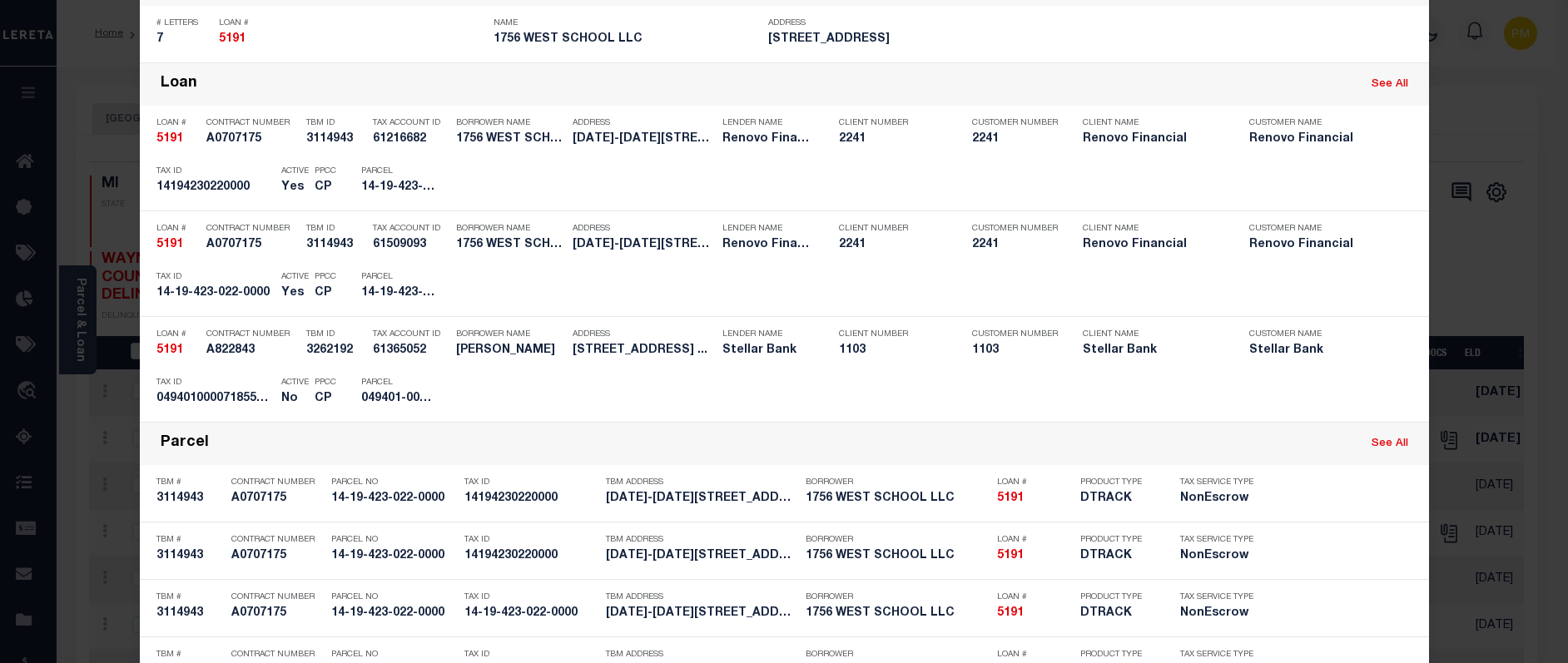
scroll to position [0, 0]
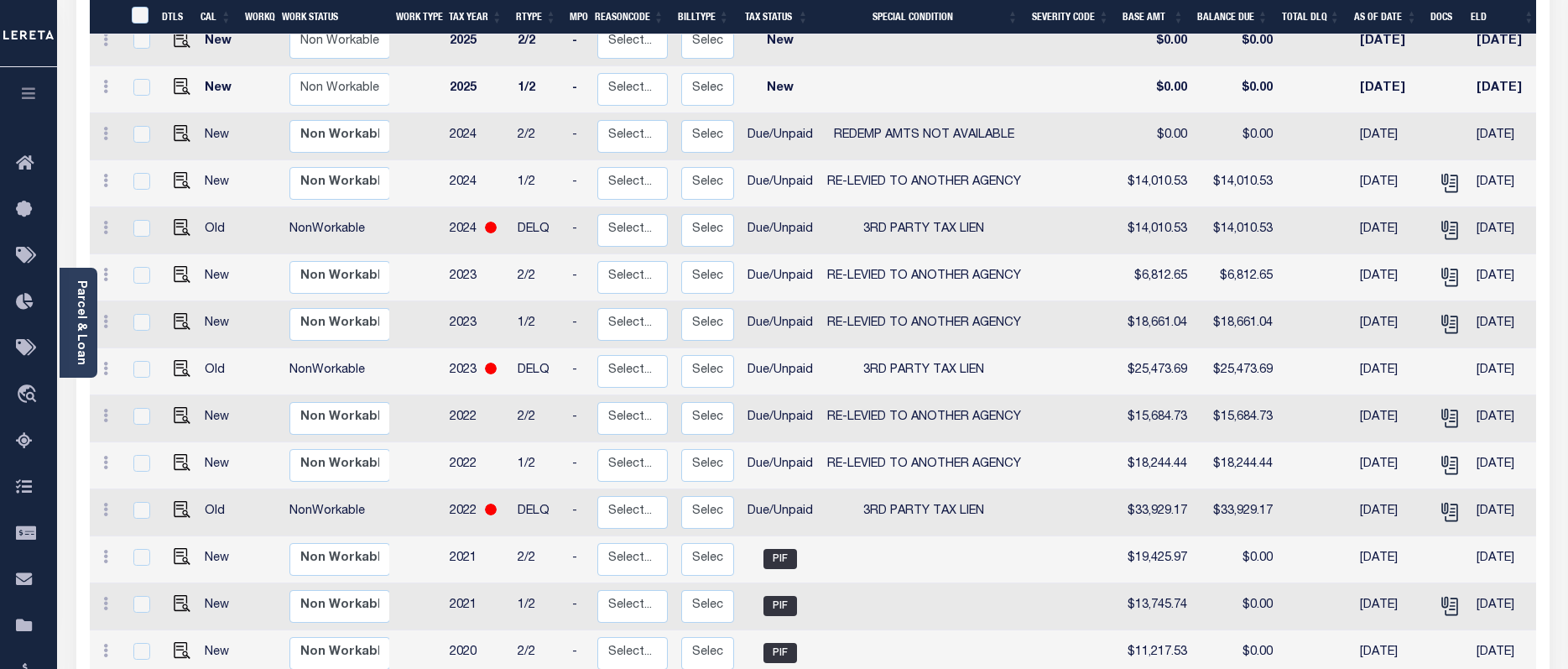
scroll to position [503, 0]
